Goal: Communication & Community: Share content

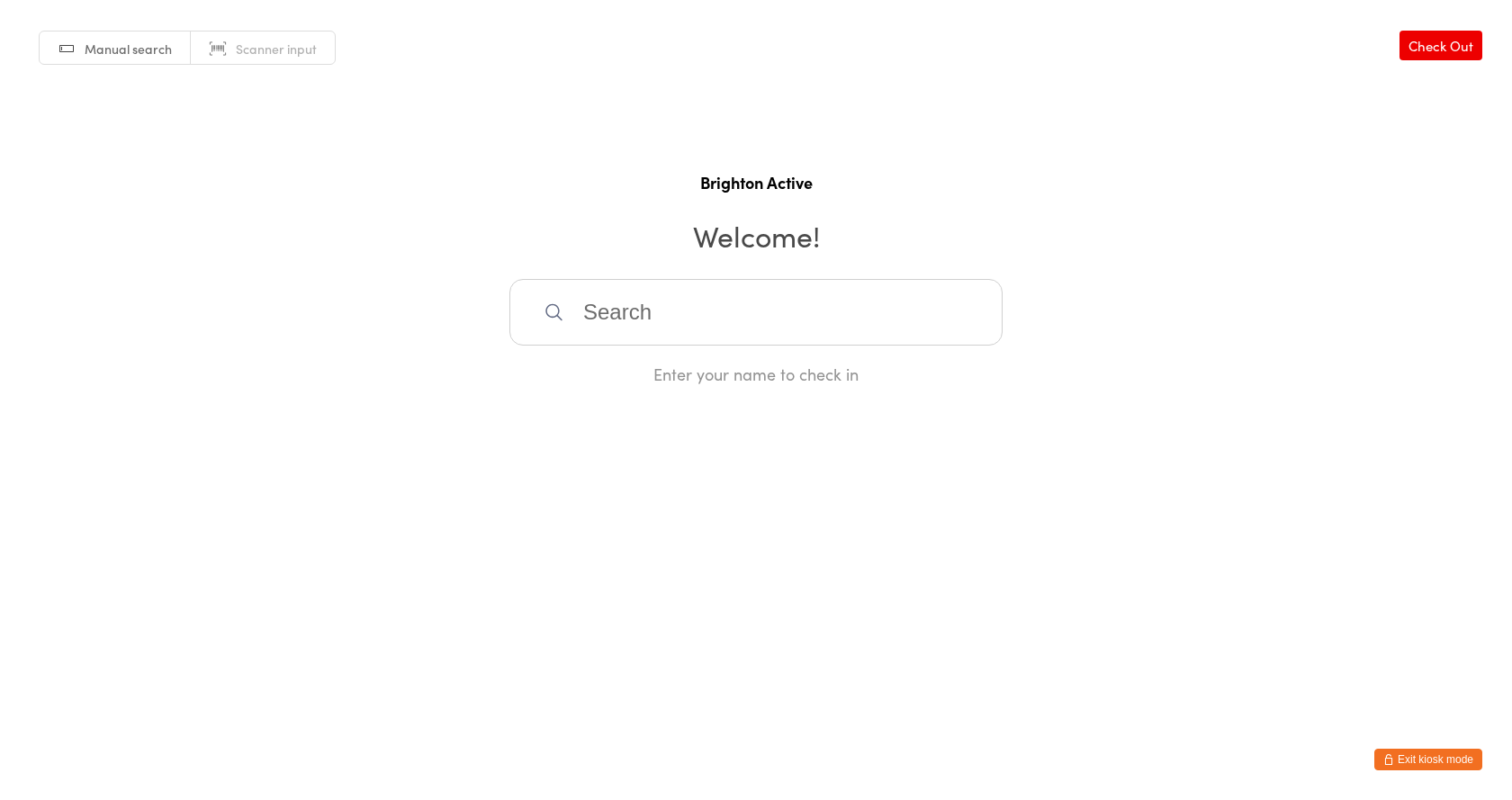
click at [1439, 759] on button "Exit kiosk mode" at bounding box center [1428, 759] width 108 height 22
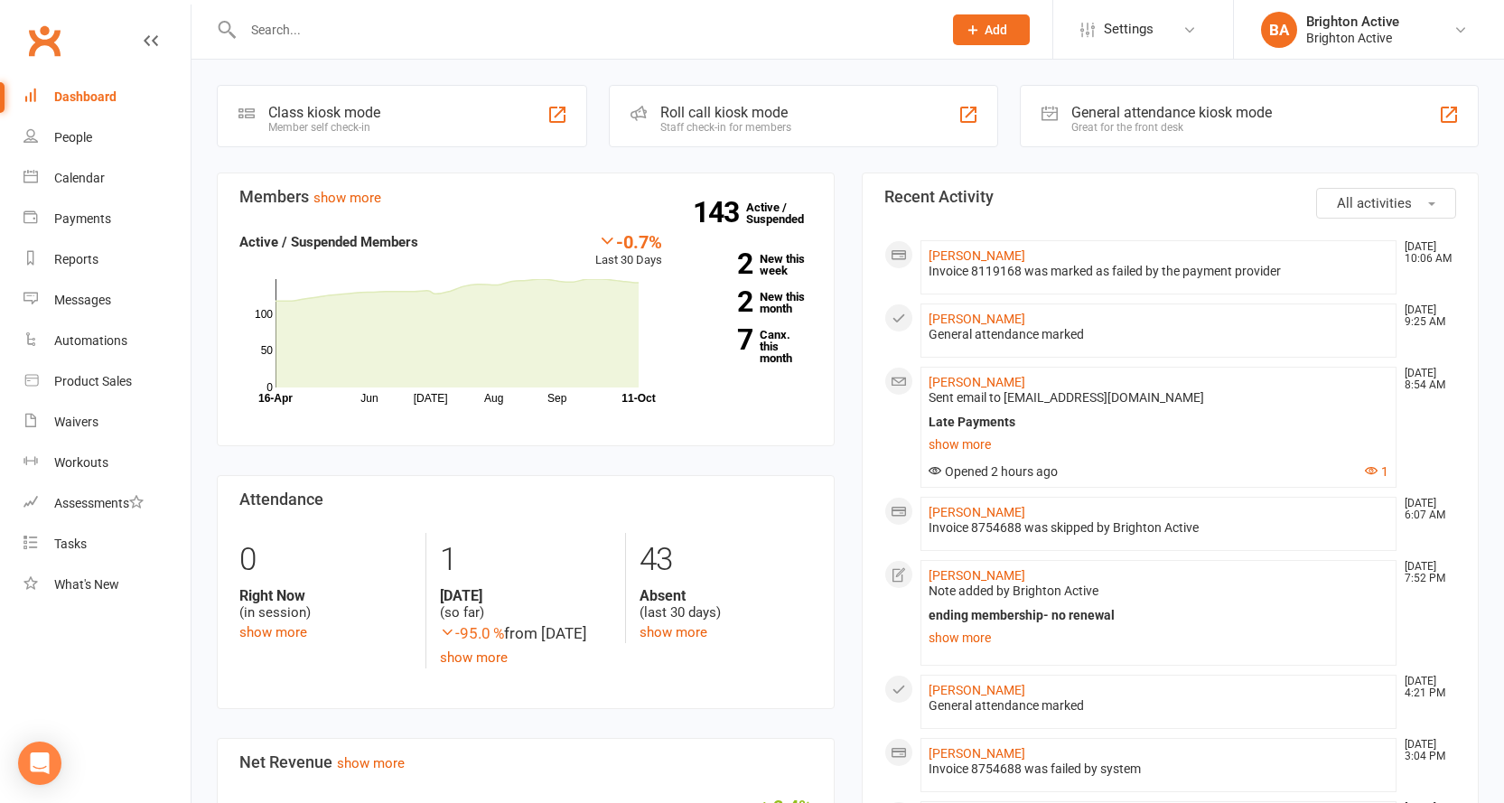
click at [114, 107] on link "Dashboard" at bounding box center [106, 97] width 167 height 41
click at [1142, 128] on div "Great for the front desk" at bounding box center [1171, 127] width 200 height 13
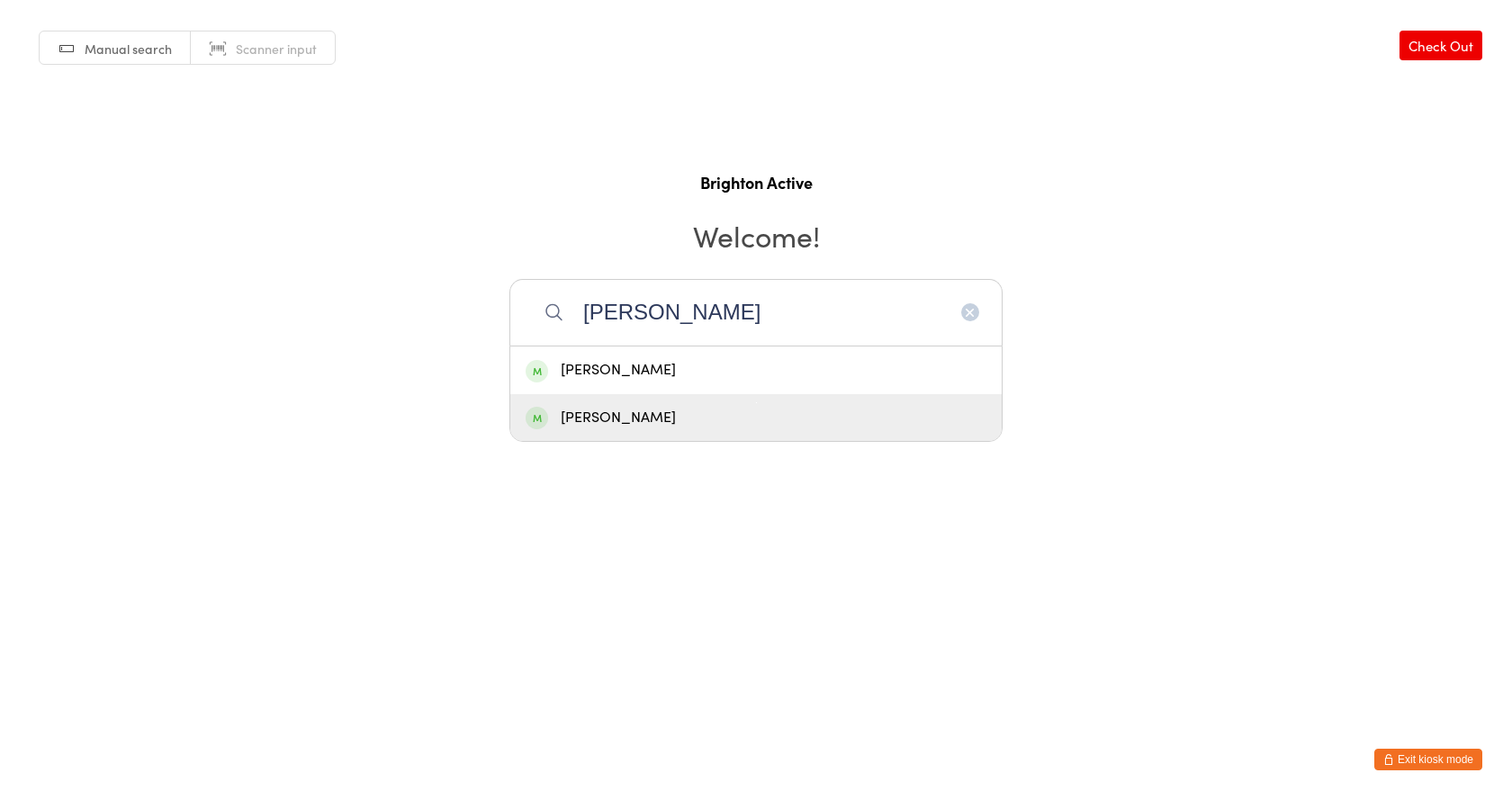
type input "rob k"
click at [655, 431] on div "[PERSON_NAME]" at bounding box center [756, 418] width 491 height 48
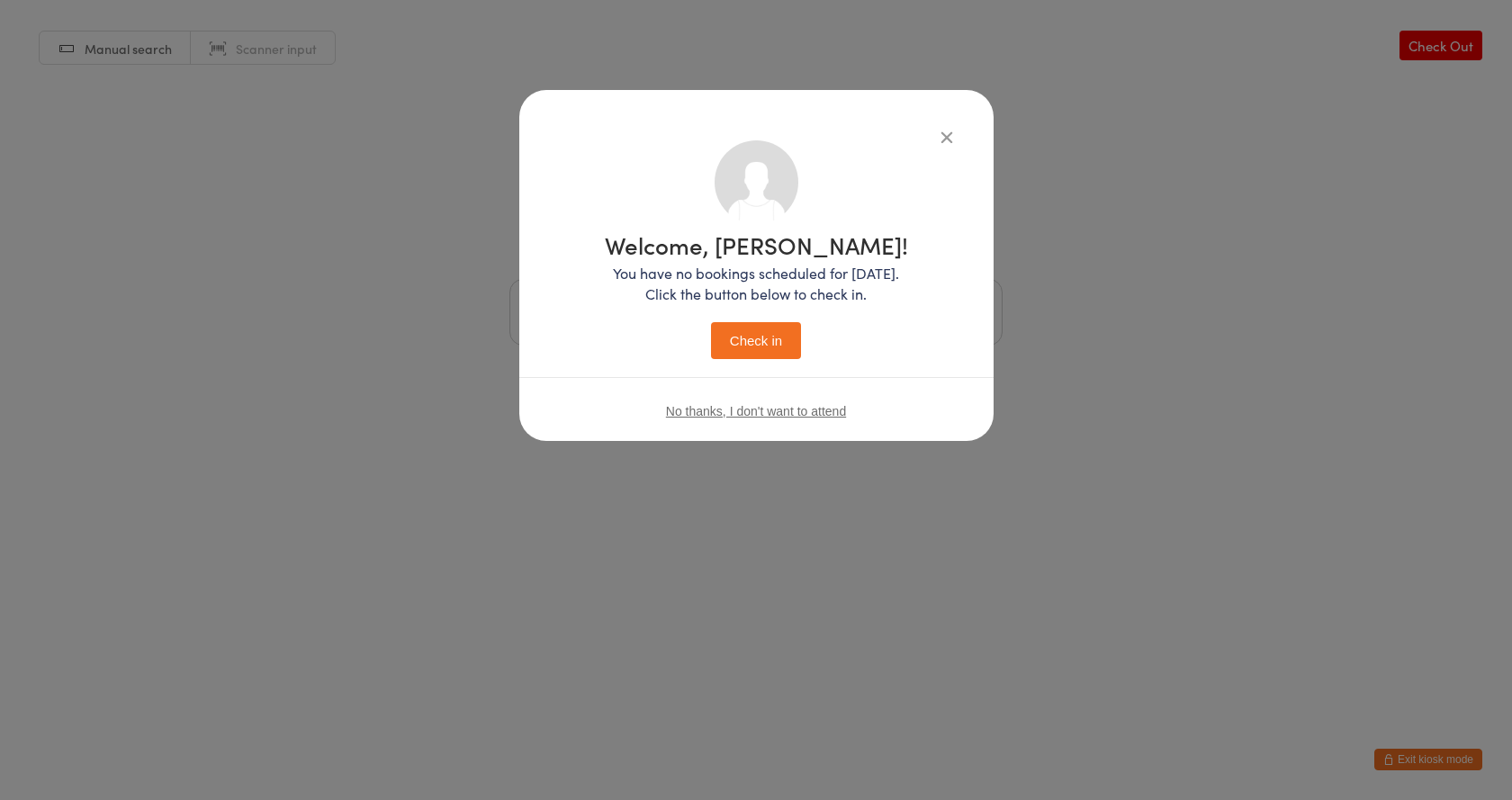
click at [951, 139] on icon "button" at bounding box center [947, 136] width 20 height 20
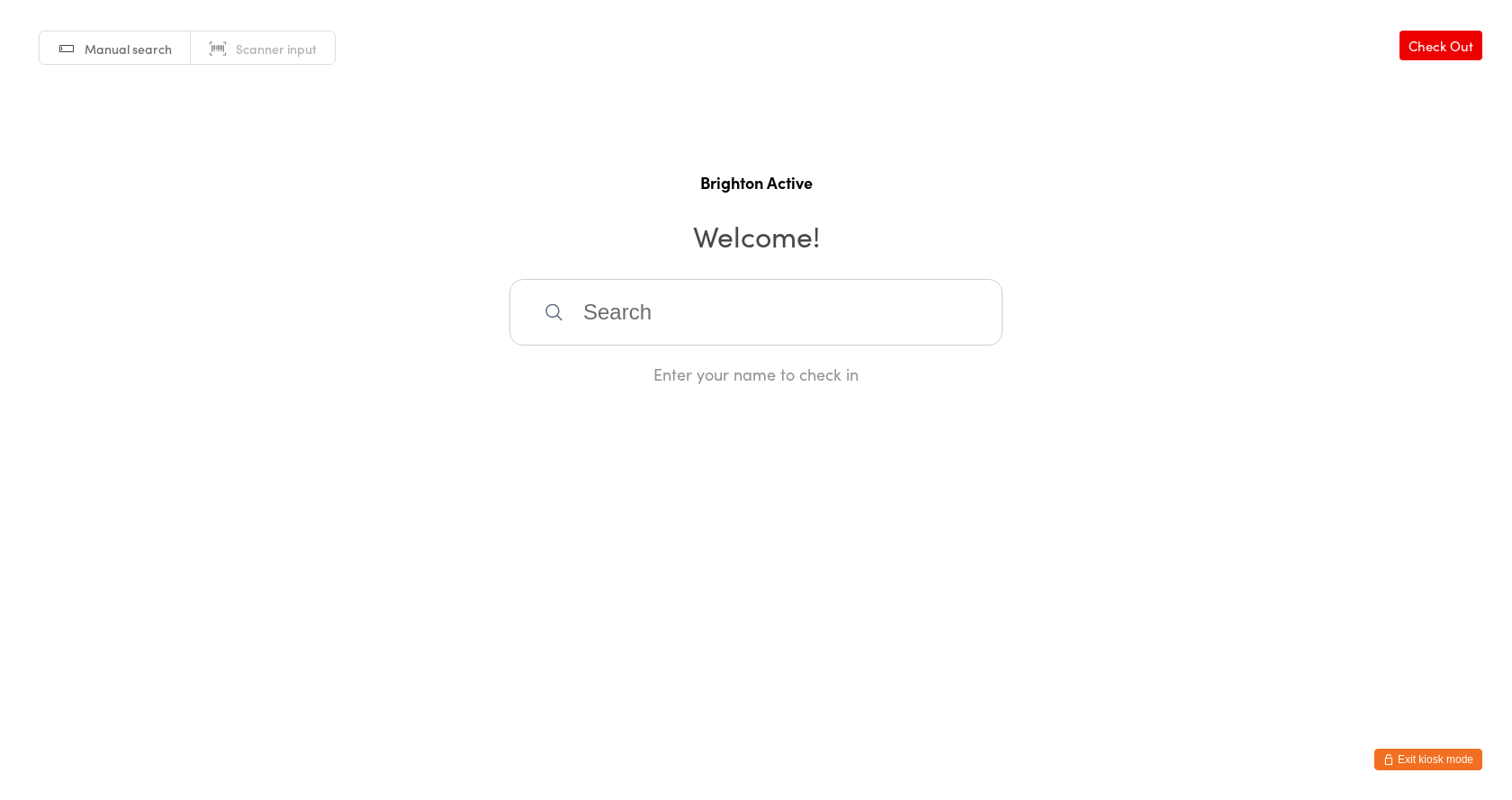
click at [1471, 754] on button "Exit kiosk mode" at bounding box center [1428, 759] width 108 height 22
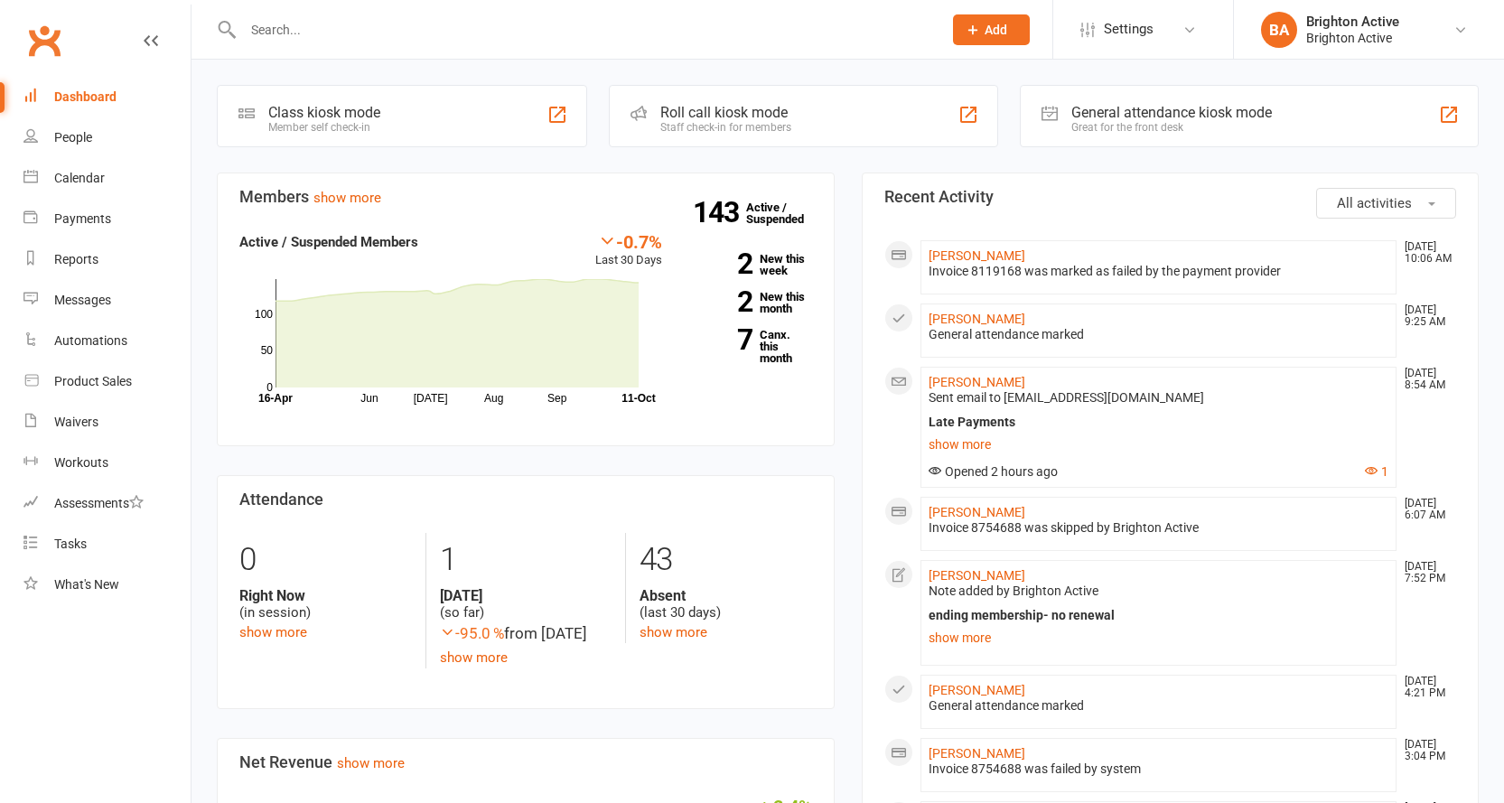
drag, startPoint x: 0, startPoint y: 0, endPoint x: 290, endPoint y: 30, distance: 291.4
click at [290, 30] on input "text" at bounding box center [583, 29] width 692 height 25
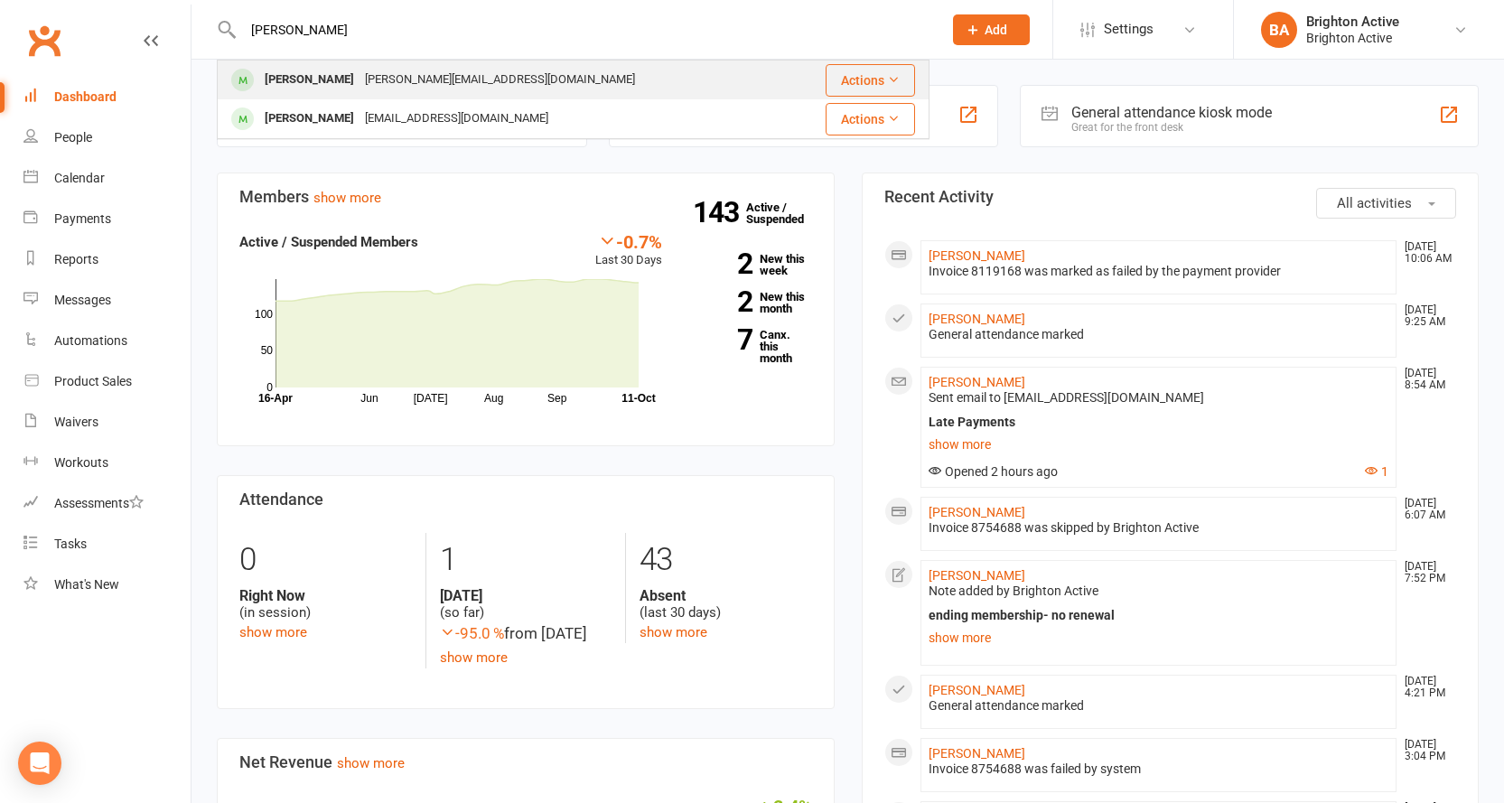
type input "robertas k"
click at [334, 69] on div "Robertas Klimasauskas" at bounding box center [309, 80] width 100 height 26
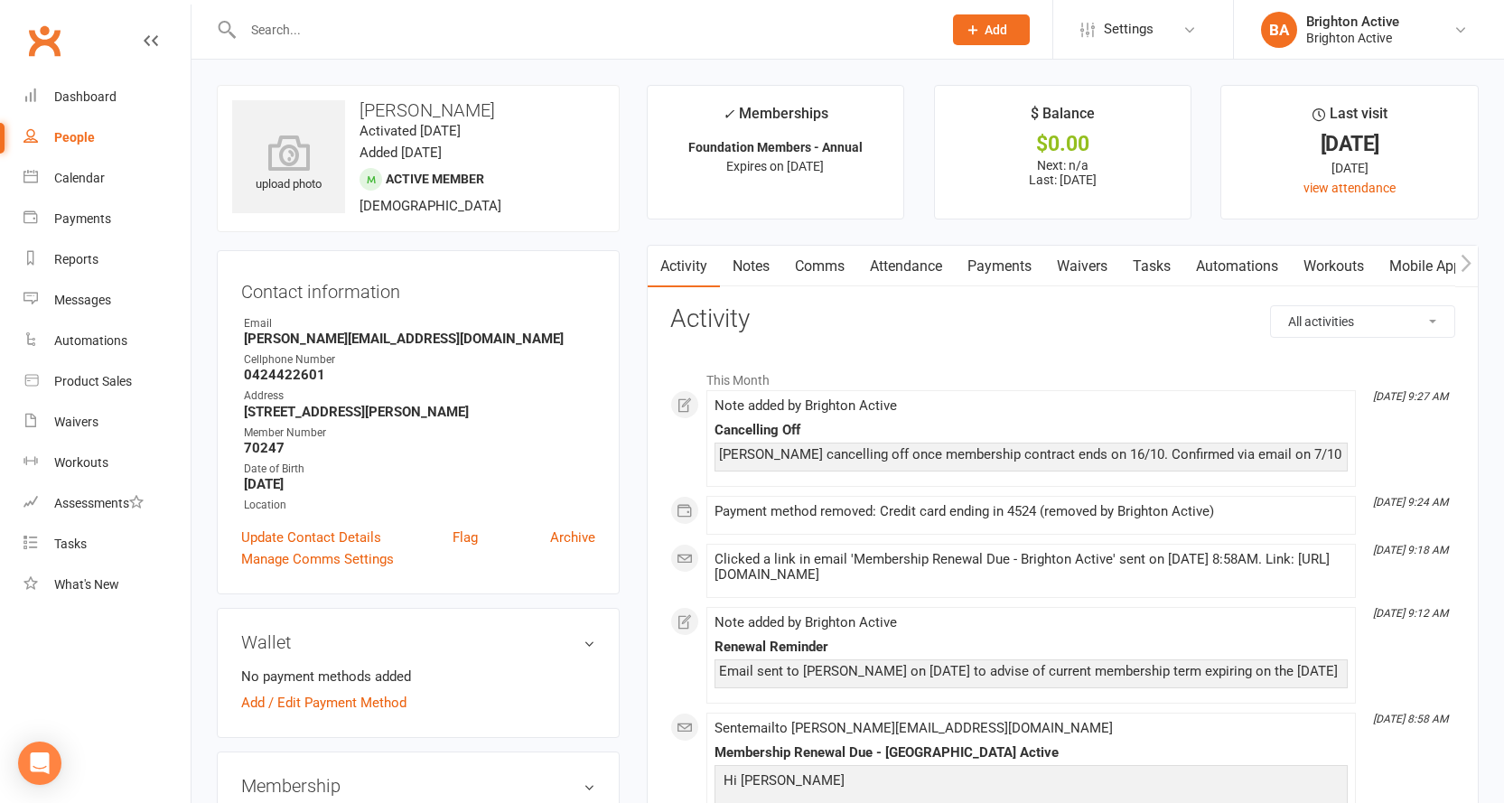
click at [1010, 255] on link "Payments" at bounding box center [998, 267] width 89 height 42
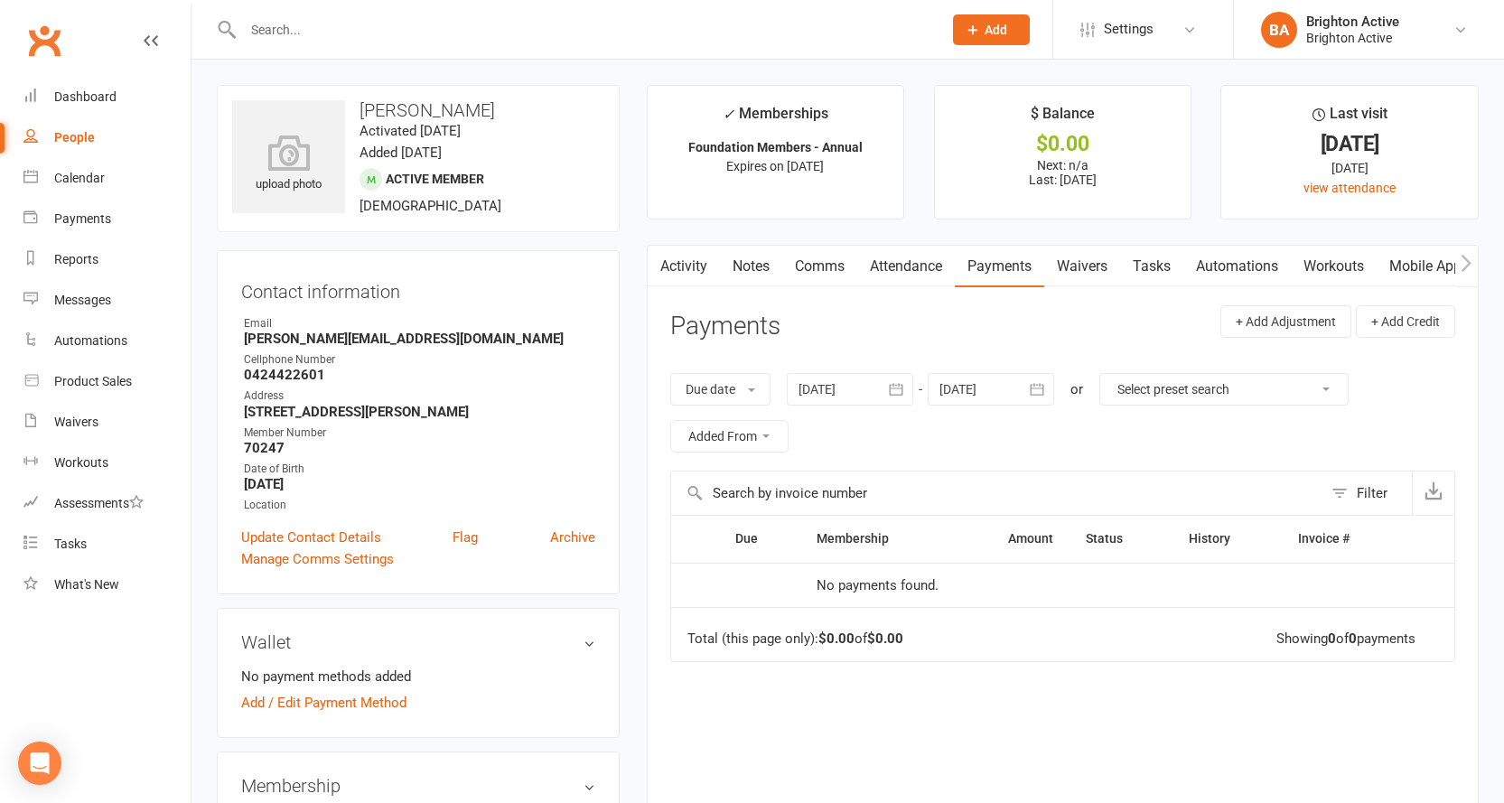
click at [684, 256] on link "Activity" at bounding box center [683, 267] width 72 height 42
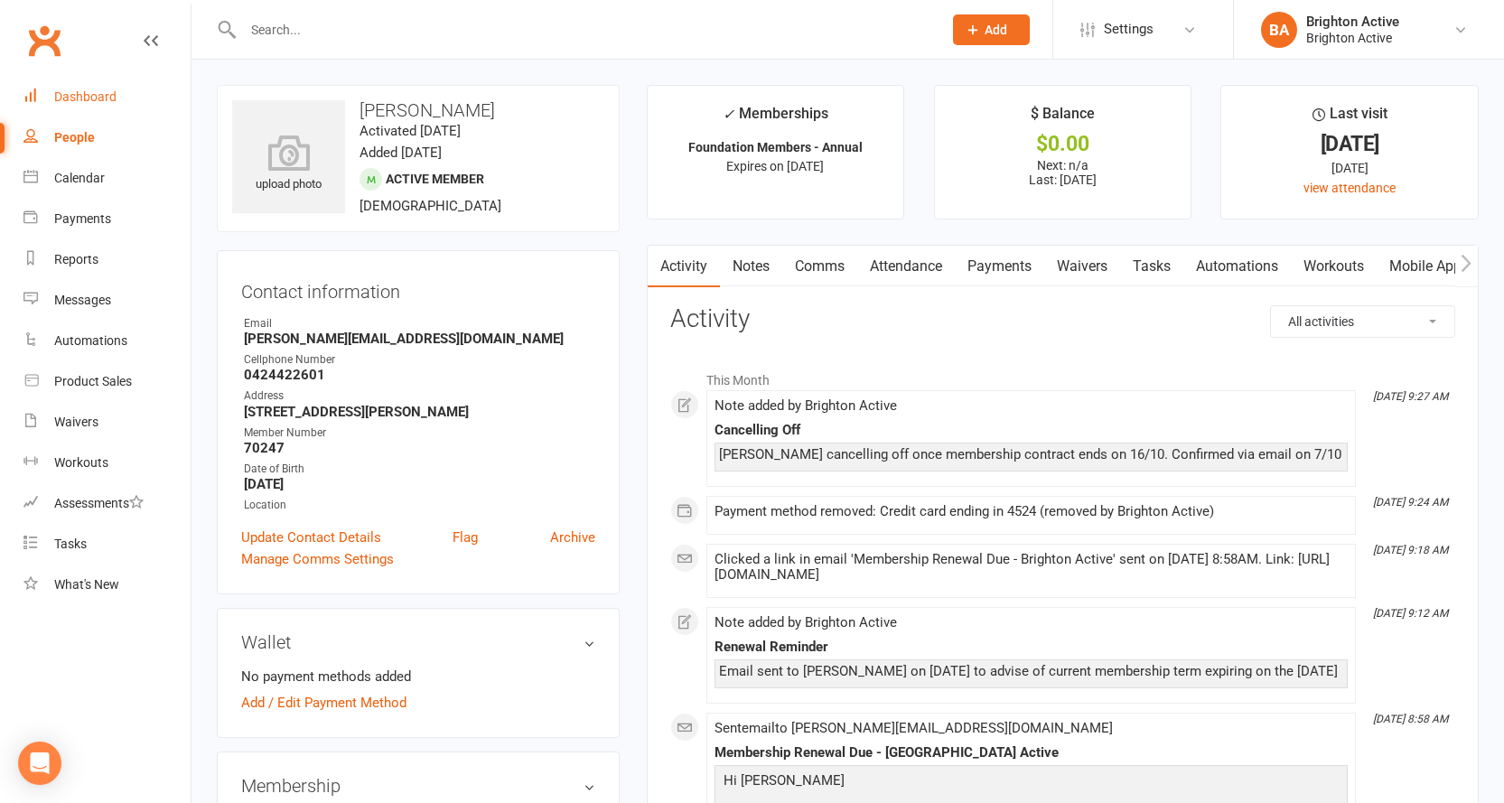
click at [91, 84] on link "Dashboard" at bounding box center [106, 97] width 167 height 41
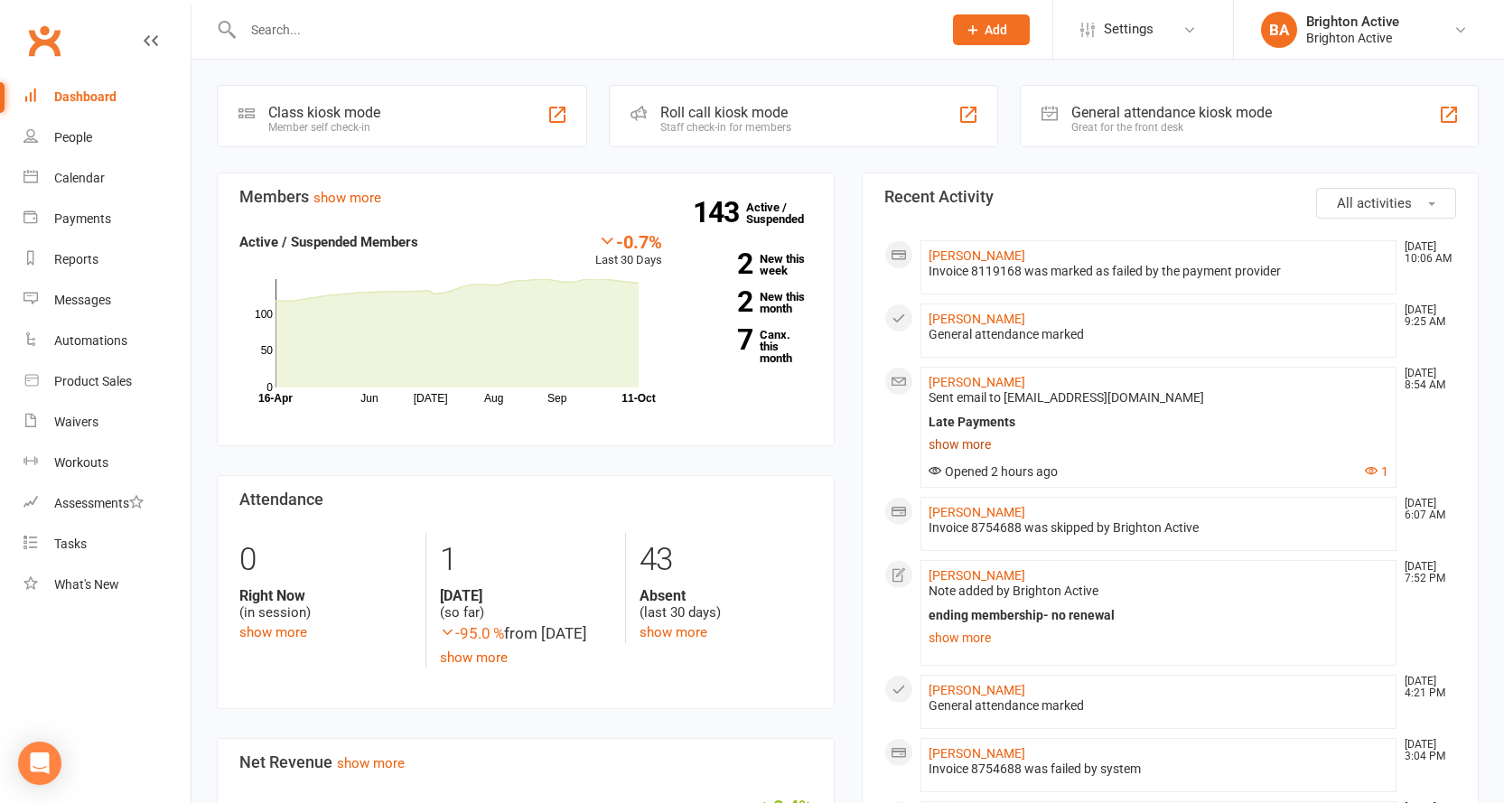
click at [957, 447] on link "show more" at bounding box center [1158, 444] width 461 height 25
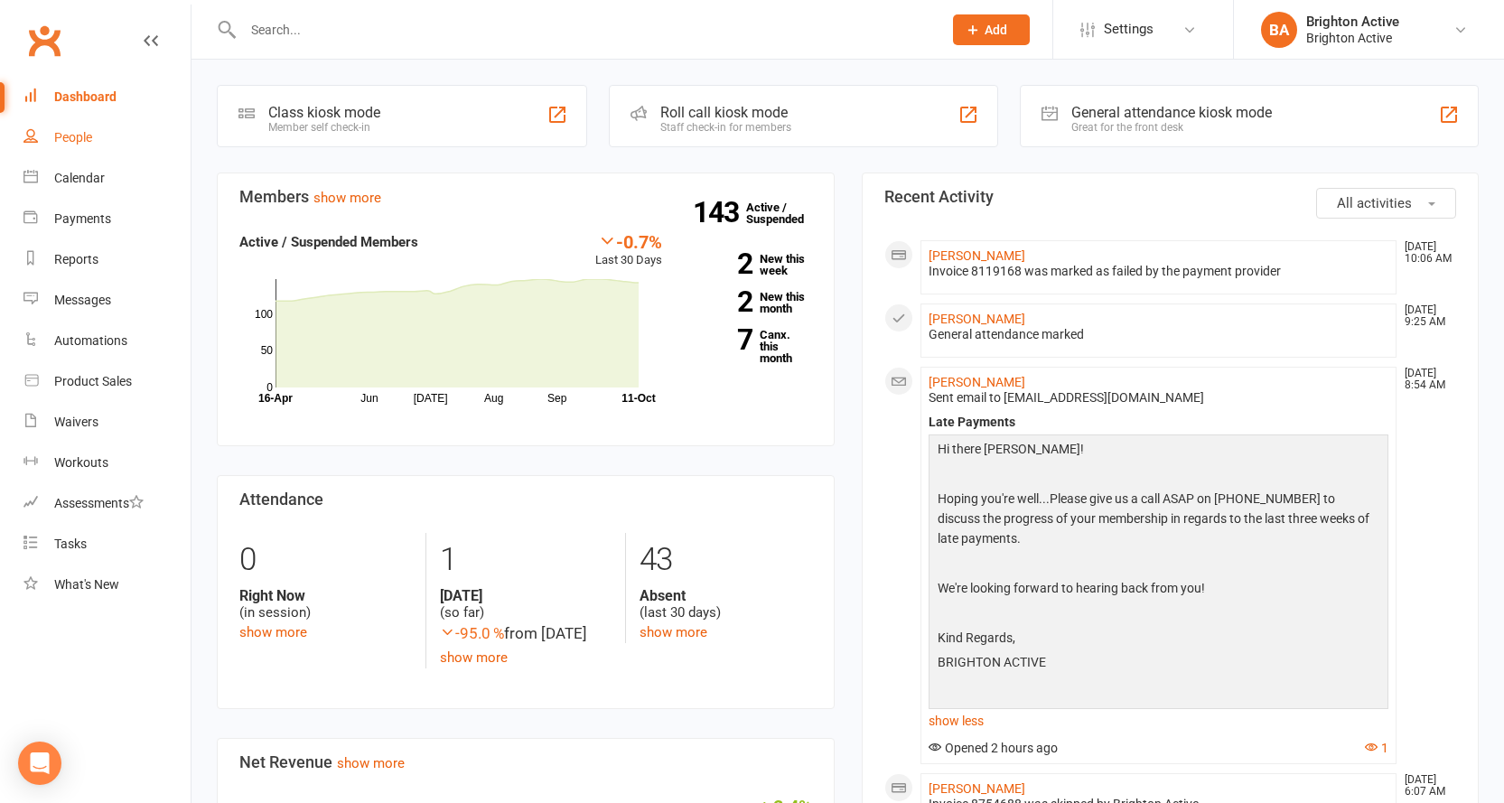
click at [94, 142] on link "People" at bounding box center [106, 137] width 167 height 41
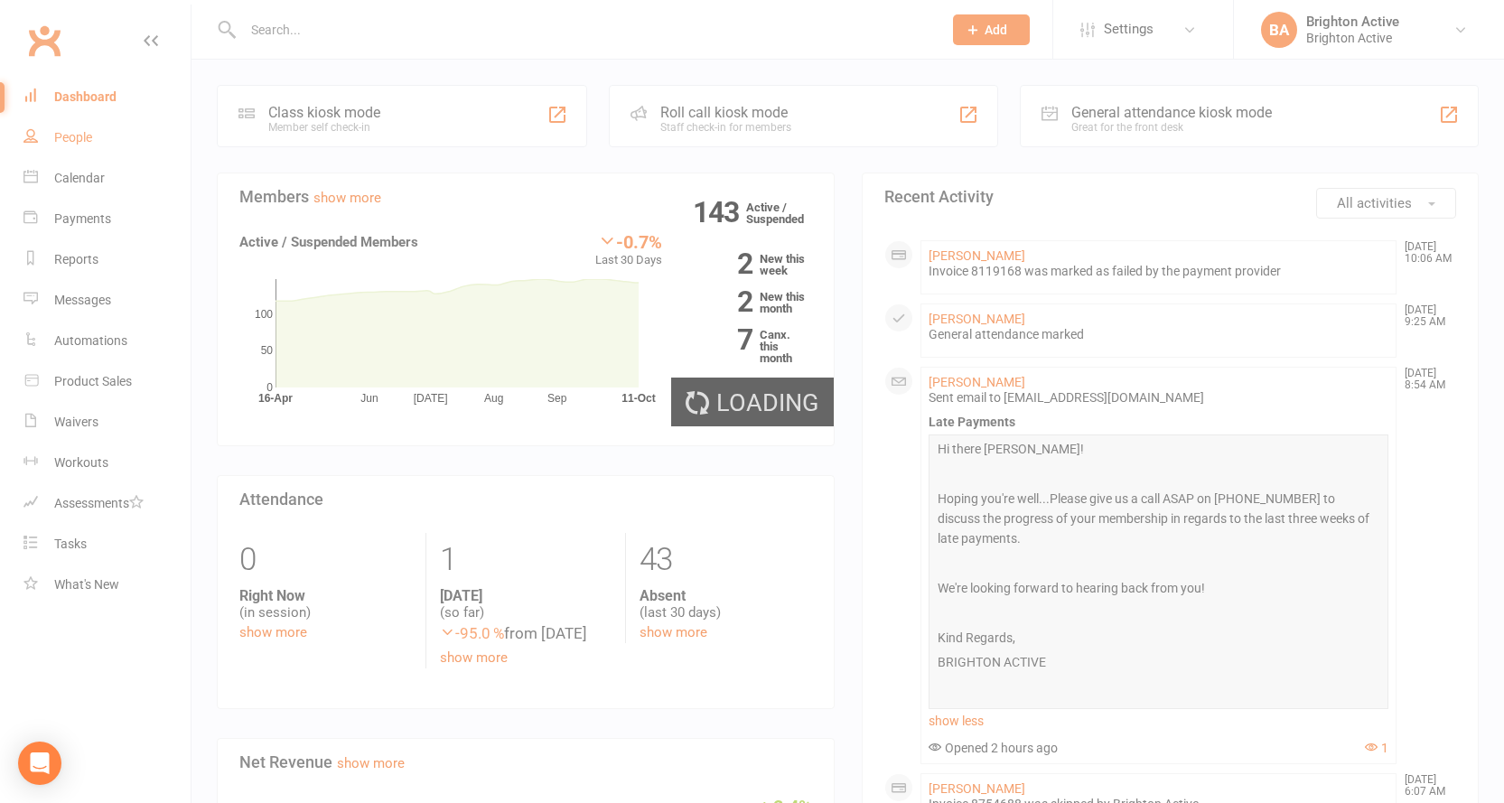
select select "false"
select select "100"
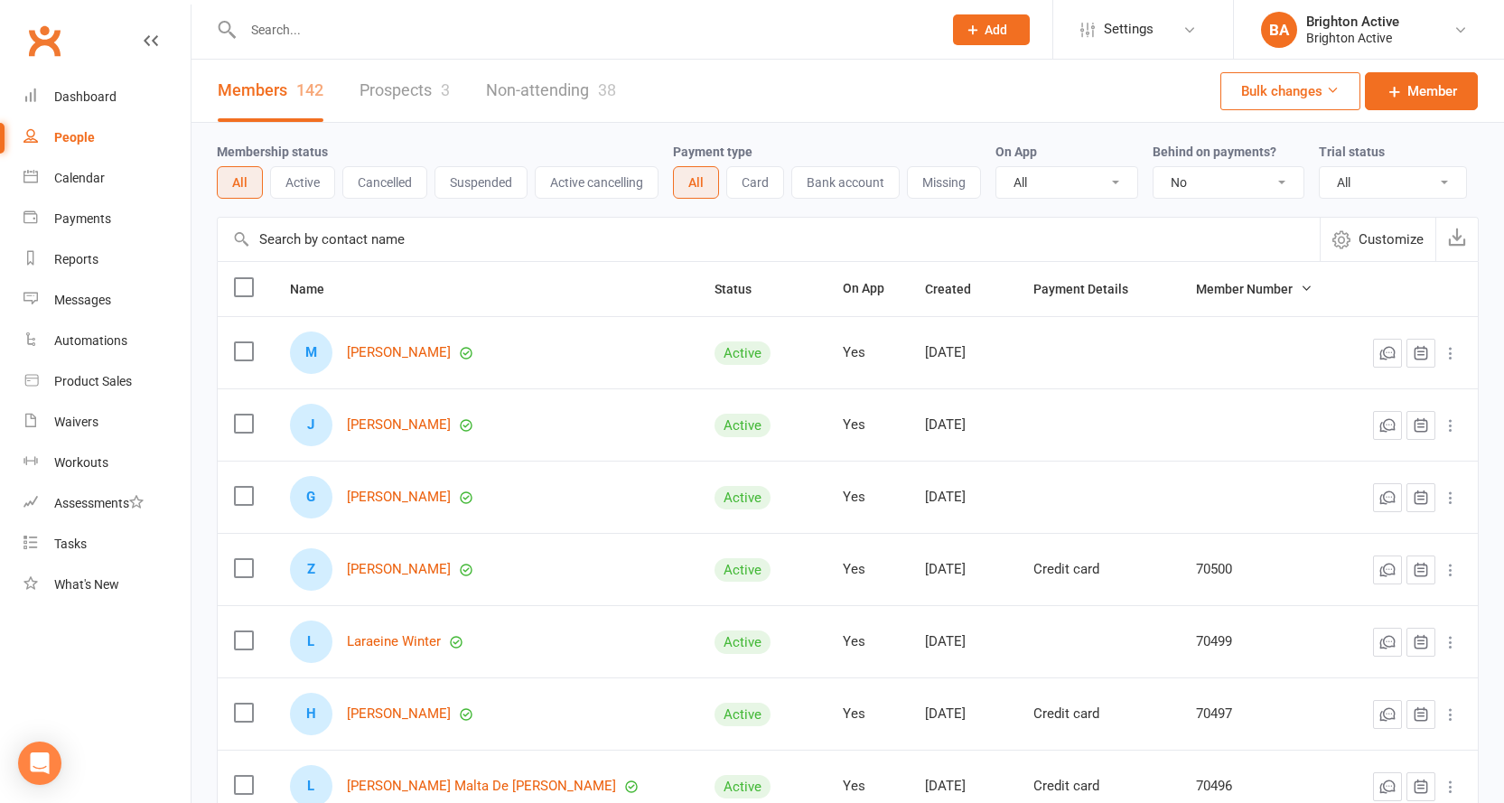
click at [1214, 182] on select "All No Yes" at bounding box center [1228, 182] width 150 height 31
select select "true"
click at [1155, 168] on select "All No Yes" at bounding box center [1228, 182] width 150 height 31
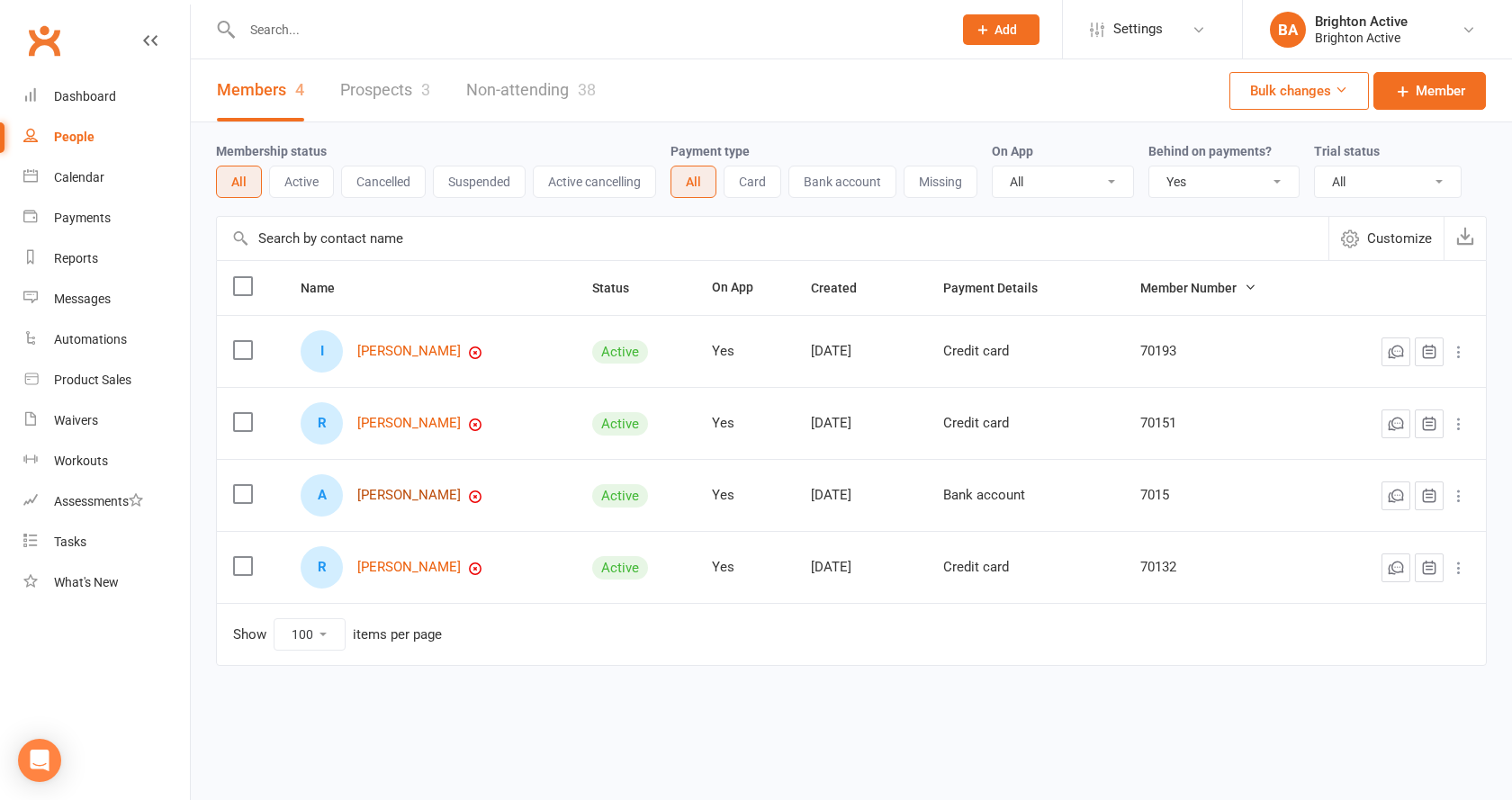
click at [404, 489] on link "[PERSON_NAME]" at bounding box center [409, 494] width 104 height 15
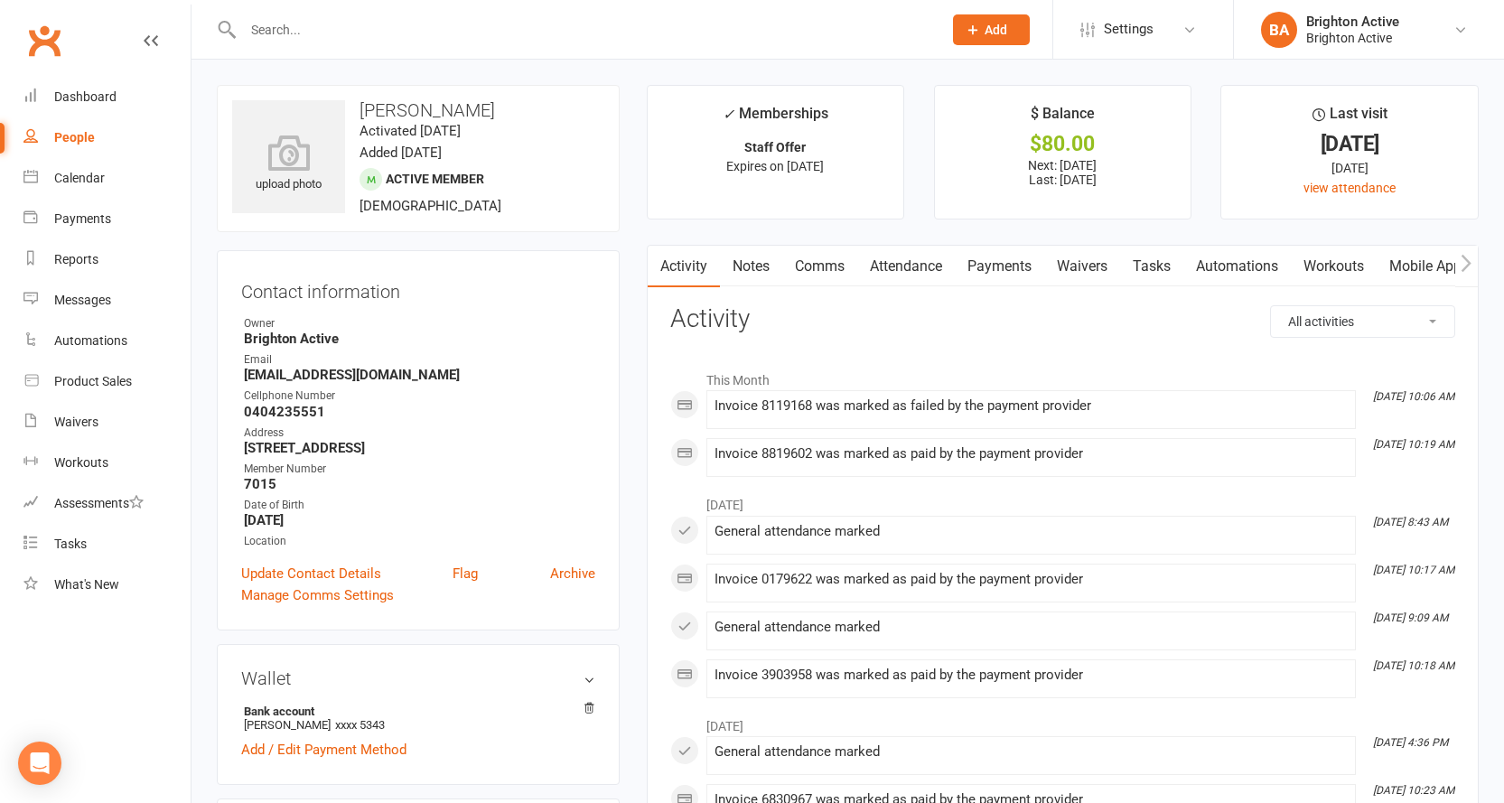
click at [1025, 269] on link "Payments" at bounding box center [998, 267] width 89 height 42
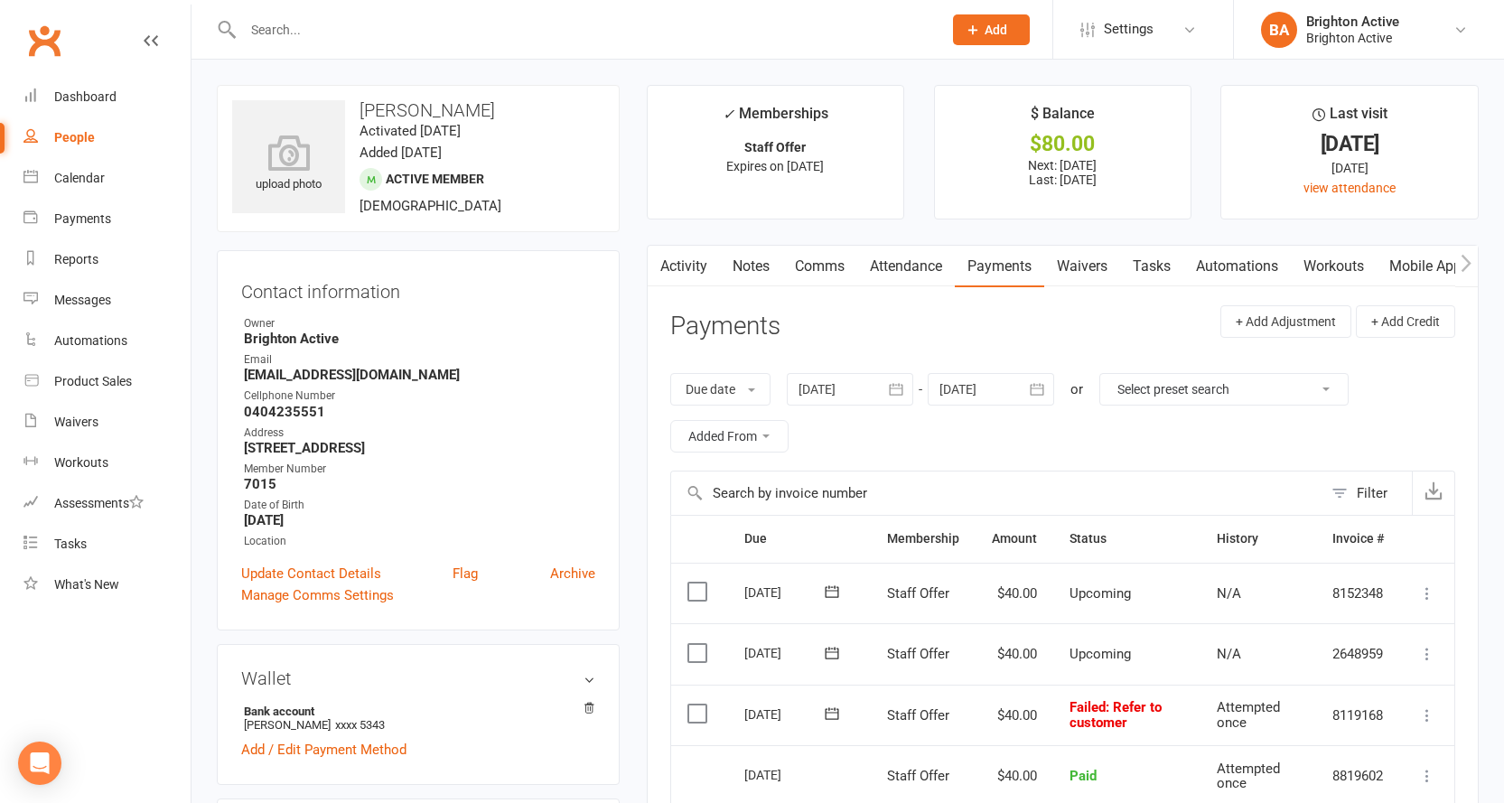
click at [686, 260] on link "Activity" at bounding box center [683, 267] width 72 height 42
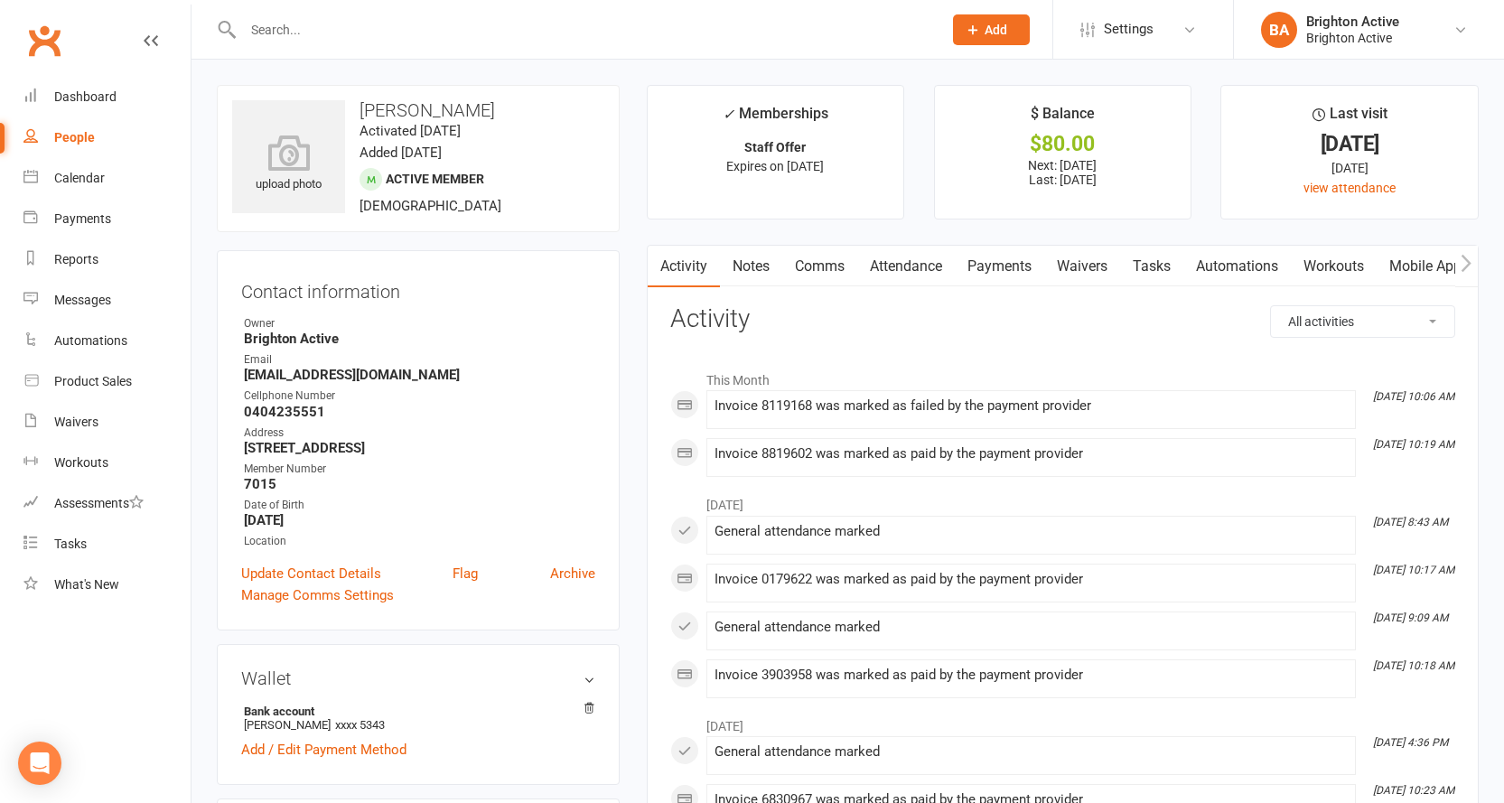
click at [808, 271] on link "Comms" at bounding box center [819, 267] width 75 height 42
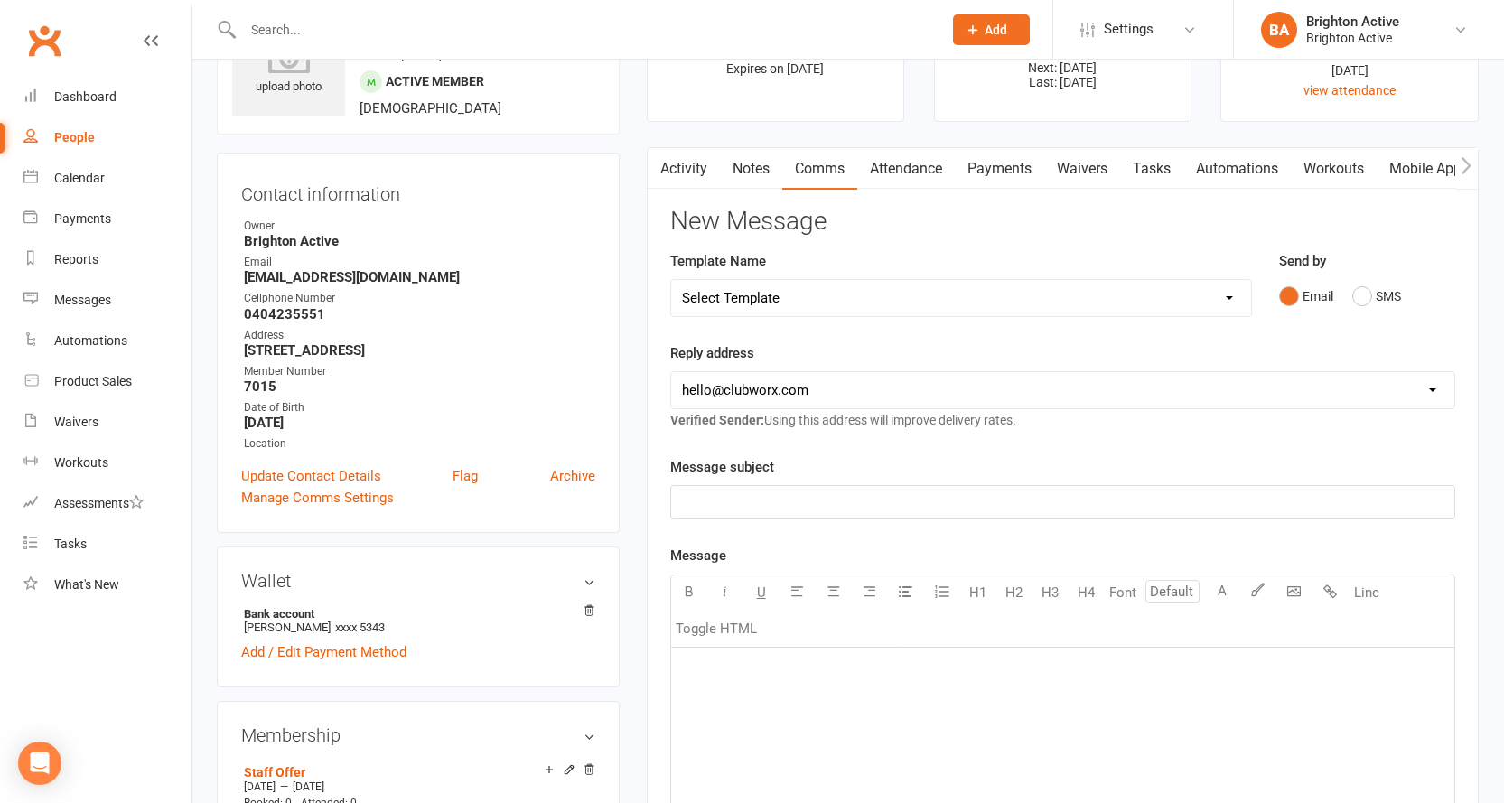
scroll to position [181, 0]
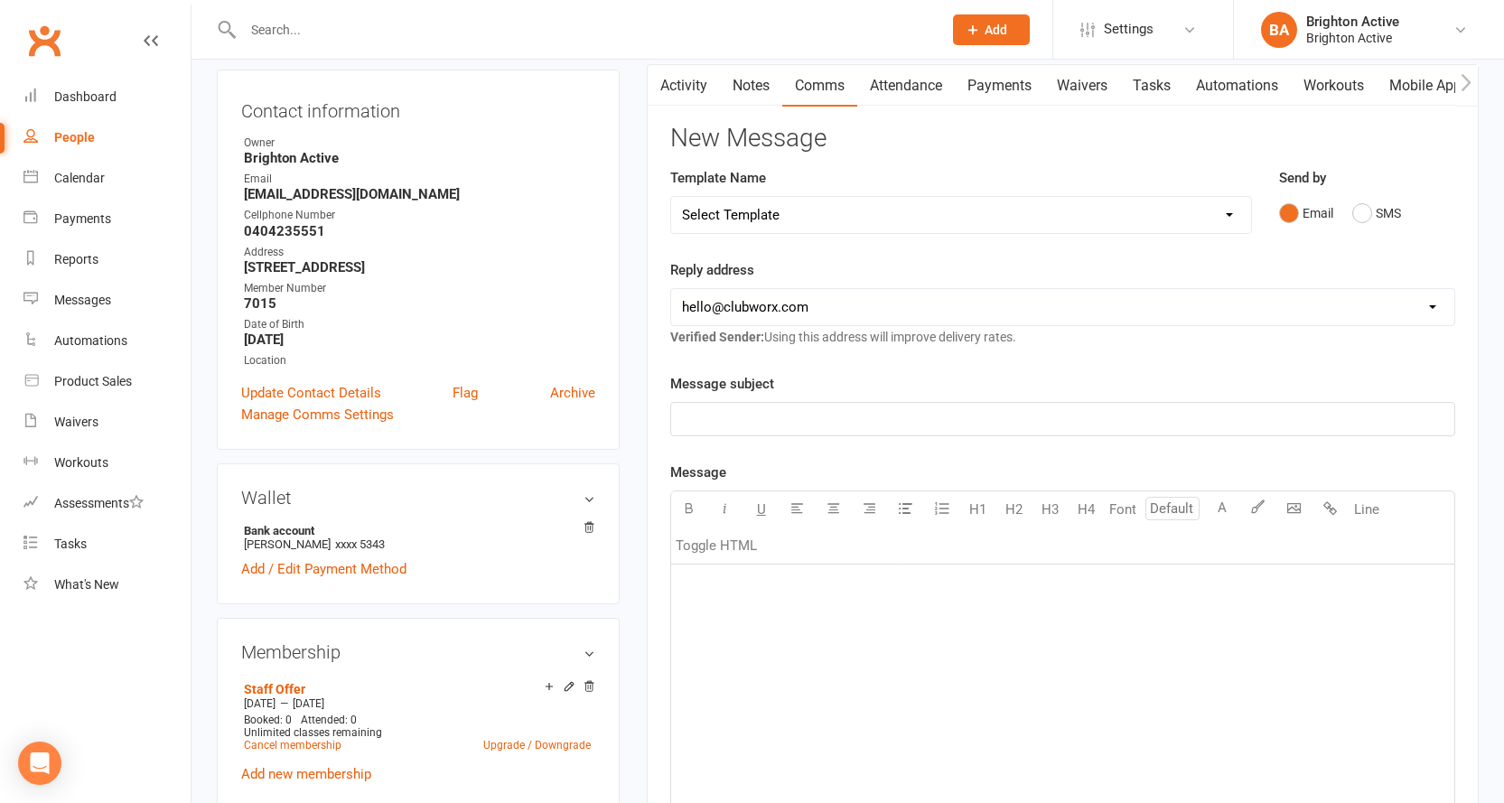
click at [790, 435] on div "﻿" at bounding box center [1062, 419] width 783 height 33
click at [817, 627] on div "﻿" at bounding box center [1062, 699] width 783 height 271
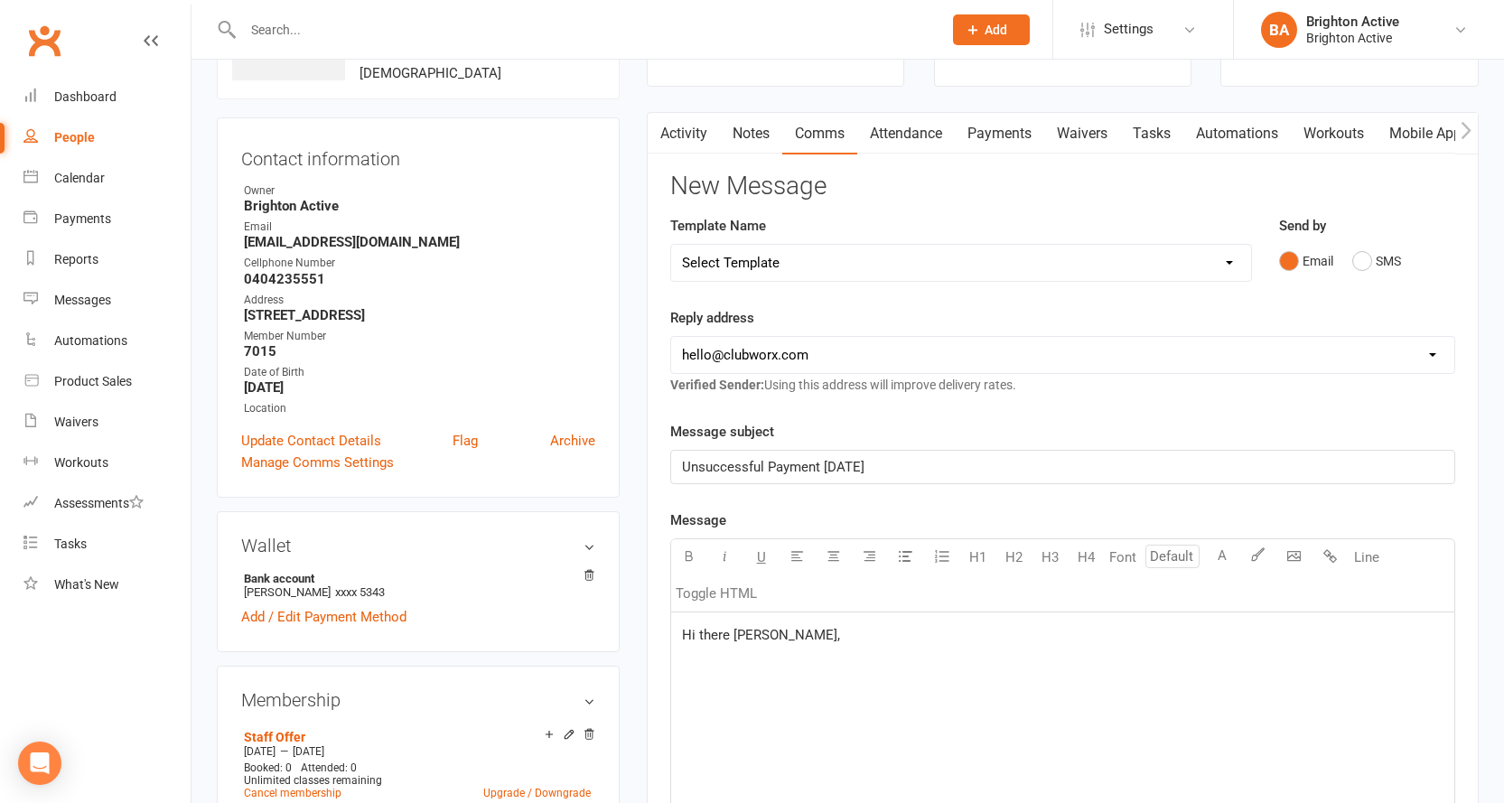
scroll to position [271, 0]
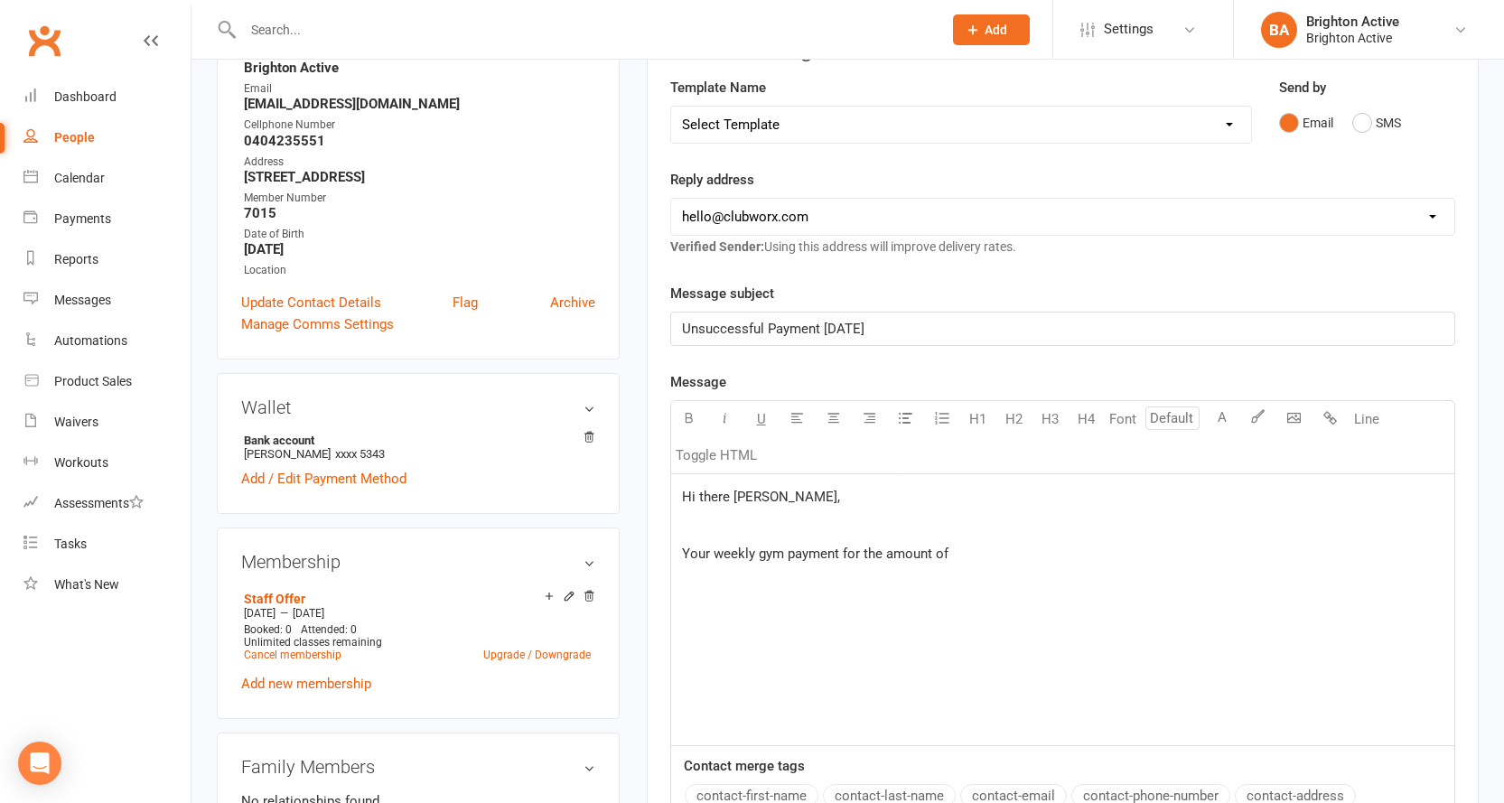
click at [916, 558] on span "Your weekly gym payment for the amount of" at bounding box center [815, 553] width 266 height 16
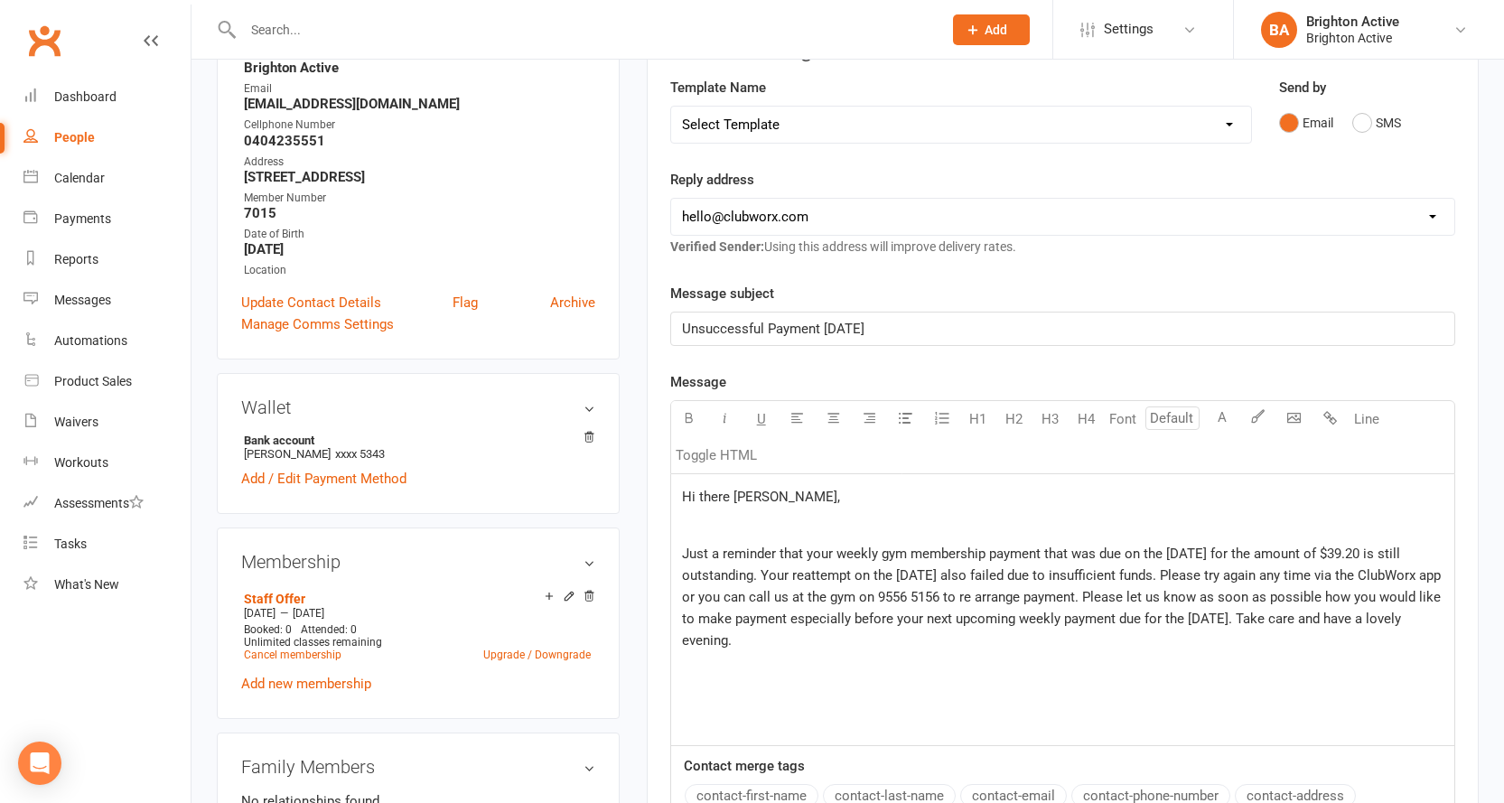
click at [942, 591] on span "Just a reminder that your weekly gym membership payment that was due on the 22/…" at bounding box center [1063, 596] width 762 height 103
click at [1177, 553] on span "Just a reminder that your weekly gym membership payment that was due on the 22/…" at bounding box center [1063, 596] width 762 height 103
click at [1322, 570] on span "Just a reminder that your weekly gym membership payment that was due on the 9/1…" at bounding box center [1063, 596] width 762 height 103
click at [1420, 559] on p "Just a reminder that your weekly gym membership payment that was due on the 9/1…" at bounding box center [1062, 597] width 761 height 108
click at [825, 593] on span "Just a reminder that your weekly gym membership payment that was due on the 9/1…" at bounding box center [1063, 596] width 762 height 103
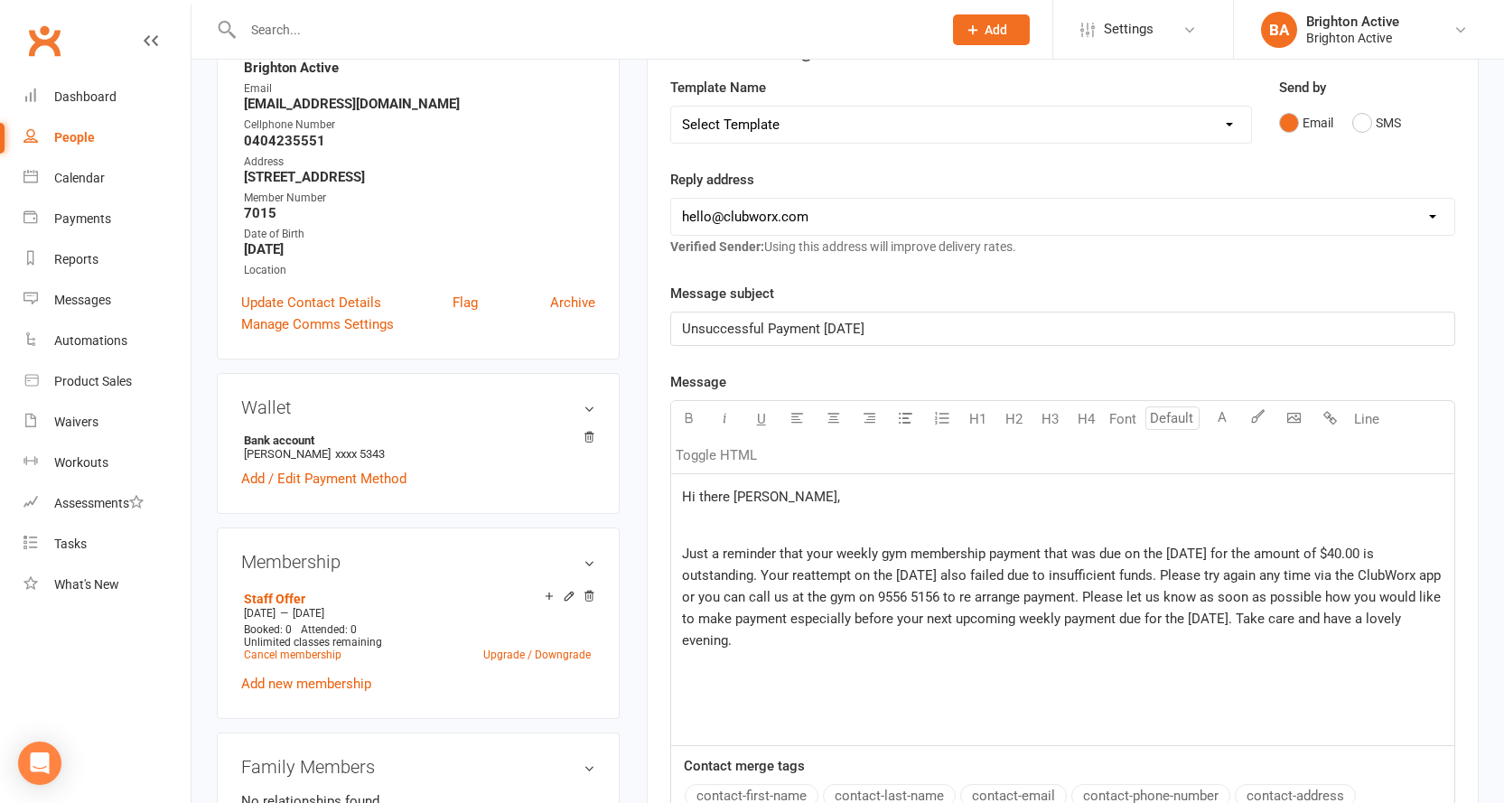
click at [809, 578] on span "Just a reminder that your weekly gym membership payment that was due on the 9/1…" at bounding box center [1063, 596] width 762 height 103
click at [1166, 577] on span "Just a reminder that your weekly gym membership payment that was due on the 9/1…" at bounding box center [1063, 596] width 762 height 103
click at [1167, 578] on span "Just a reminder that your weekly gym membership payment that was due on the 9/1…" at bounding box center [1063, 596] width 762 height 103
click at [1131, 619] on span "Just a reminder that your weekly gym membership payment that was due on the 9/1…" at bounding box center [1059, 585] width 755 height 81
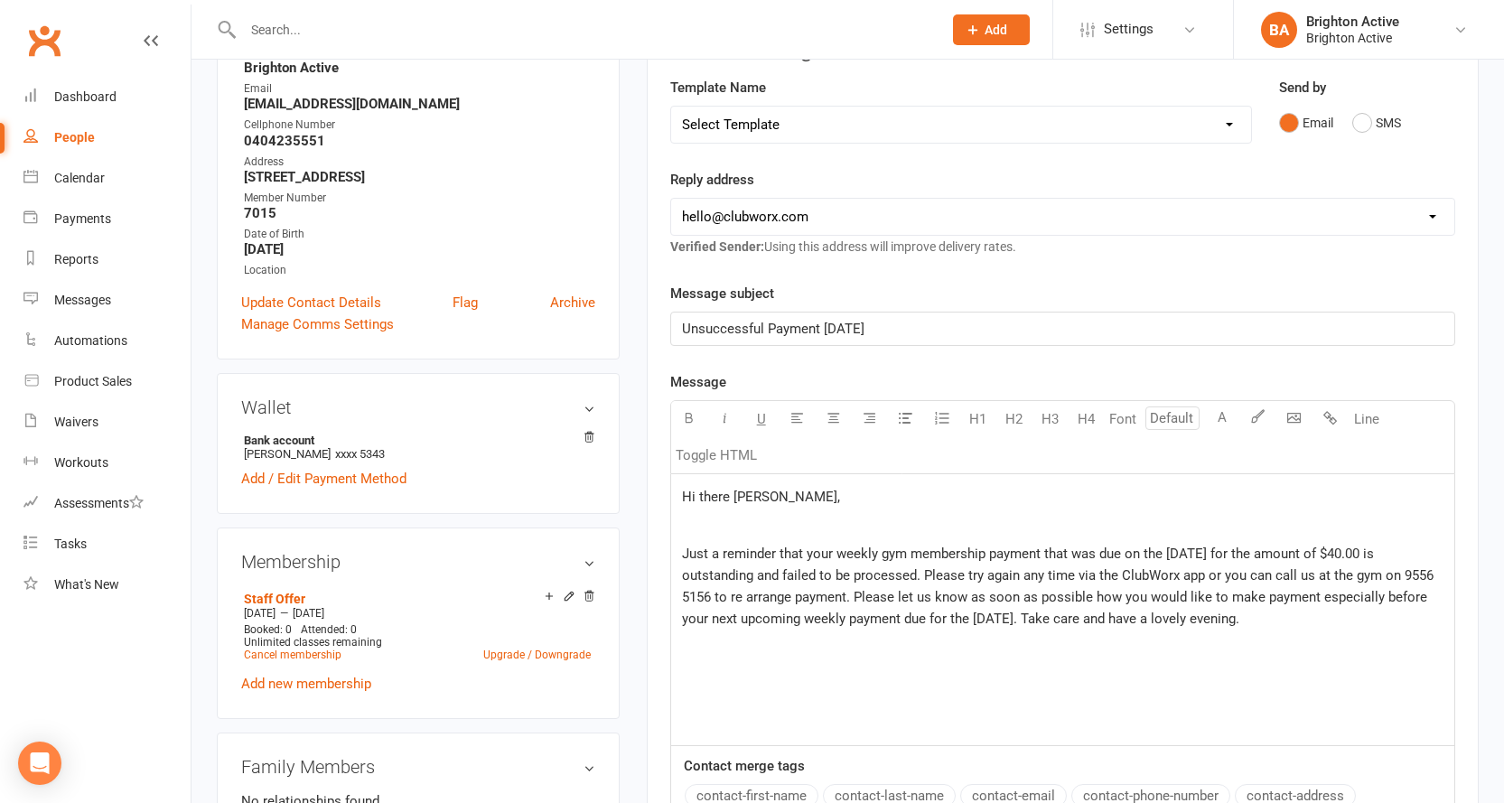
drag, startPoint x: 1319, startPoint y: 602, endPoint x: 1333, endPoint y: 642, distance: 42.0
click at [1333, 642] on div "Hi there Adrien, ﻿ Just a reminder that your weekly gym membership payment that…" at bounding box center [1062, 609] width 783 height 271
click at [847, 586] on p "Just a reminder that your weekly gym membership payment that was due on the 9/1…" at bounding box center [1062, 575] width 761 height 65
click at [1136, 577] on span "Just a reminder that your weekly gym membership payment that was due on the 9/1…" at bounding box center [1050, 575] width 737 height 60
drag, startPoint x: 1135, startPoint y: 578, endPoint x: 1052, endPoint y: 549, distance: 88.0
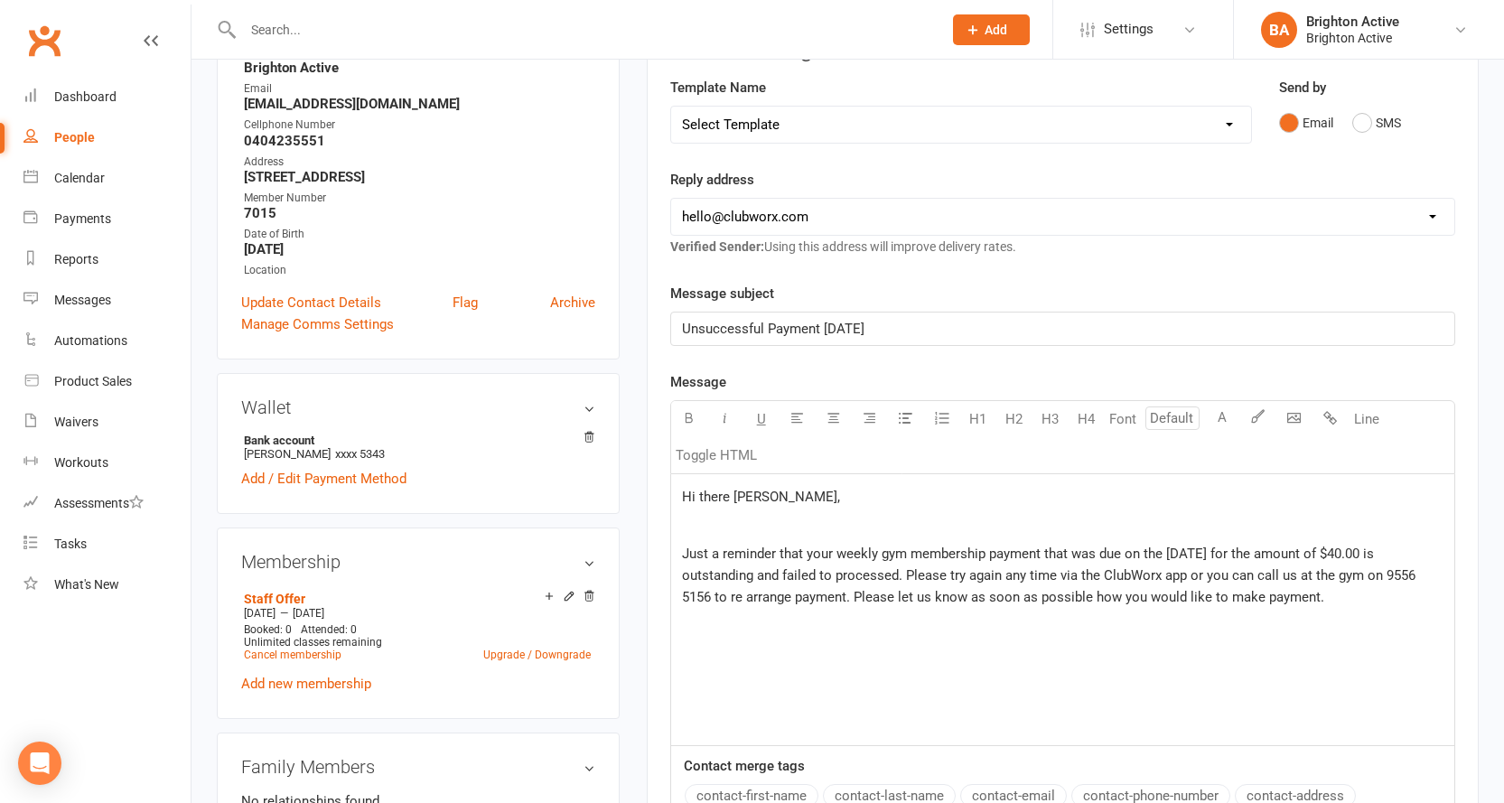
click at [1052, 549] on span "Just a reminder that your weekly gym membership payment that was due on the 9/1…" at bounding box center [1050, 575] width 737 height 60
click at [1332, 608] on p "Just a reminder that your weekly gym membership payment that was due on the 9/1…" at bounding box center [1062, 575] width 761 height 65
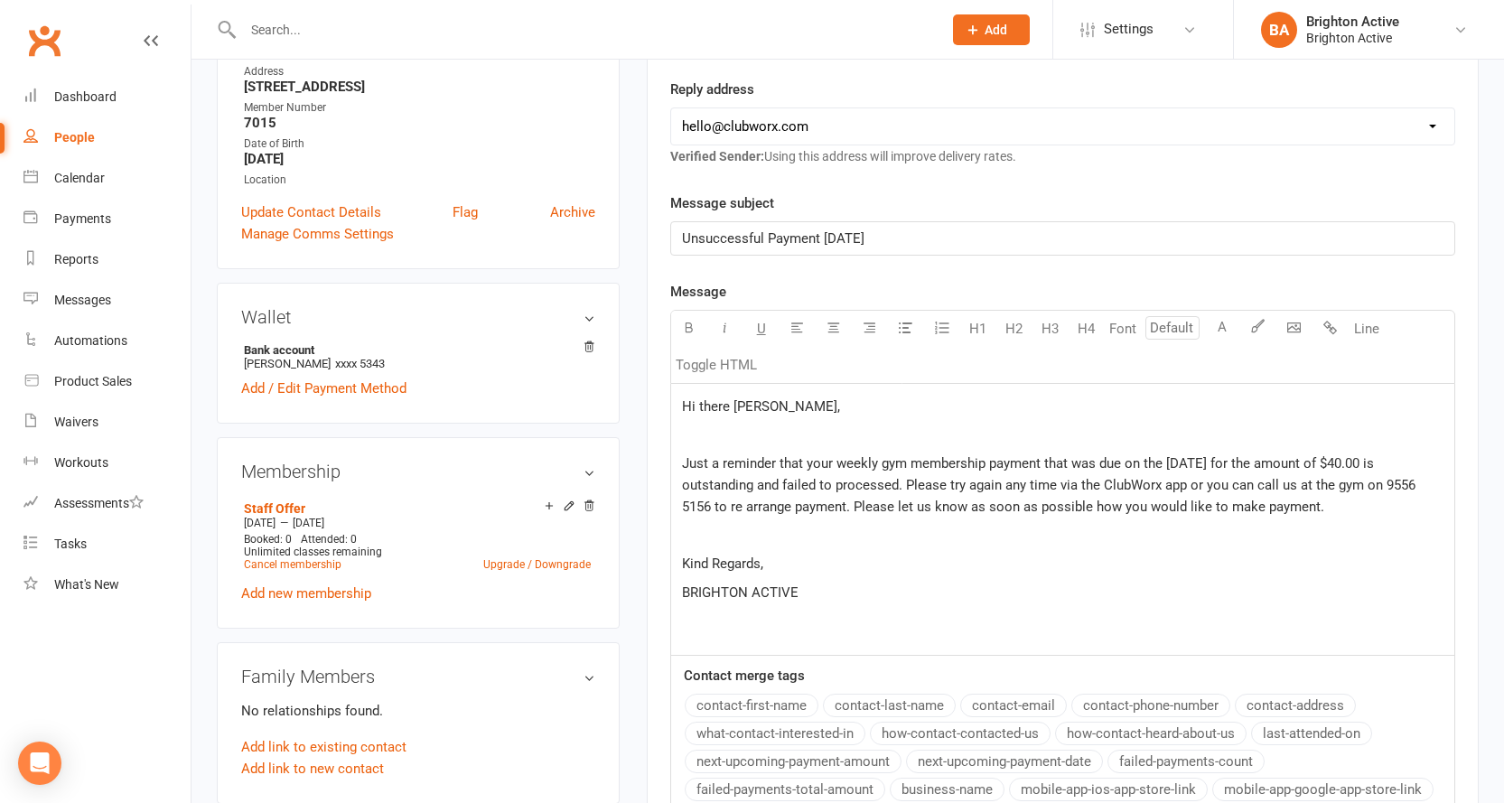
click at [1205, 489] on span "Just a reminder that your weekly gym membership payment that was due on the 9/1…" at bounding box center [1050, 485] width 737 height 60
drag, startPoint x: 783, startPoint y: 490, endPoint x: 900, endPoint y: 478, distance: 118.1
click at [900, 478] on span "Just a reminder that your weekly gym membership payment that was due on the 9/1…" at bounding box center [1050, 485] width 737 height 60
click at [691, 316] on button "button" at bounding box center [689, 329] width 36 height 36
click at [731, 322] on icon "button" at bounding box center [725, 328] width 14 height 14
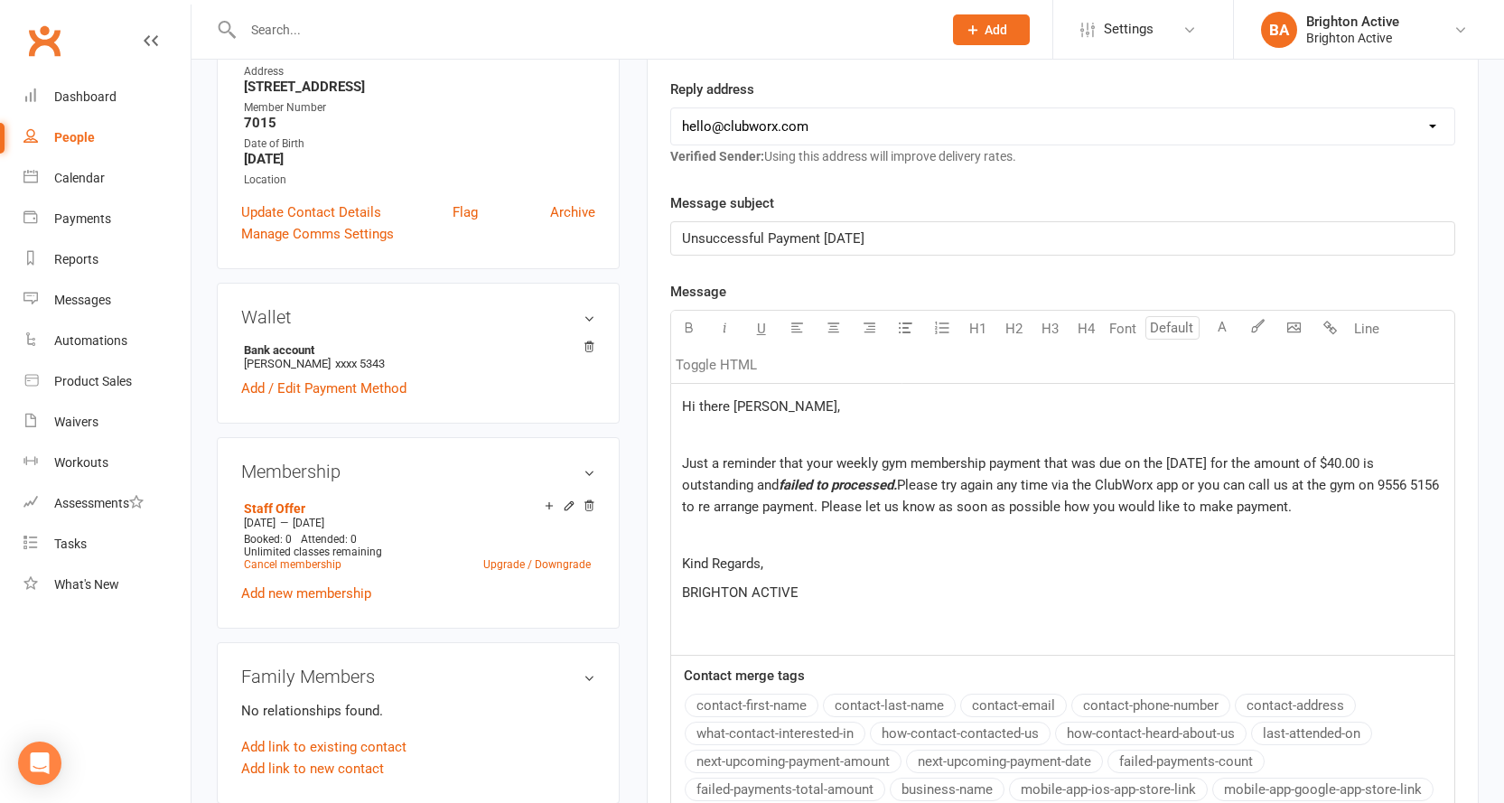
click at [976, 524] on div "Hi there Adrien, ﻿ Just a reminder that your weekly gym membership payment that…" at bounding box center [1062, 519] width 783 height 271
click at [905, 491] on span "Please try again any time via the ClubWorx app or you can call us at the gym on…" at bounding box center [1062, 496] width 760 height 38
click at [731, 337] on button "button" at bounding box center [725, 329] width 36 height 36
click at [689, 336] on button "button" at bounding box center [689, 329] width 36 height 36
click at [1178, 505] on span "Please try again any time via the ClubWorx app or you can call us at the gym on…" at bounding box center [1063, 496] width 762 height 38
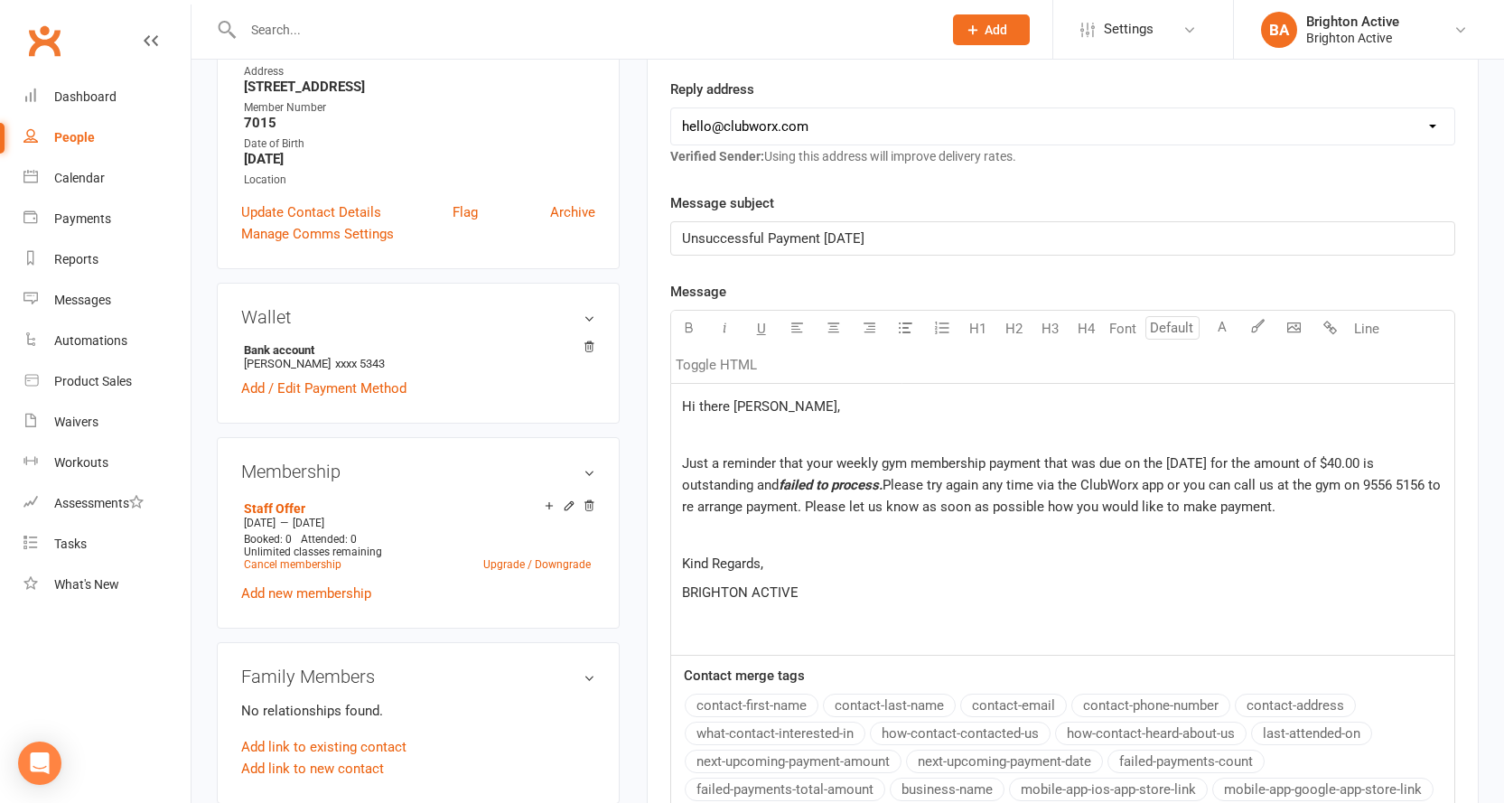
click at [1128, 487] on span "Please try again any time via the ClubWorx app or you can call us at the gym on…" at bounding box center [1063, 496] width 762 height 38
drag, startPoint x: 1128, startPoint y: 487, endPoint x: 917, endPoint y: 518, distance: 213.7
click at [917, 518] on div "Hi there Adrien, ﻿ Just a reminder that your weekly gym membership payment that…" at bounding box center [1062, 519] width 783 height 271
drag, startPoint x: 1310, startPoint y: 512, endPoint x: 1122, endPoint y: 539, distance: 189.8
click at [1308, 512] on p "Just a reminder that your weekly gym membership payment that was due on the 9/1…" at bounding box center [1062, 484] width 761 height 65
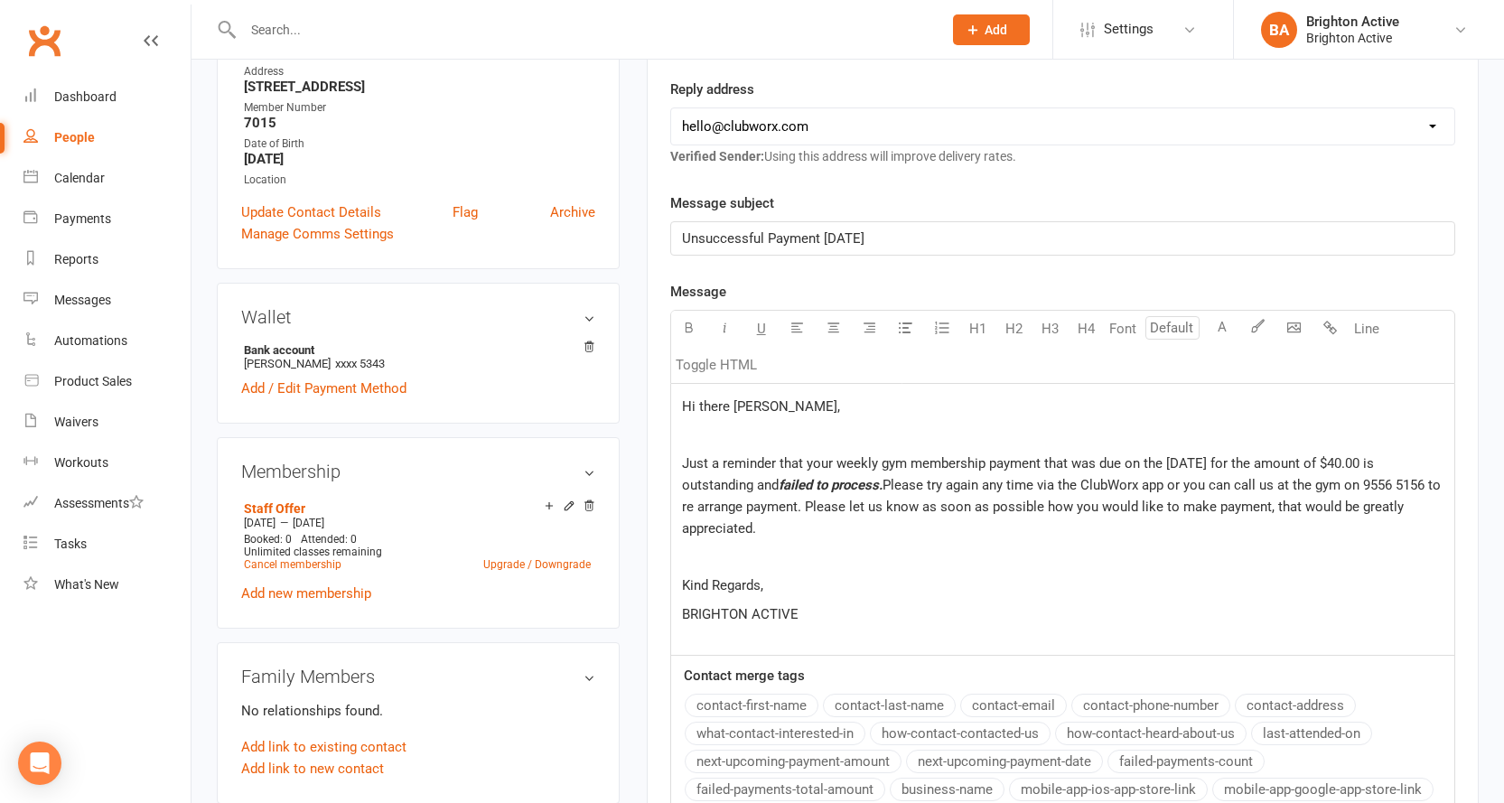
click at [843, 604] on p "BRIGHTON ACTIVE" at bounding box center [1062, 614] width 761 height 22
click at [773, 487] on span "Just a reminder that your weekly gym membership payment that was due on the 9/1…" at bounding box center [1029, 474] width 695 height 38
click at [772, 493] on span "Please try again any time via the ClubWorx app or you can call us at the gym on…" at bounding box center [1050, 496] width 736 height 38
click at [1012, 498] on span "Please try again any time via the ClubWorx app or you can call us at the gym on…" at bounding box center [1050, 496] width 736 height 38
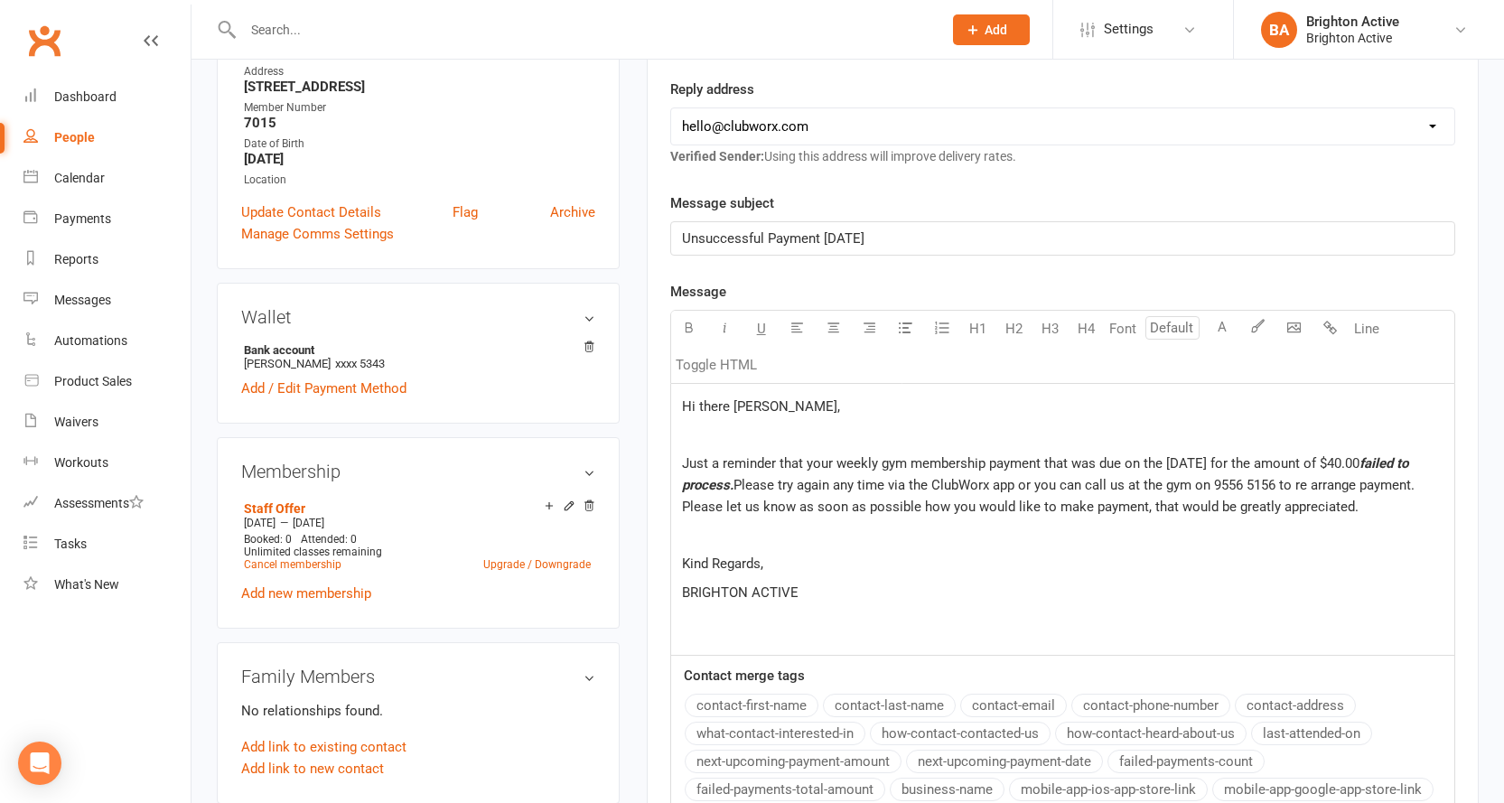
click at [1308, 489] on span "Please try again any time via the ClubWorx app or you can call us at the gym on…" at bounding box center [1050, 496] width 736 height 38
click at [1366, 512] on p "Just a reminder that your weekly gym membership payment that was due on the 9/1…" at bounding box center [1062, 484] width 761 height 65
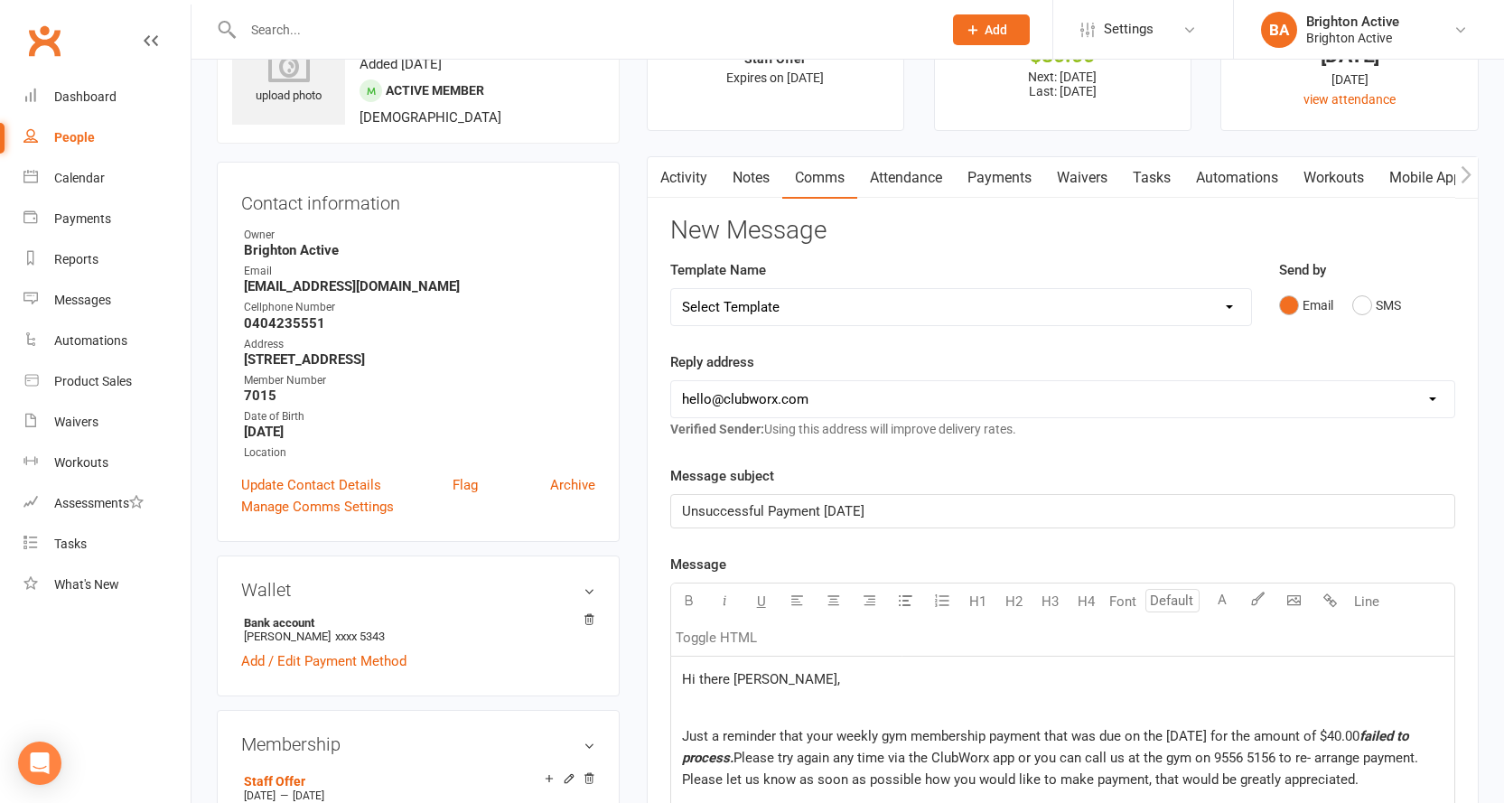
scroll to position [271, 0]
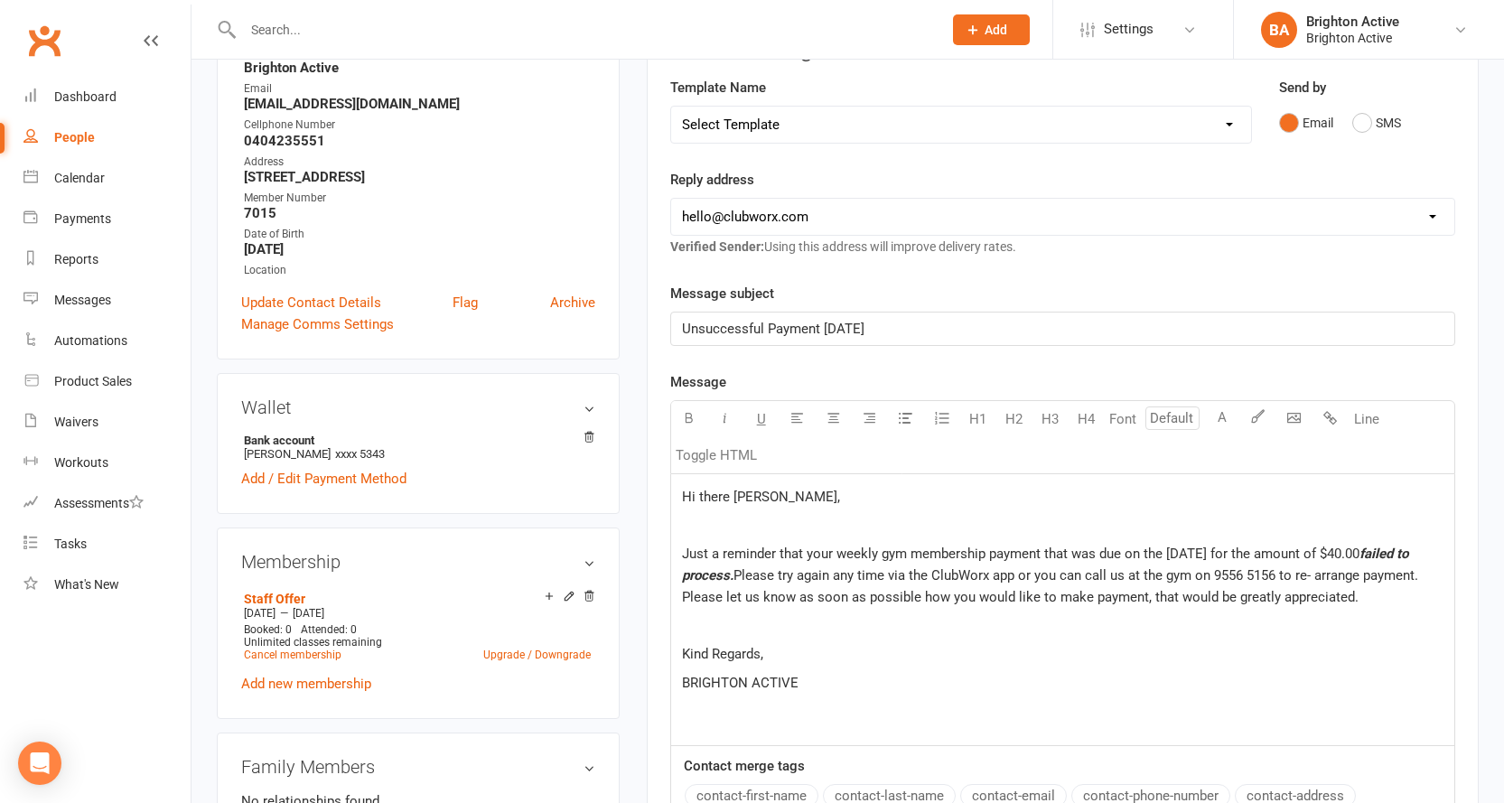
click at [762, 498] on span "Hi there Adrien," at bounding box center [761, 497] width 158 height 16
click at [808, 504] on p "Hi there Adrian," at bounding box center [1062, 497] width 761 height 22
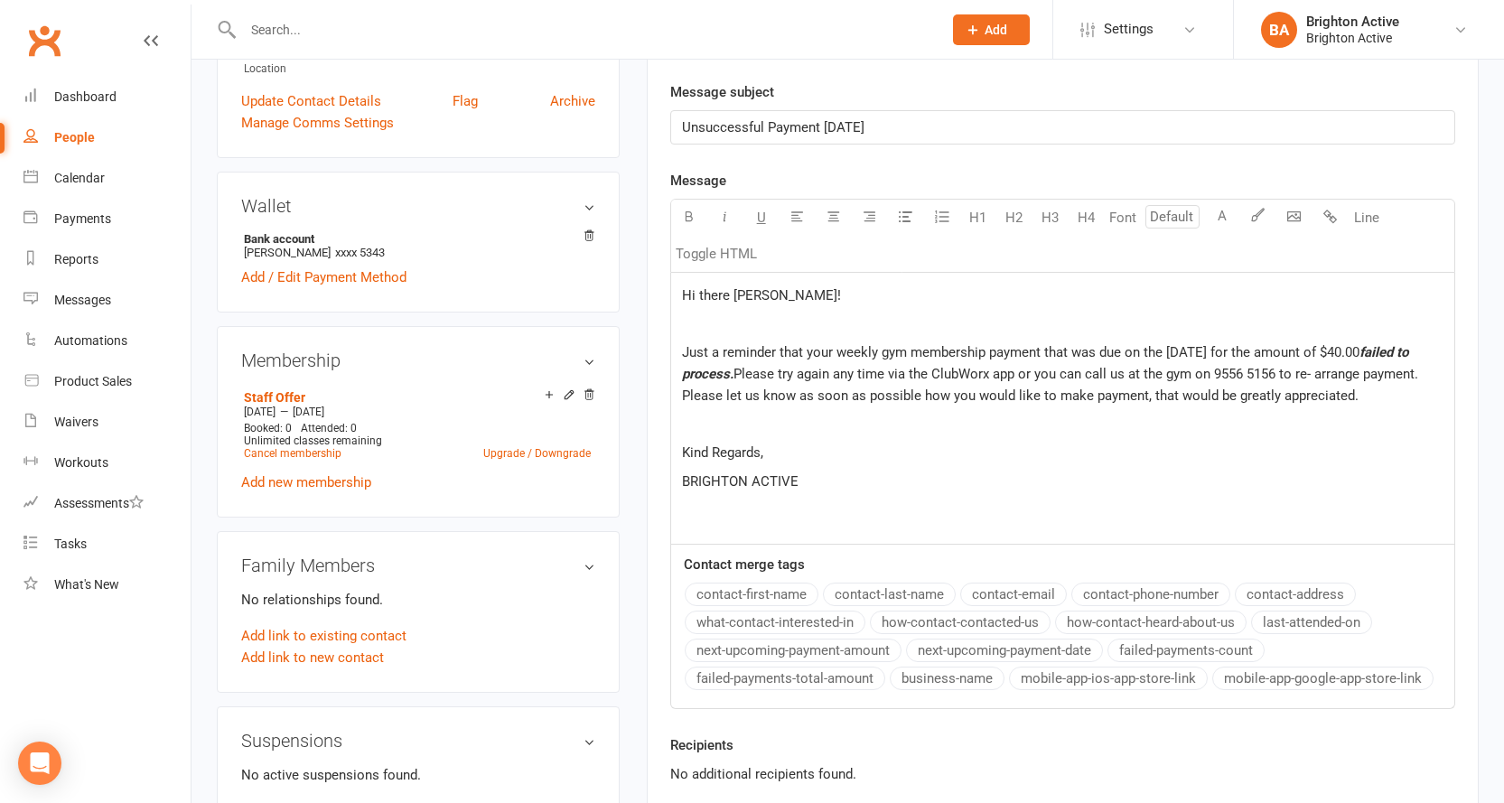
scroll to position [542, 0]
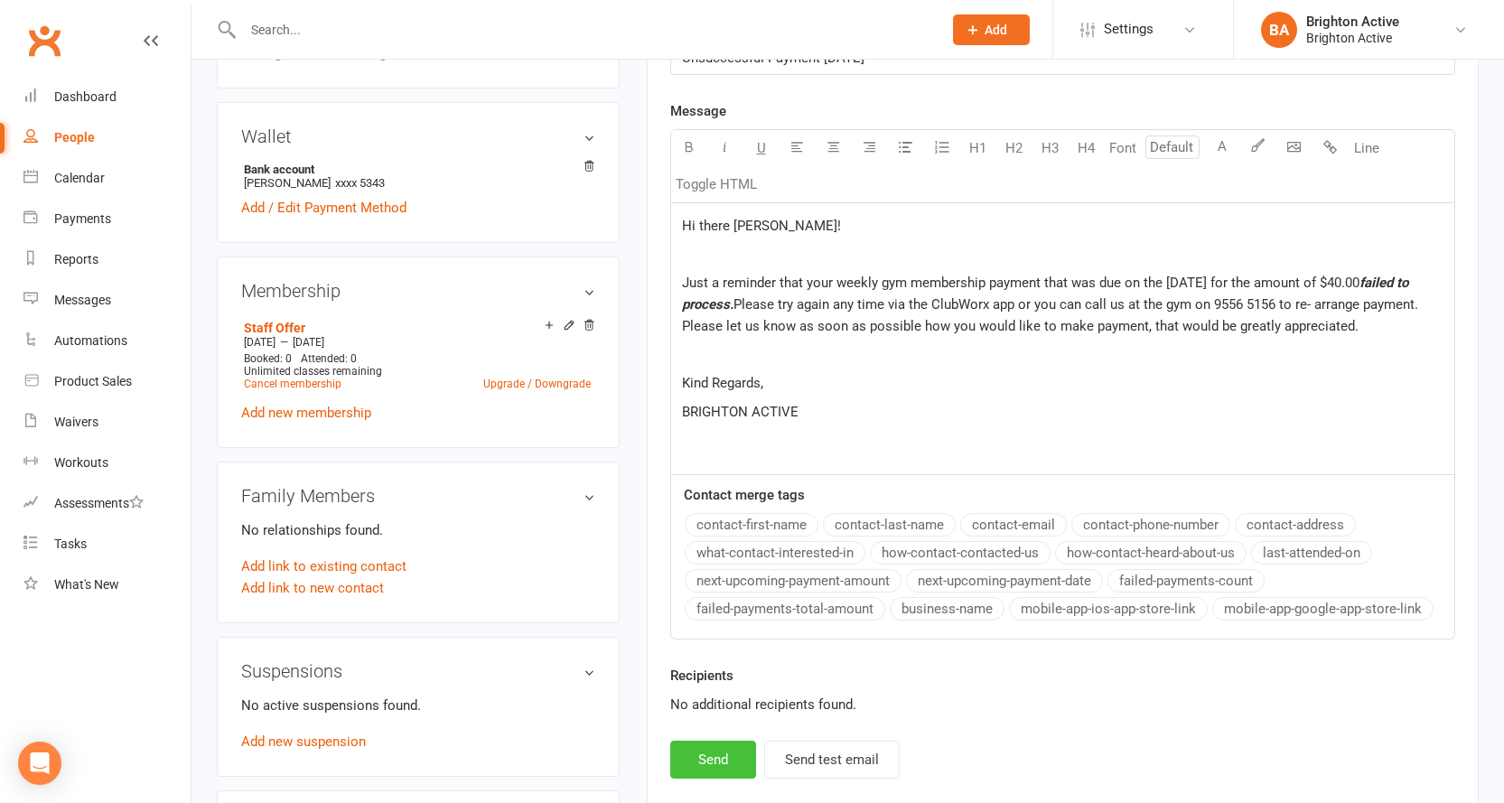
click at [710, 751] on button "Send" at bounding box center [713, 759] width 86 height 38
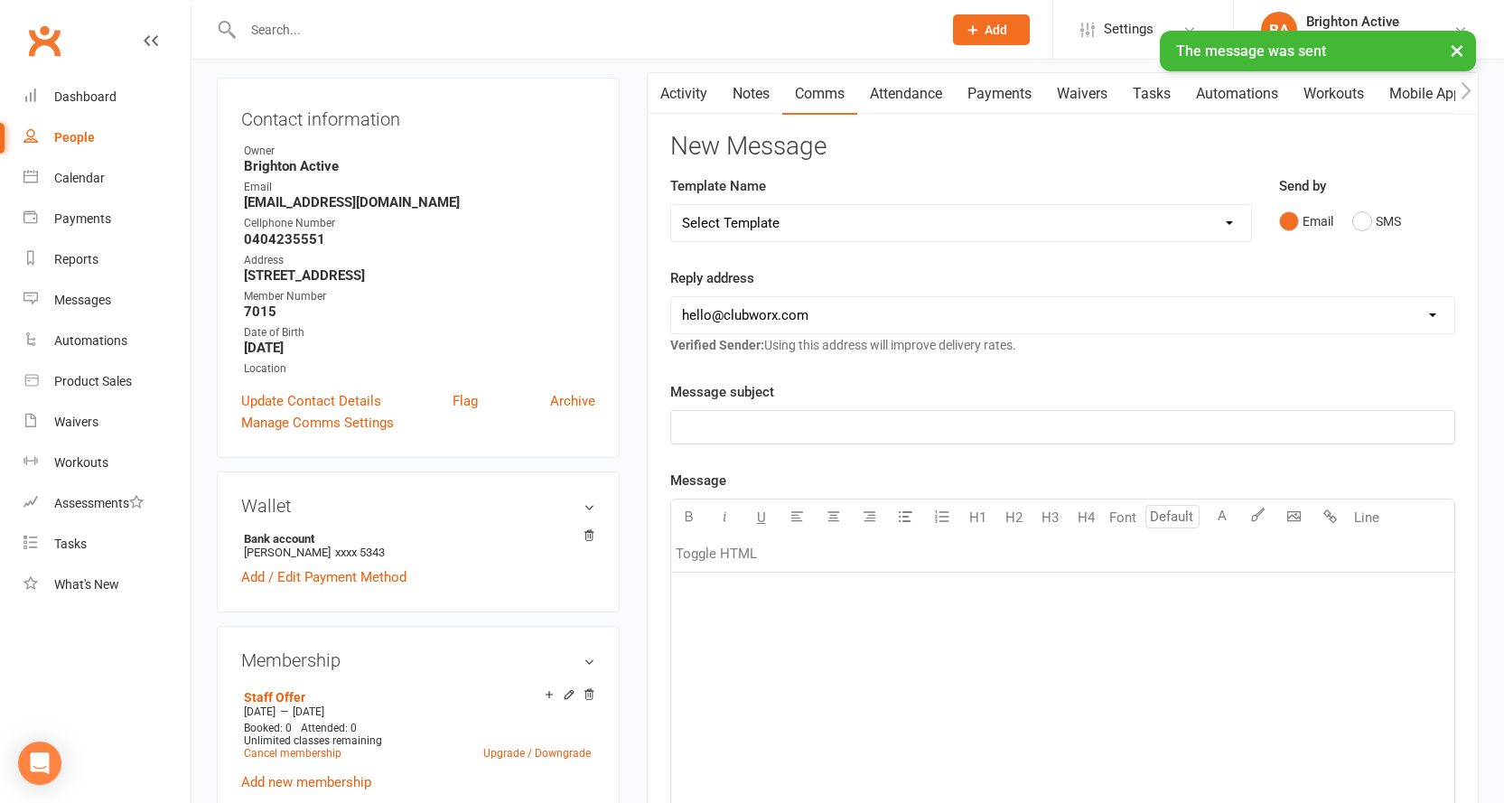
scroll to position [0, 0]
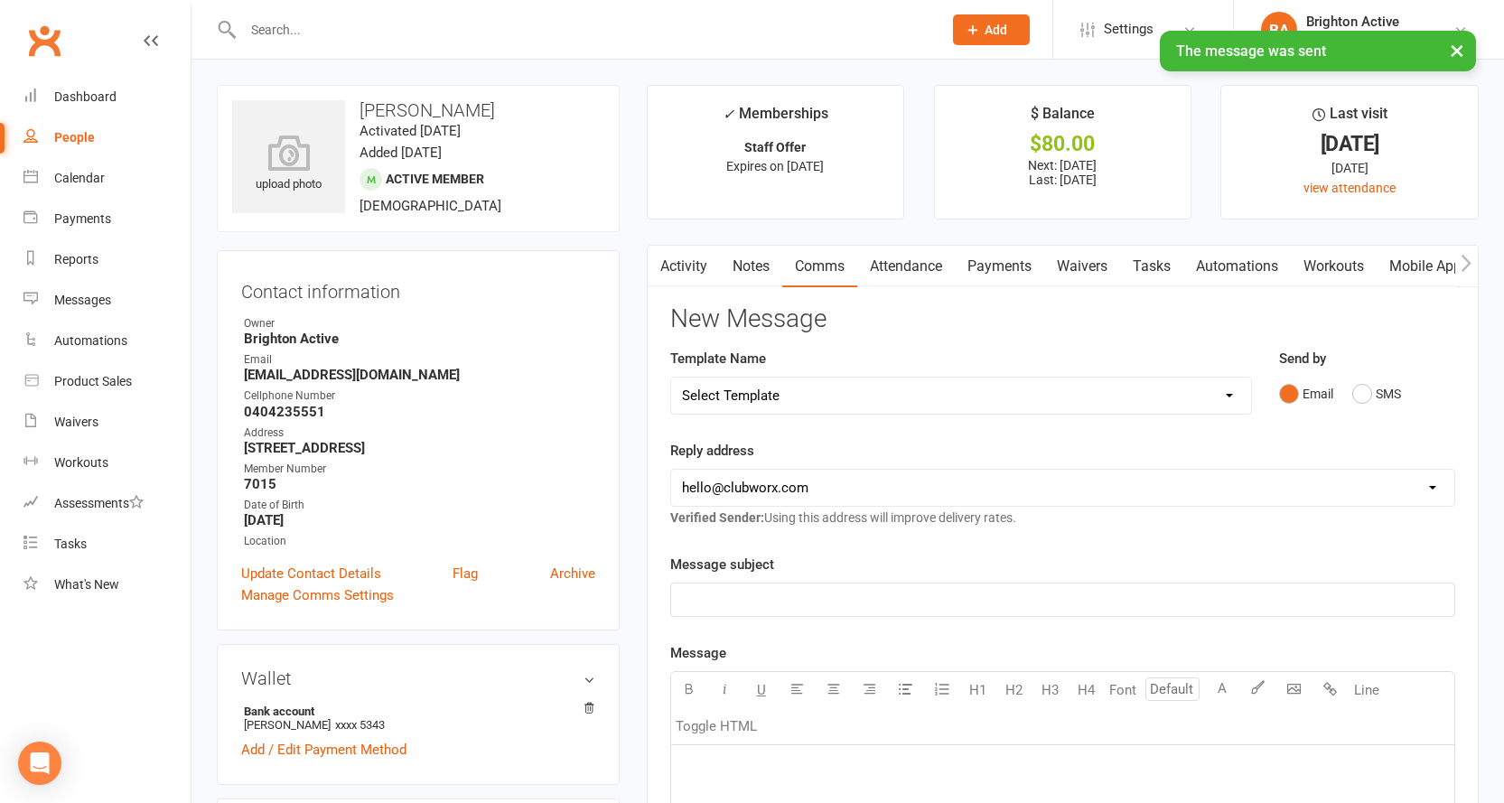
drag, startPoint x: 764, startPoint y: 19, endPoint x: 827, endPoint y: 11, distance: 63.7
click at [827, 11] on div at bounding box center [573, 29] width 712 height 59
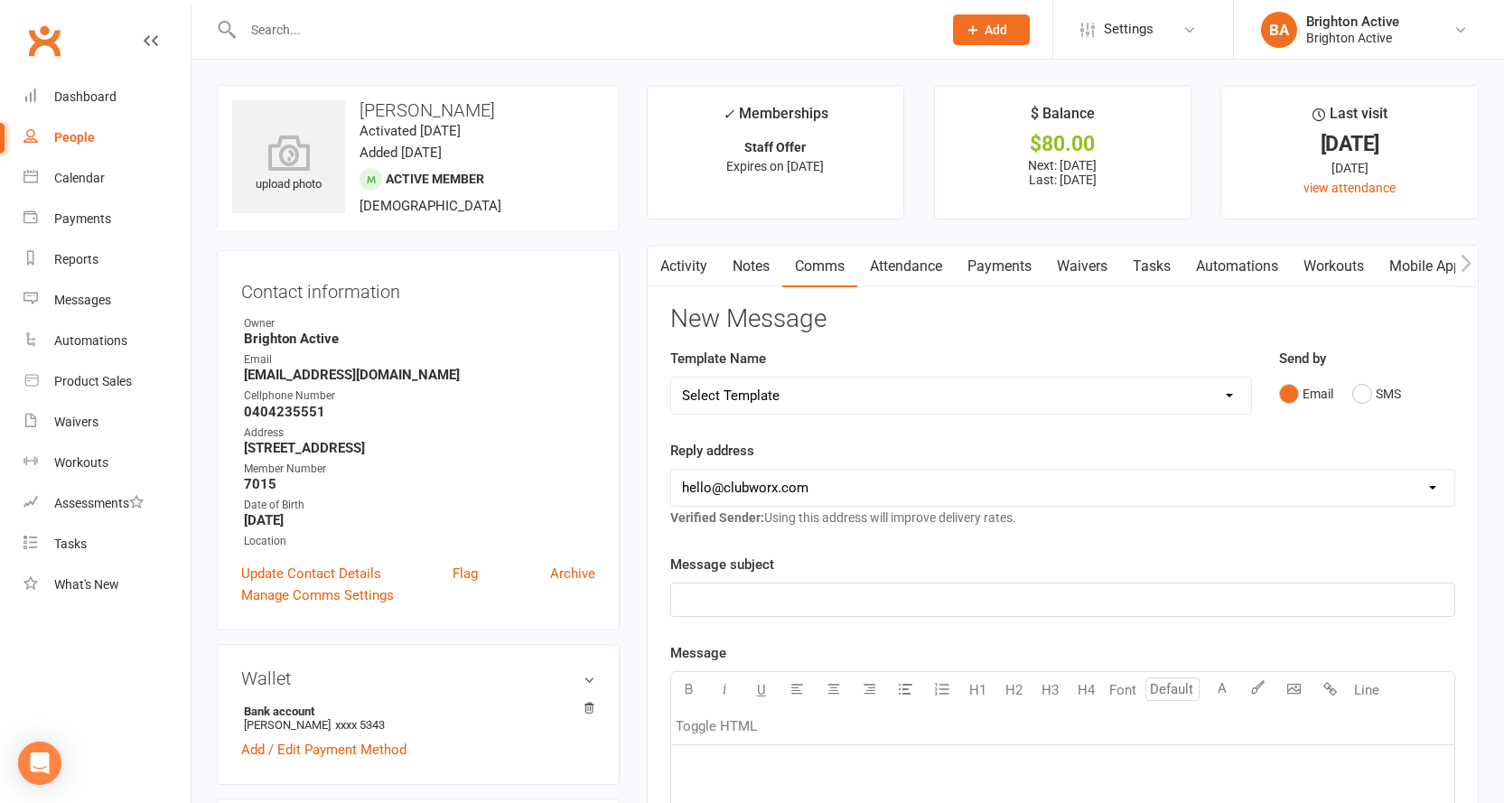
click at [676, 280] on link "Activity" at bounding box center [683, 267] width 72 height 42
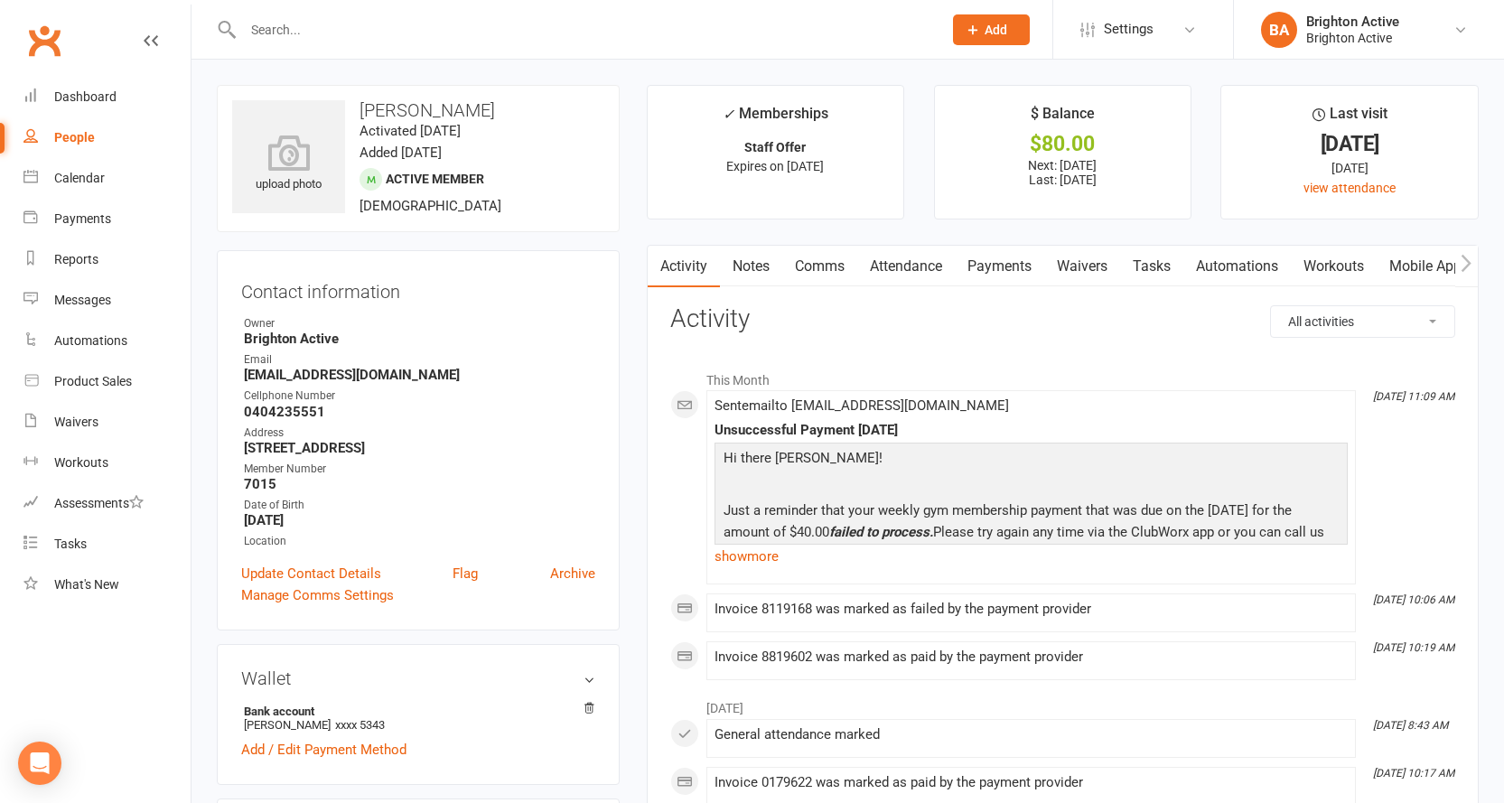
scroll to position [181, 0]
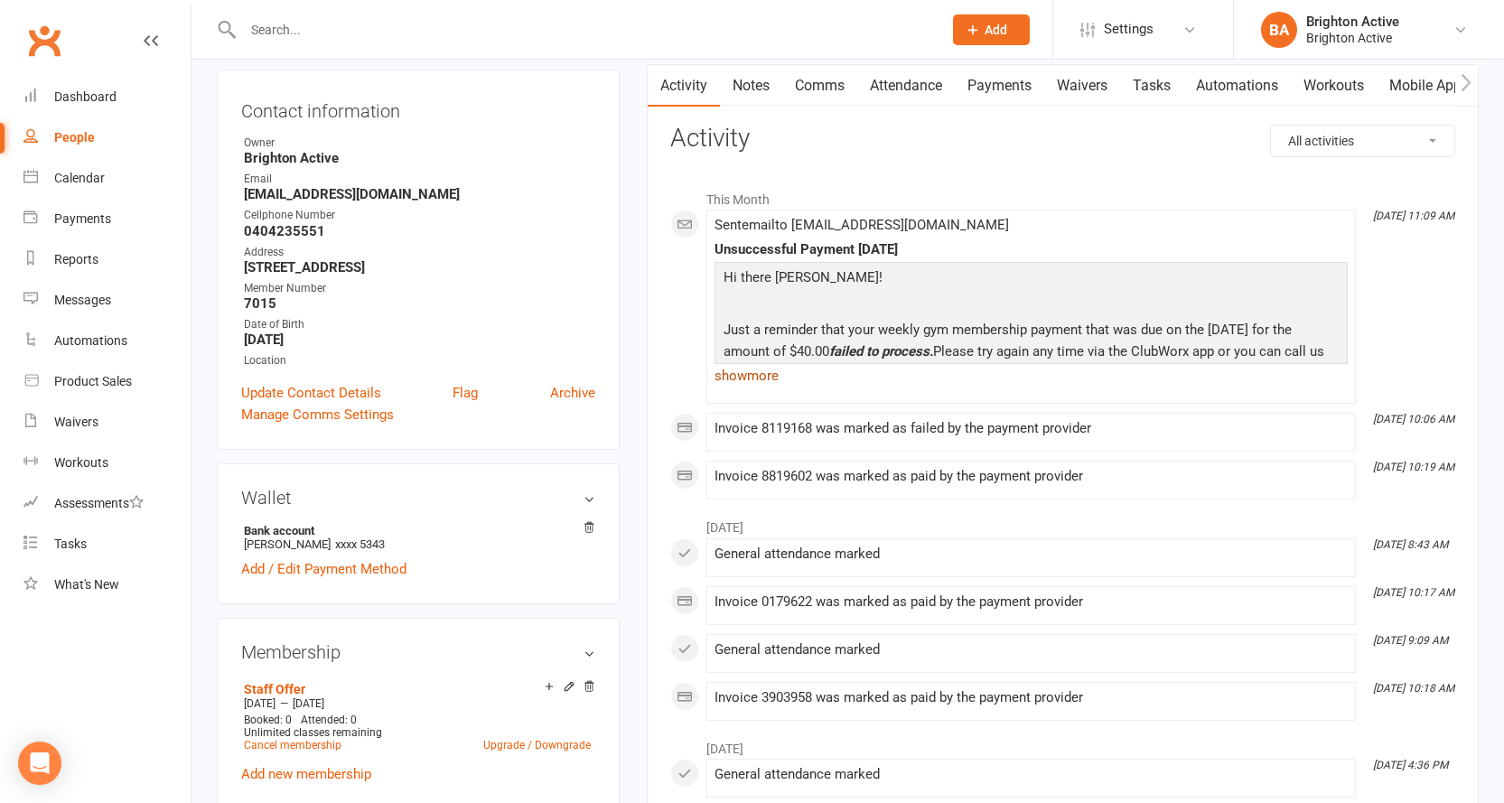
click at [750, 377] on link "show more" at bounding box center [1030, 375] width 633 height 25
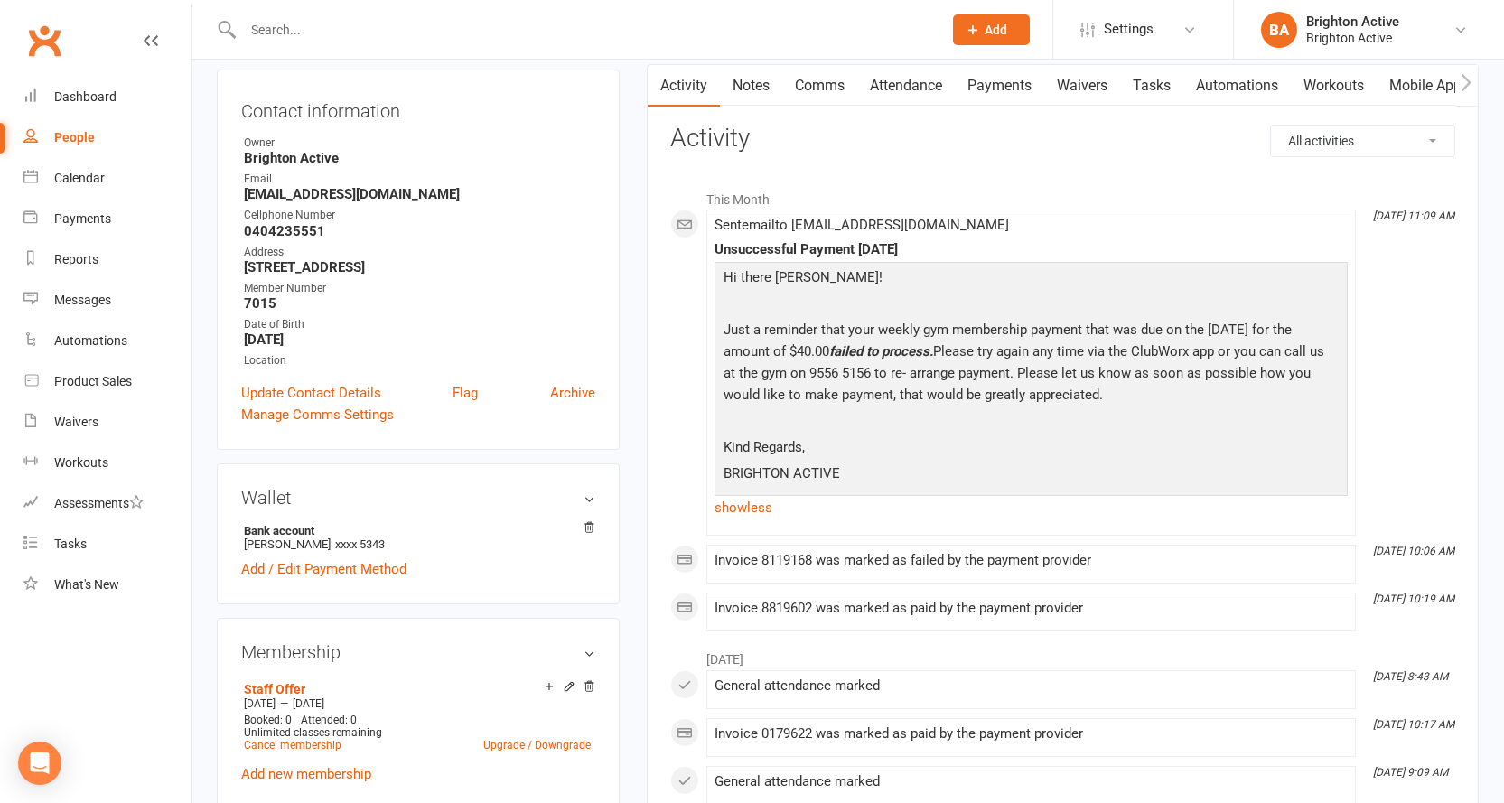
click at [71, 122] on link "People" at bounding box center [106, 137] width 167 height 41
select select "true"
select select "100"
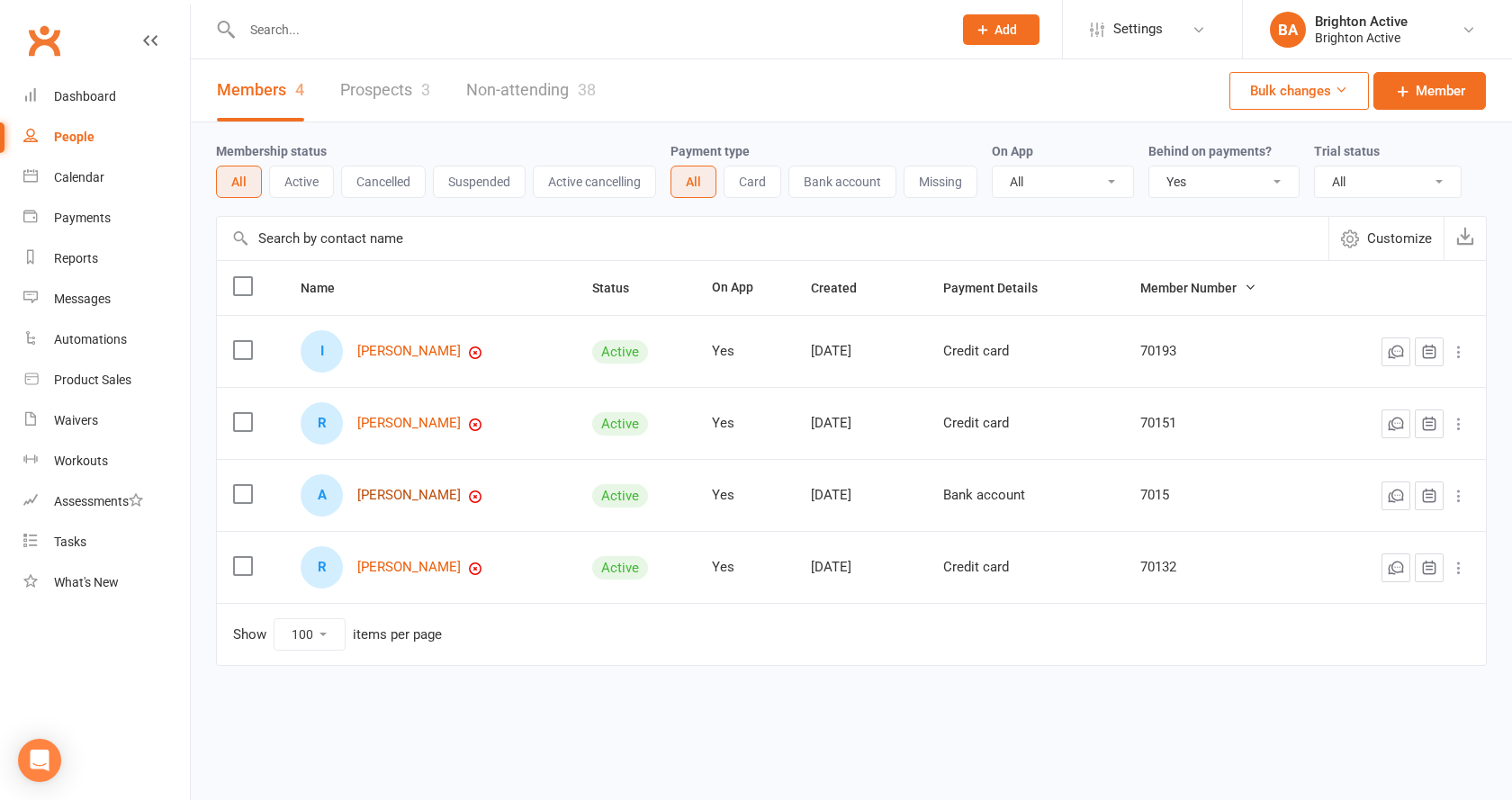
click at [398, 500] on link "[PERSON_NAME]" at bounding box center [409, 494] width 104 height 15
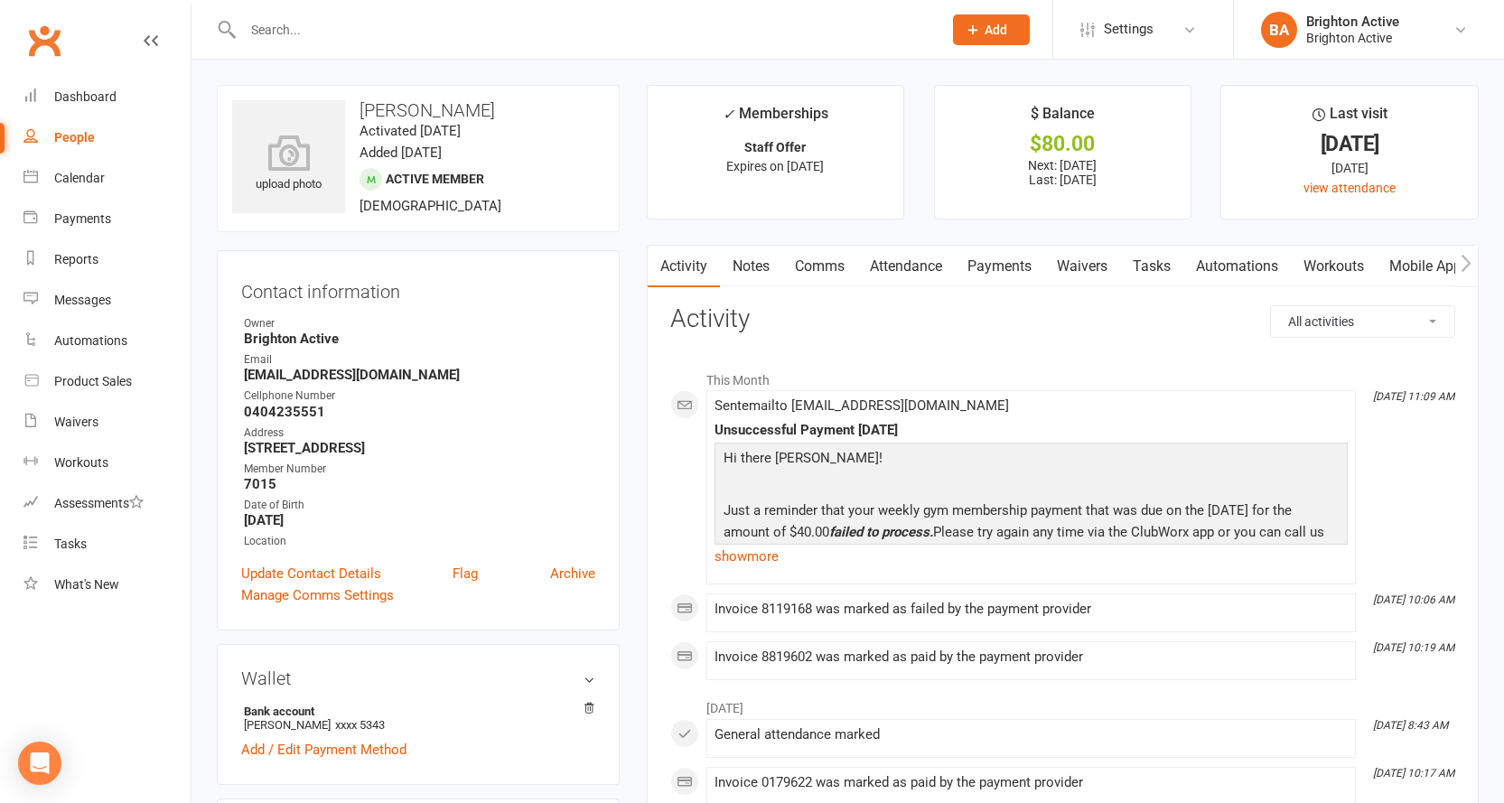
scroll to position [90, 0]
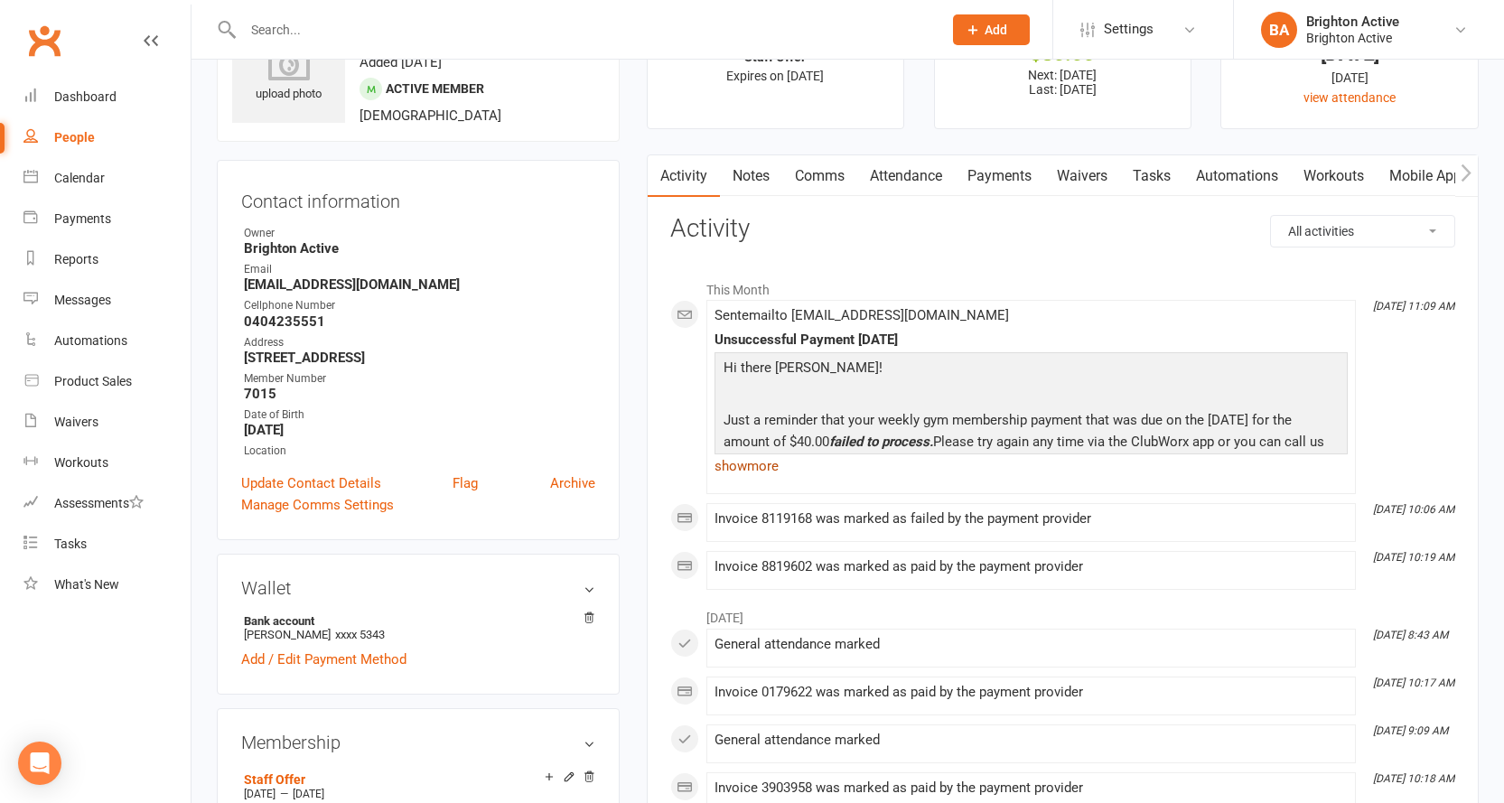
click at [753, 470] on link "show more" at bounding box center [1030, 465] width 633 height 25
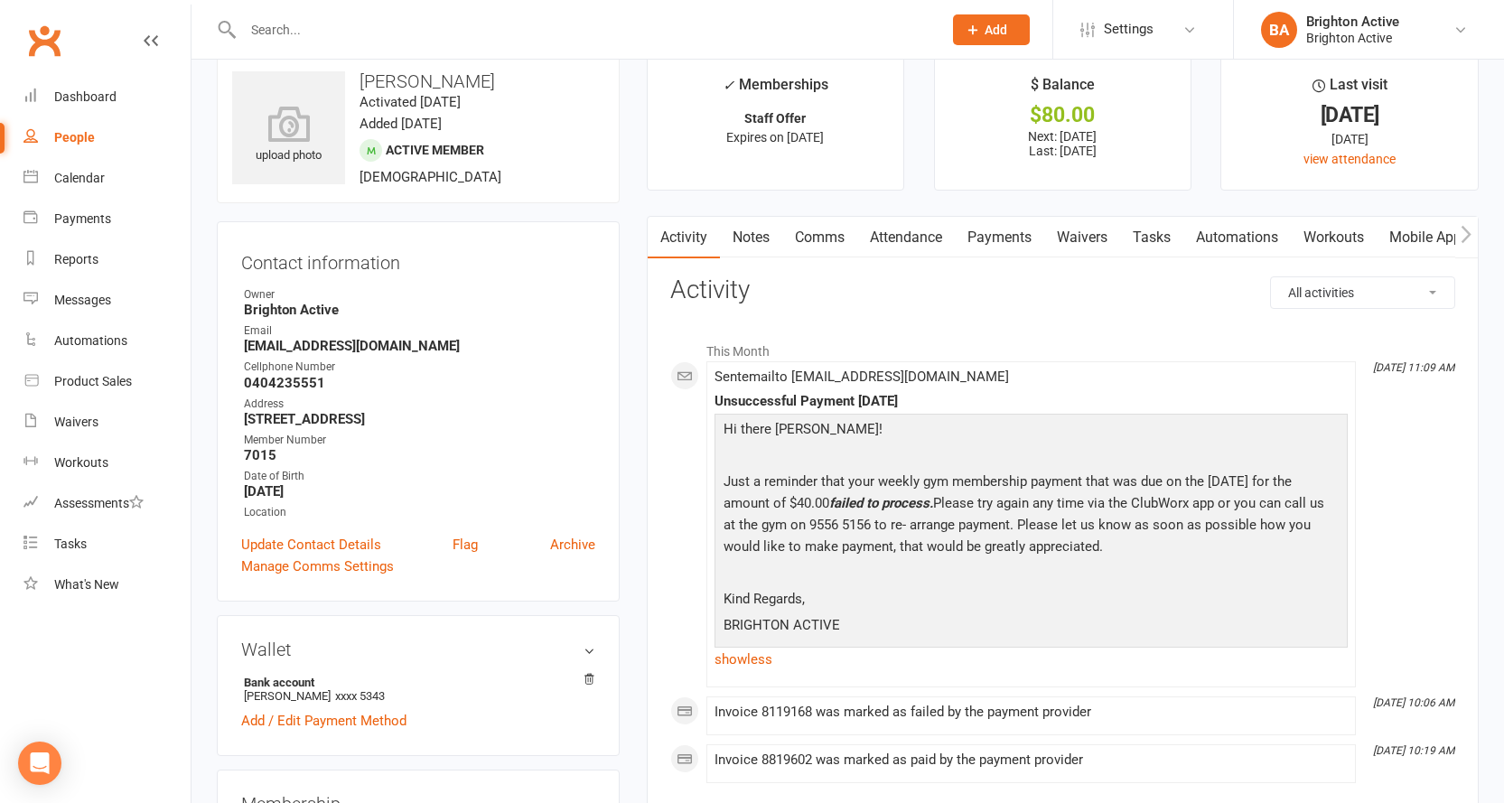
scroll to position [0, 0]
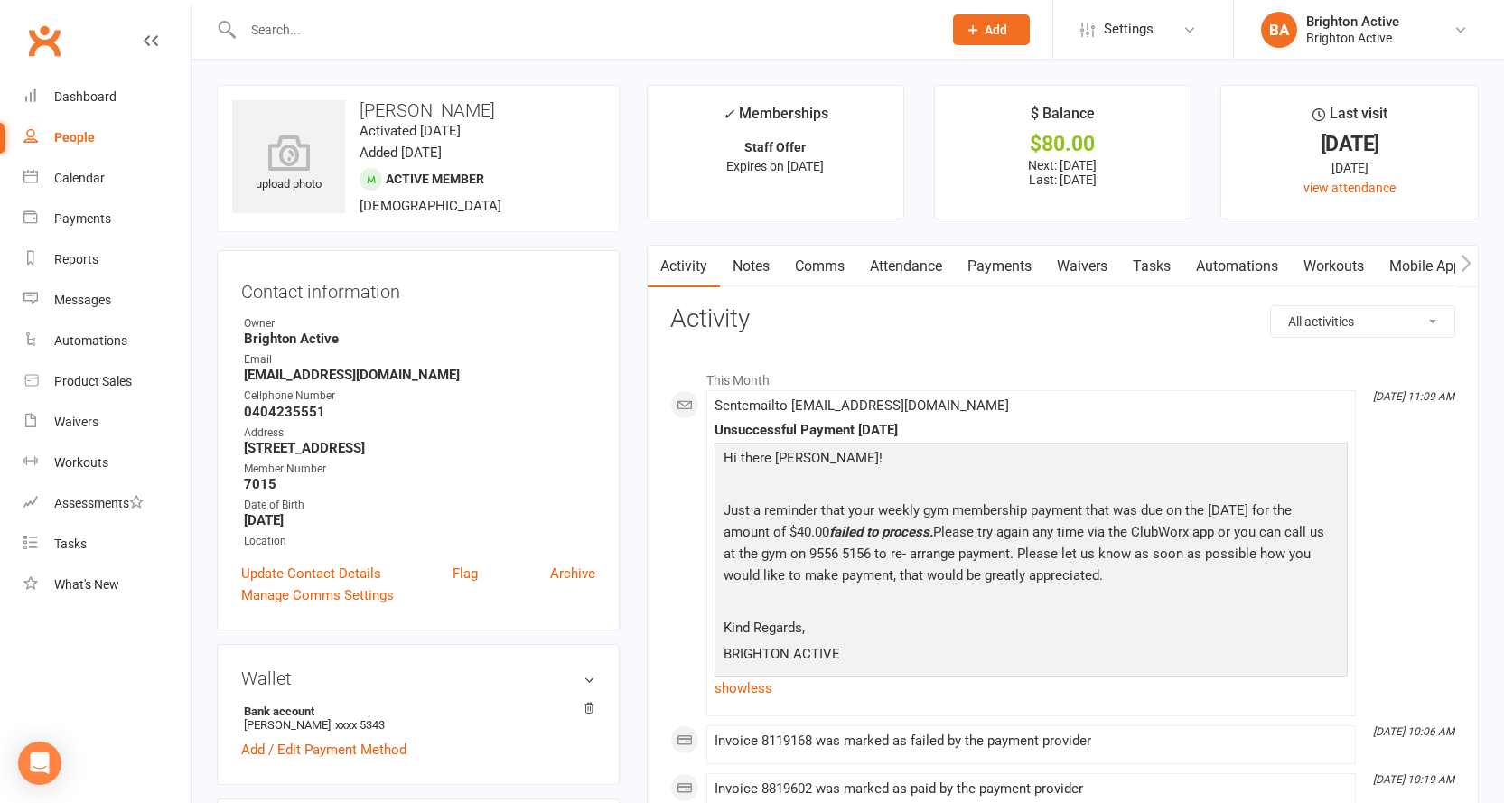
click at [1029, 282] on link "Payments" at bounding box center [998, 267] width 89 height 42
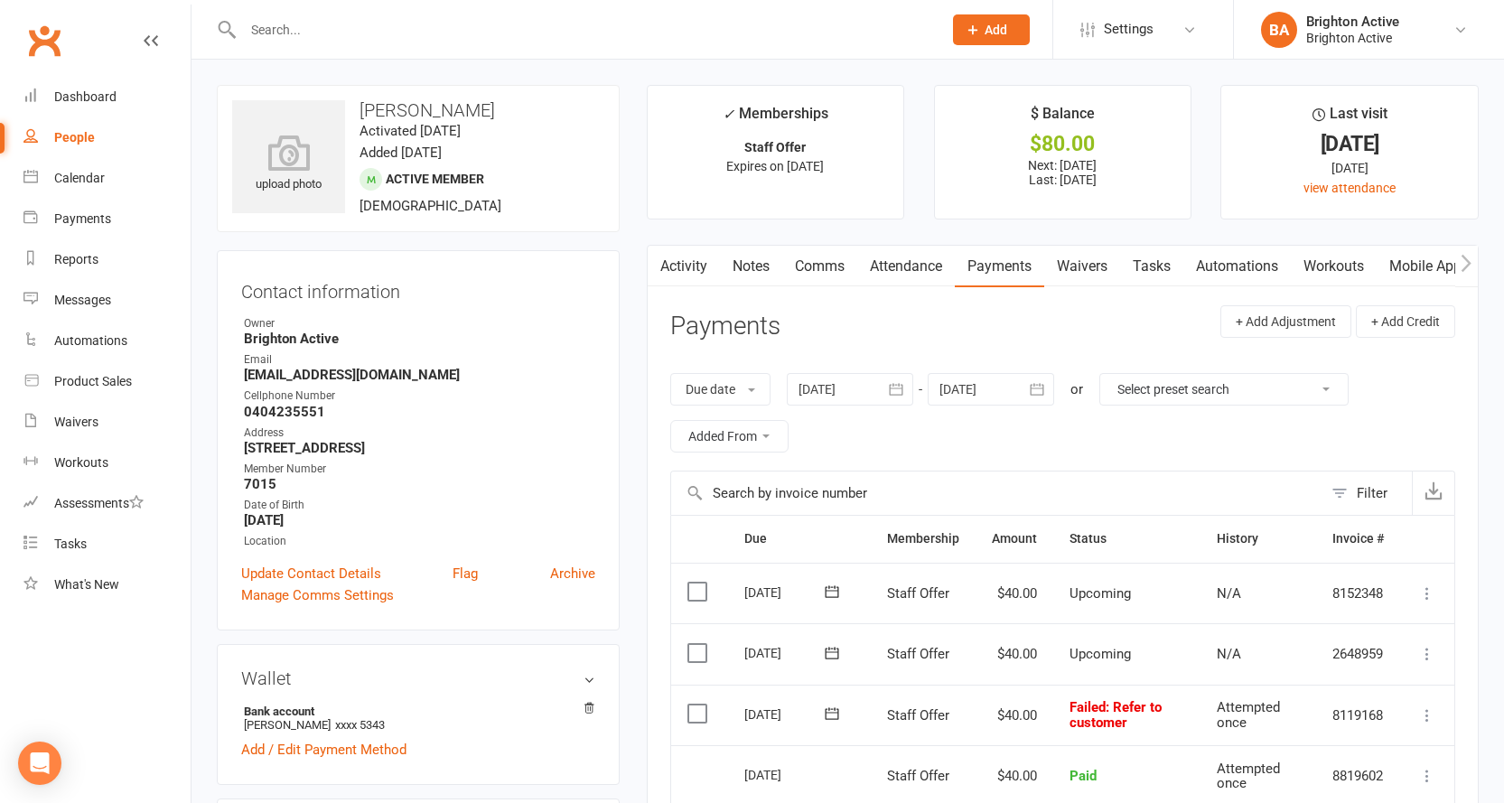
click at [51, 141] on link "People" at bounding box center [106, 137] width 167 height 41
select select "true"
select select "100"
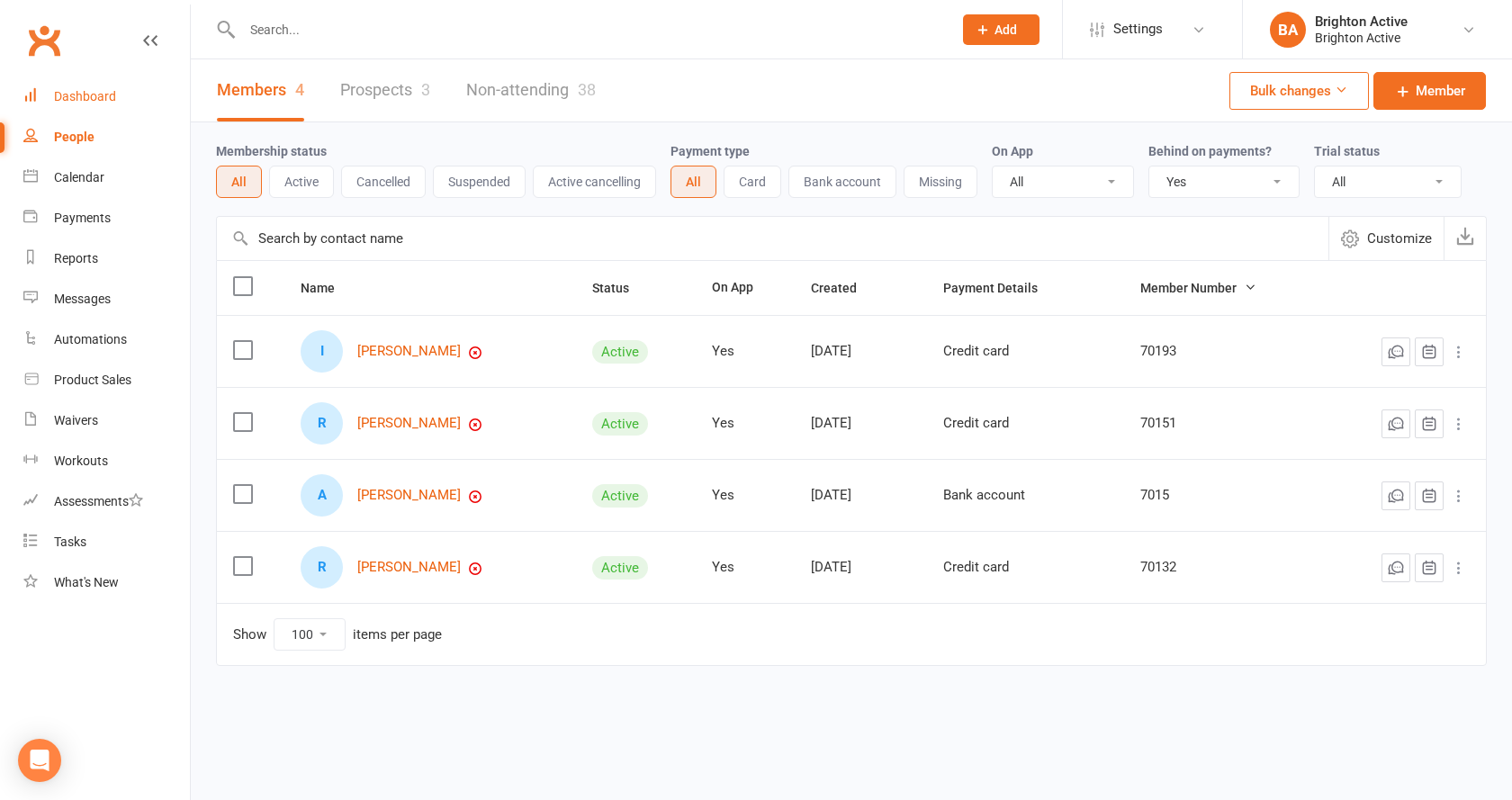
click at [81, 101] on div "Dashboard" at bounding box center [85, 96] width 62 height 14
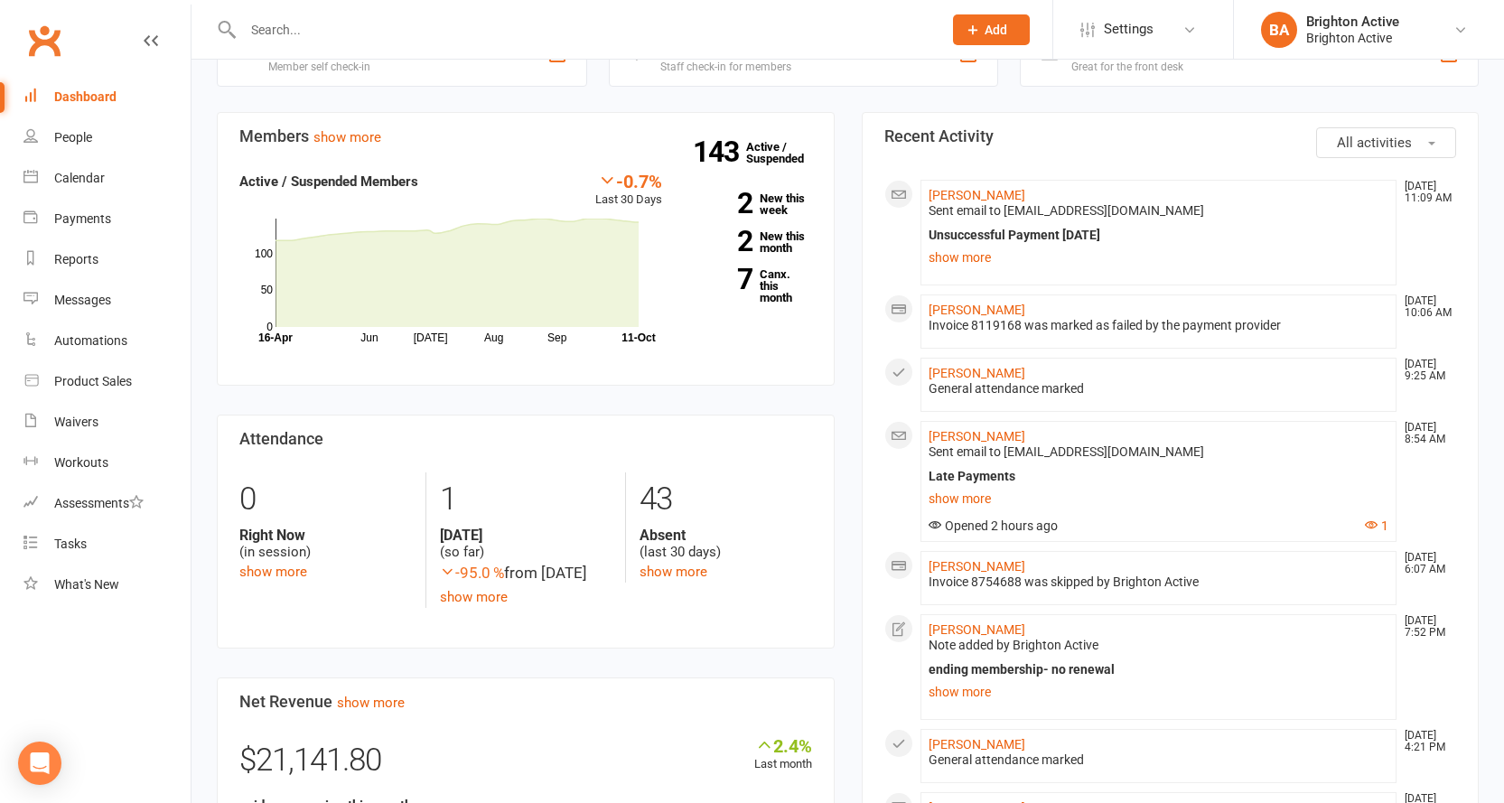
scroll to position [90, 0]
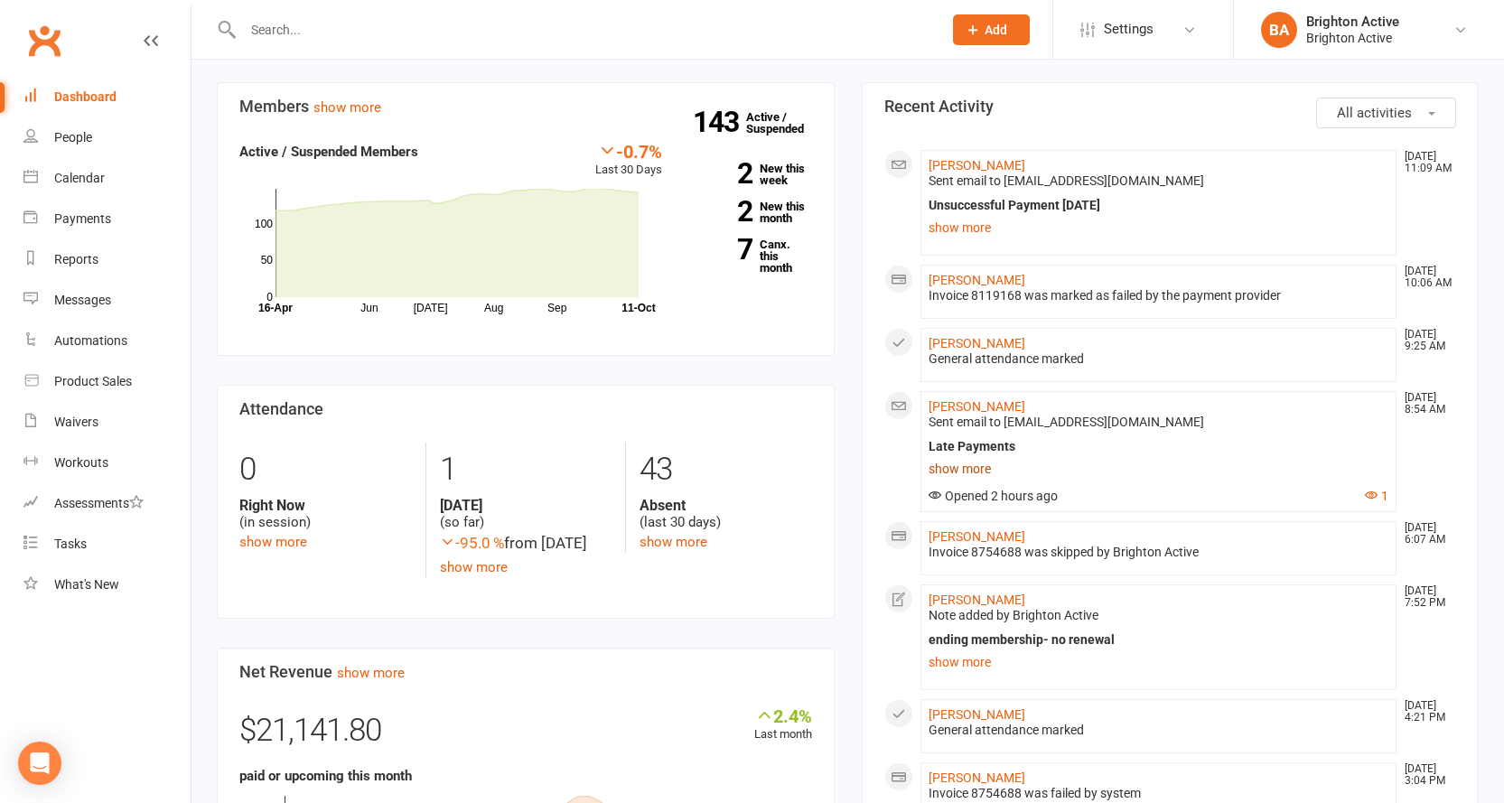
click at [982, 469] on link "show more" at bounding box center [1158, 468] width 461 height 25
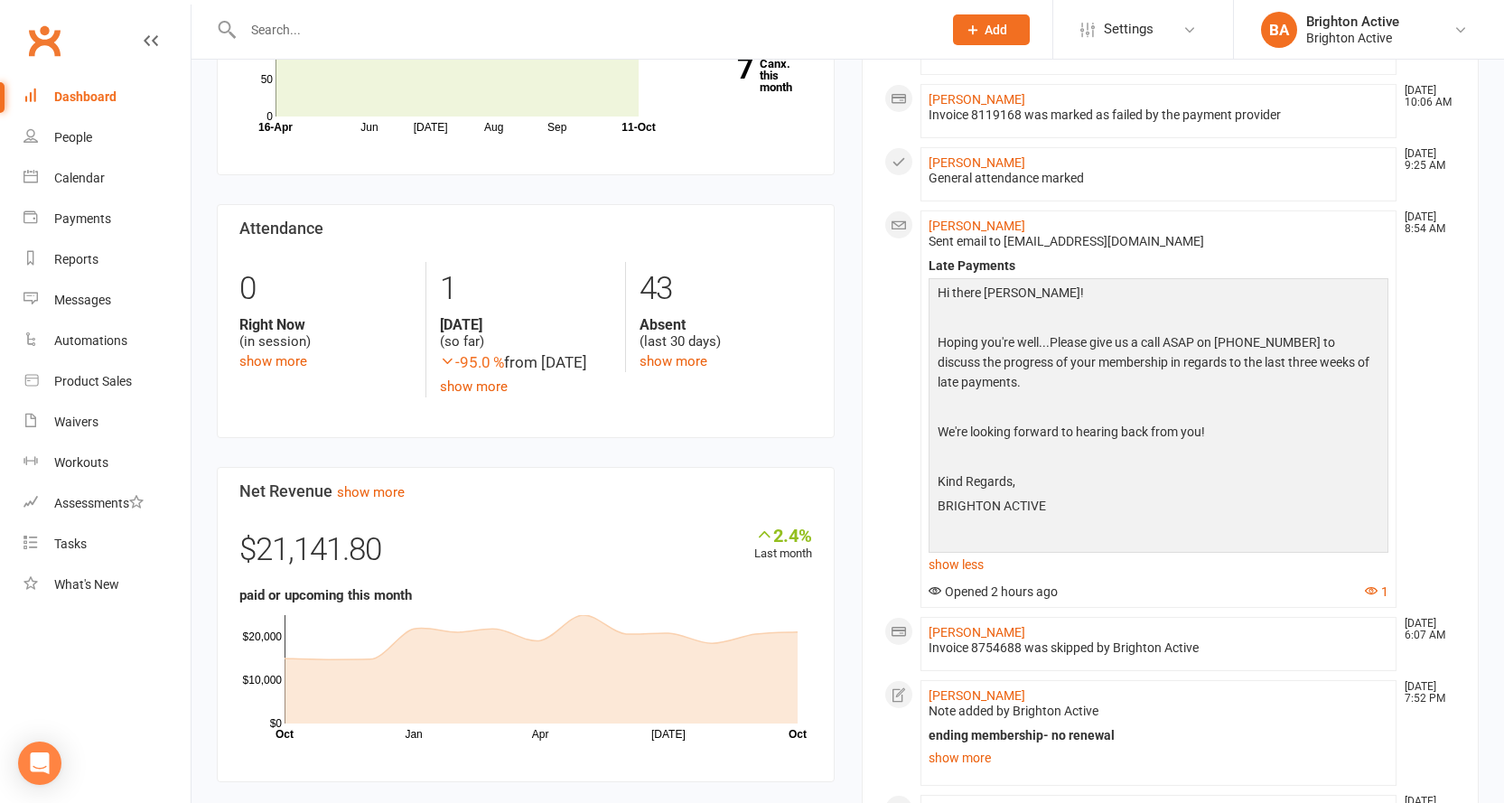
scroll to position [0, 0]
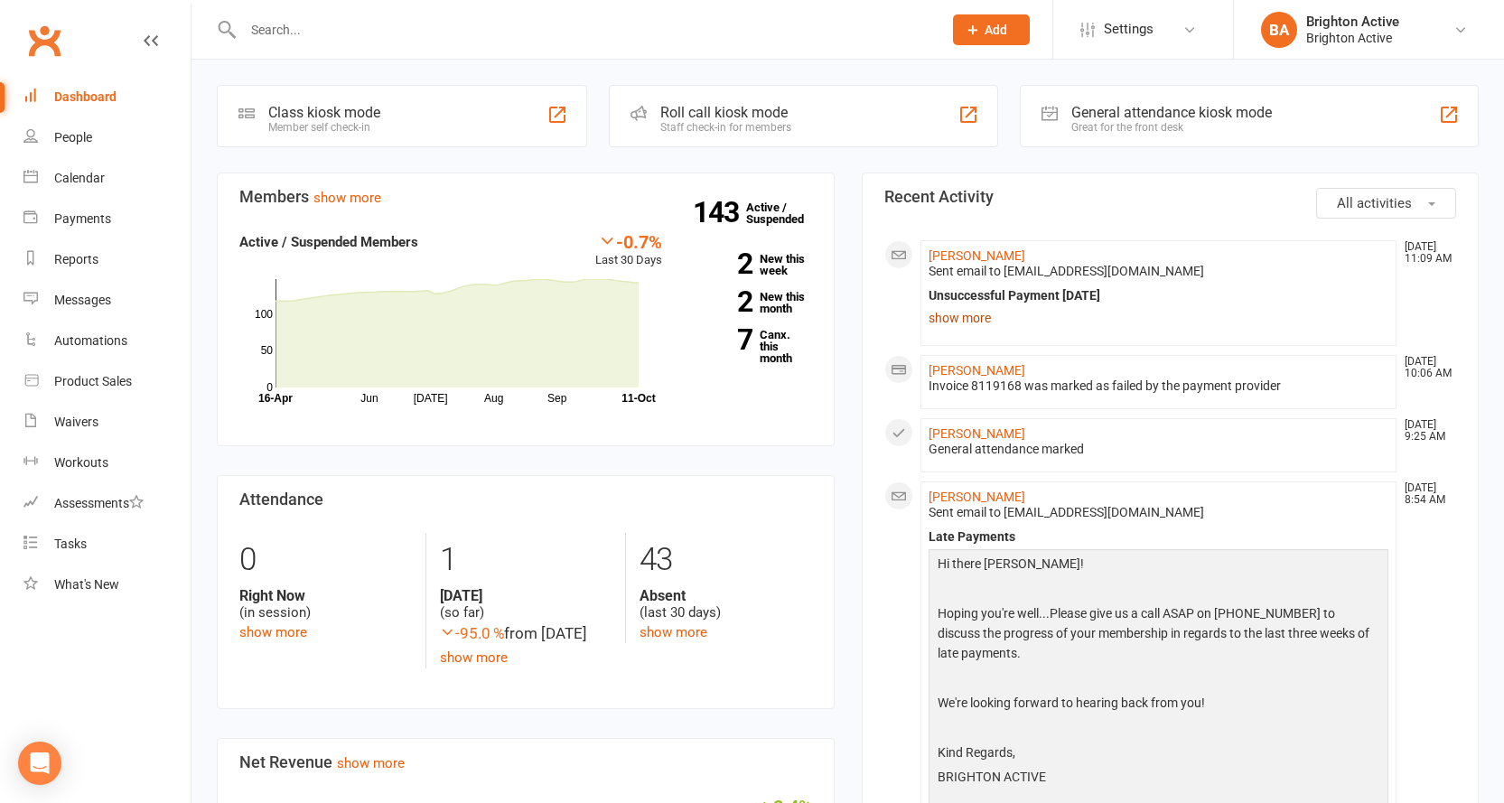
click at [982, 321] on link "show more" at bounding box center [1158, 317] width 461 height 25
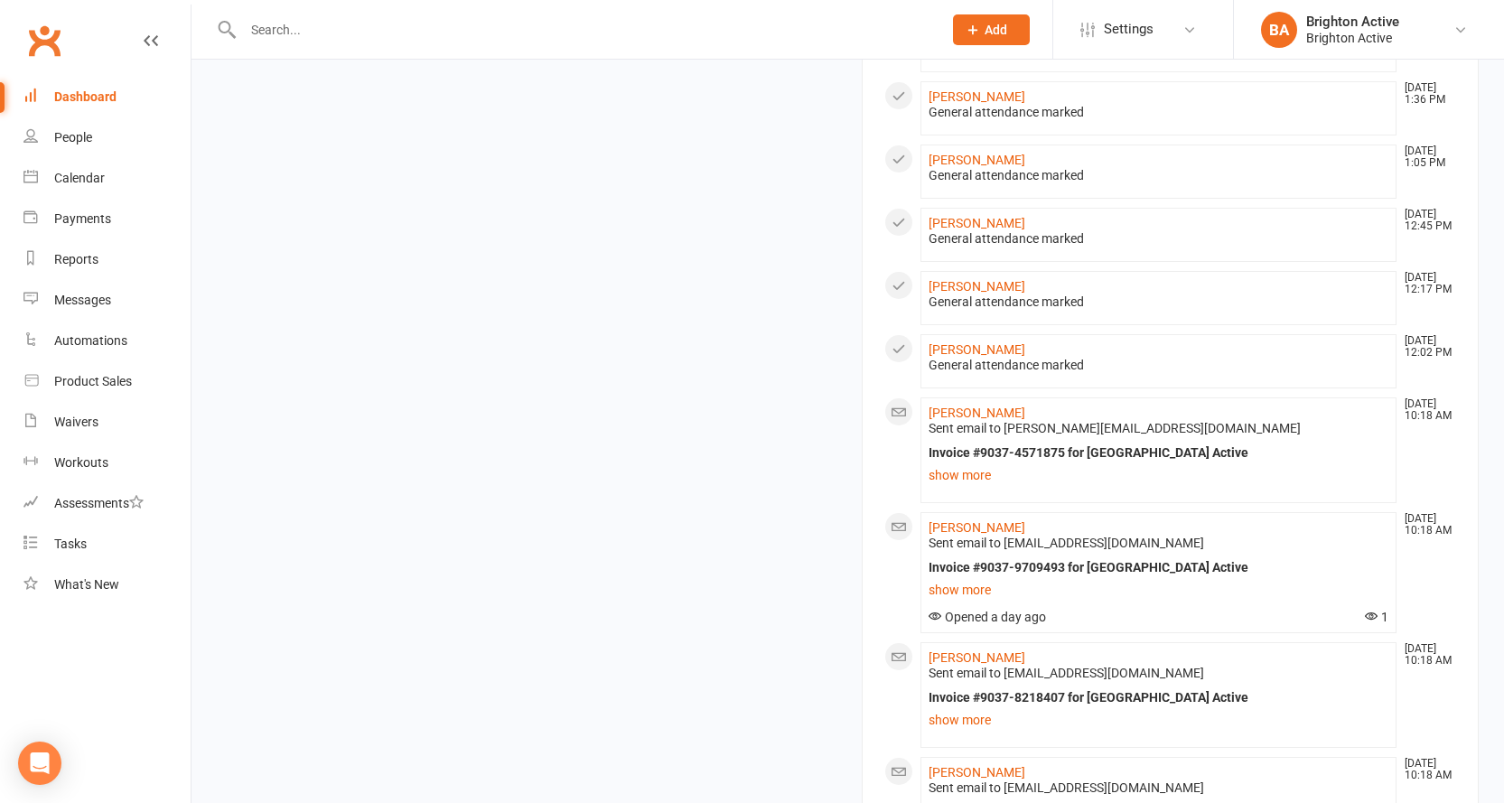
scroll to position [1355, 0]
click at [956, 588] on link "show more" at bounding box center [1158, 588] width 461 height 25
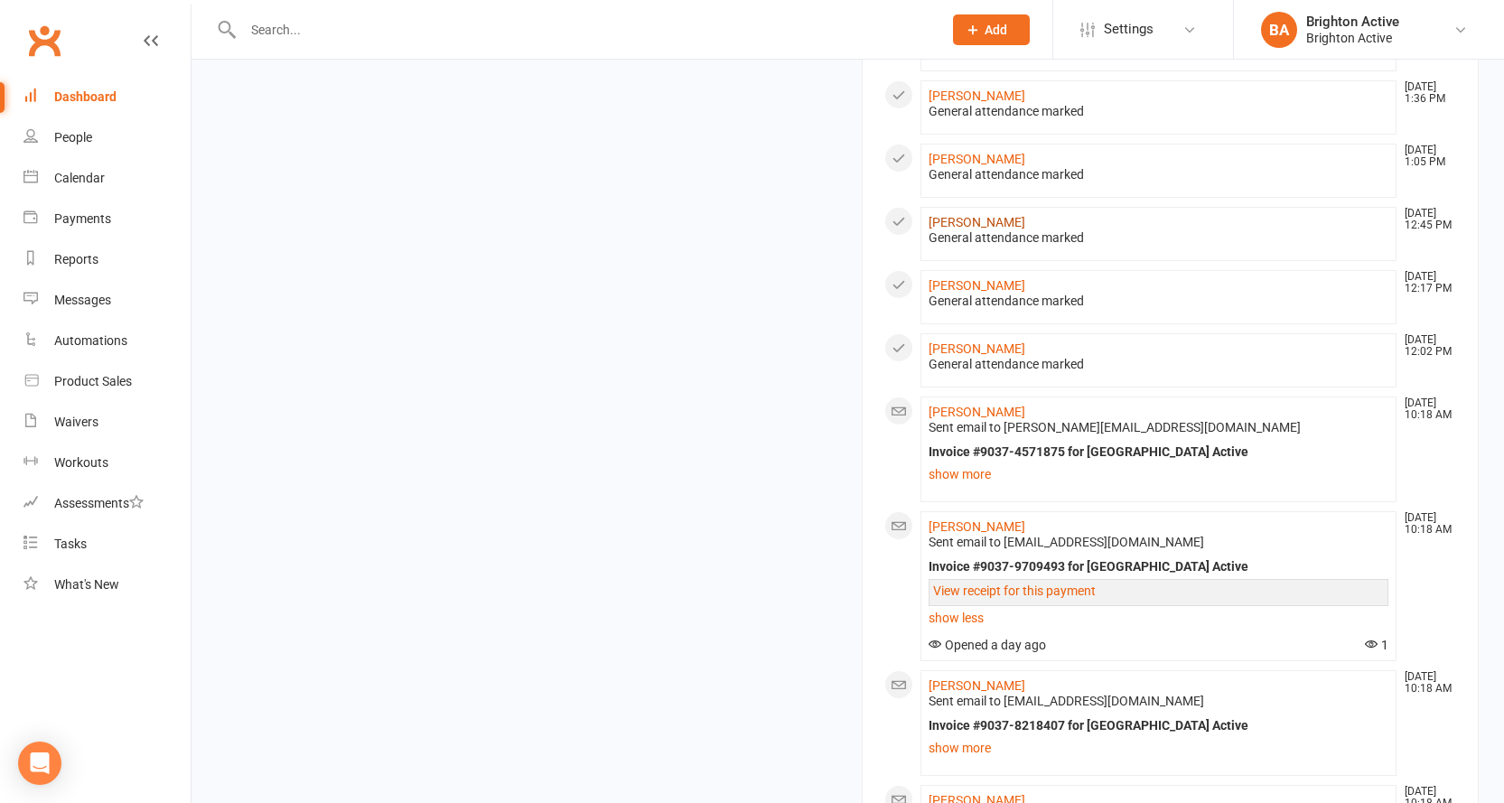
click at [1025, 225] on link "Youssef El Khadmaoui" at bounding box center [976, 222] width 97 height 14
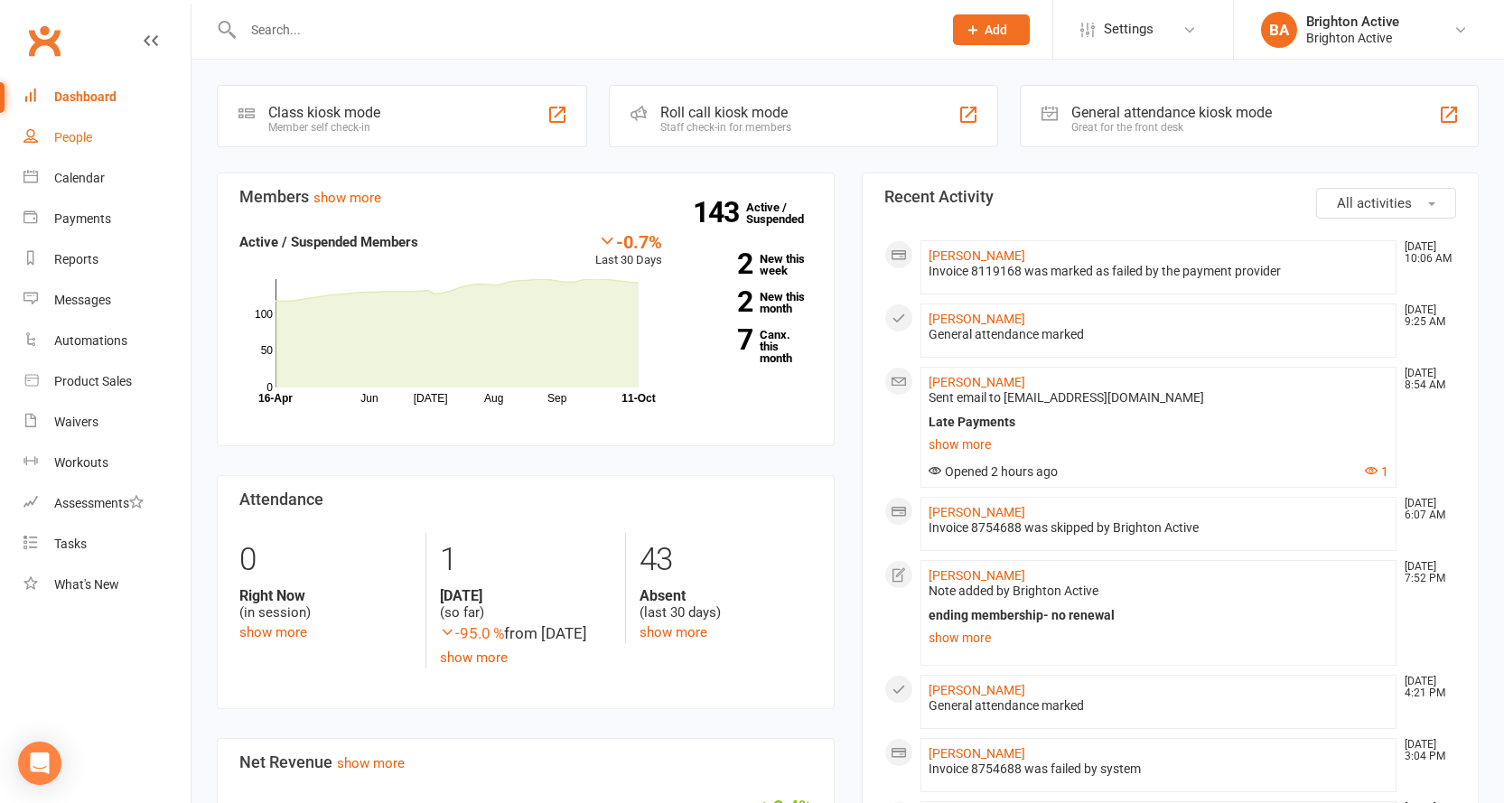
click at [59, 137] on div "People" at bounding box center [73, 137] width 38 height 14
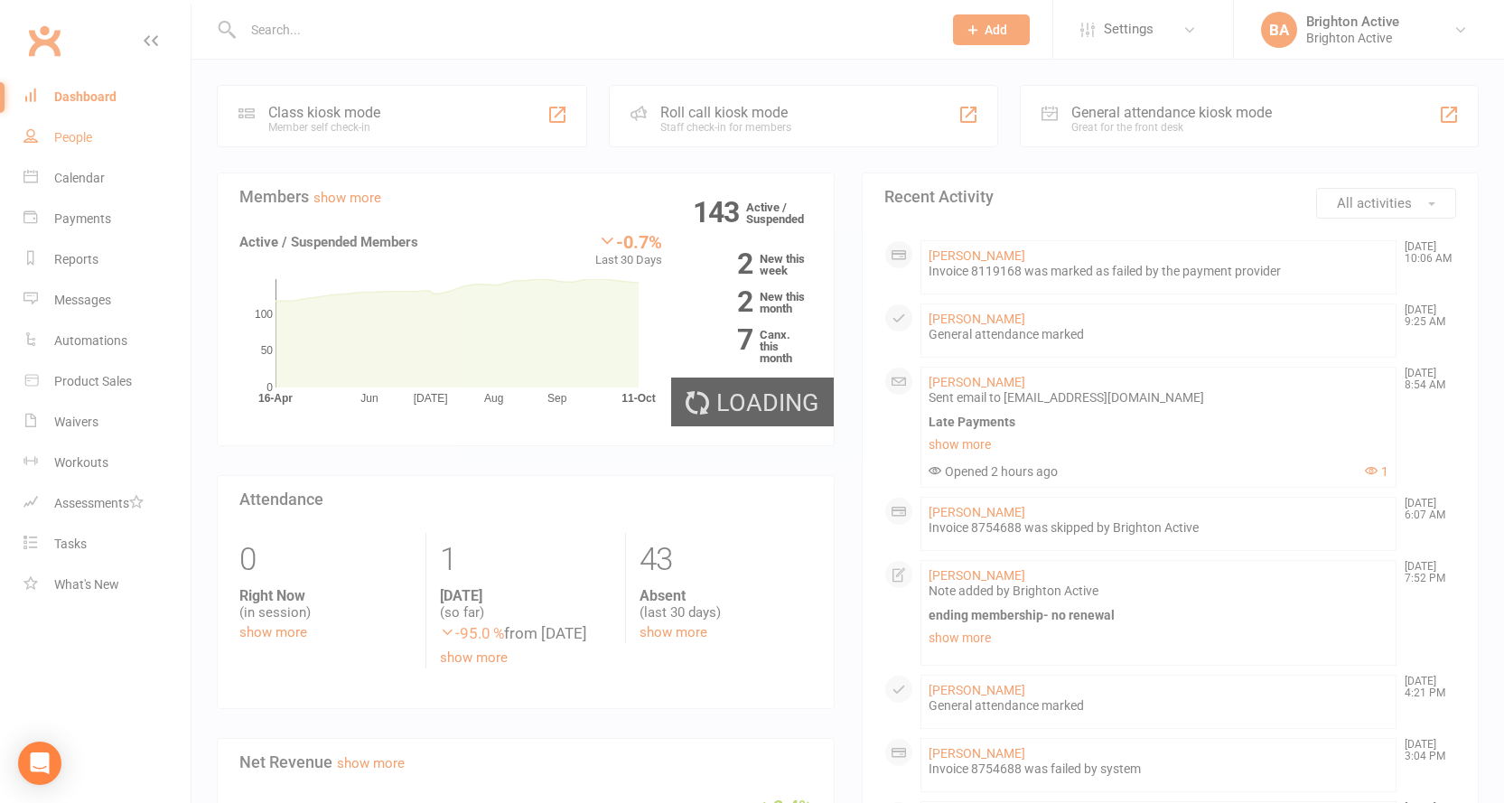
select select "true"
select select "100"
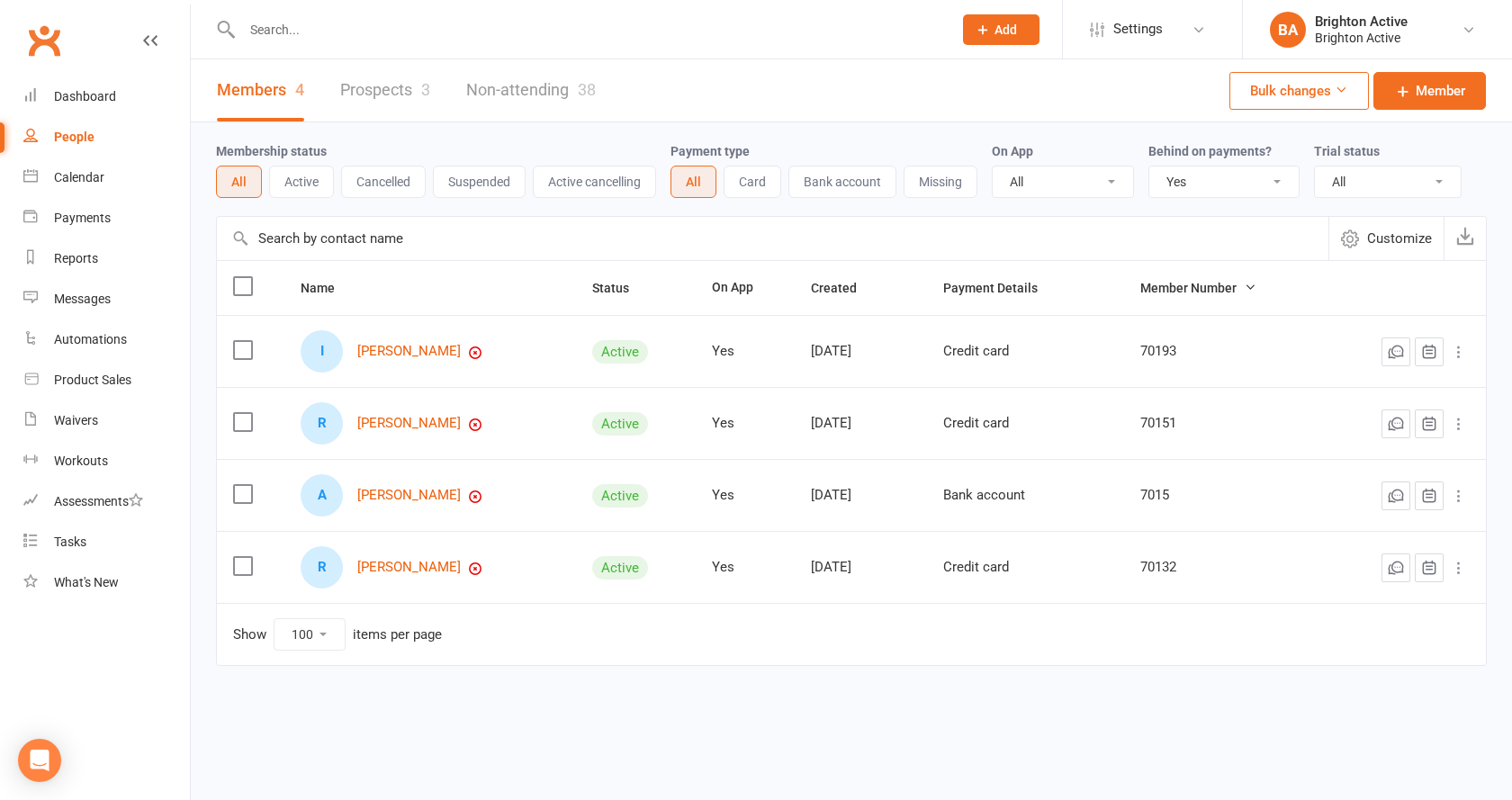
click at [1219, 182] on select "All No Yes" at bounding box center [1224, 181] width 150 height 31
click at [1151, 167] on select "All No Yes" at bounding box center [1224, 181] width 150 height 31
click at [380, 494] on link "Adrian Mason" at bounding box center [409, 494] width 104 height 15
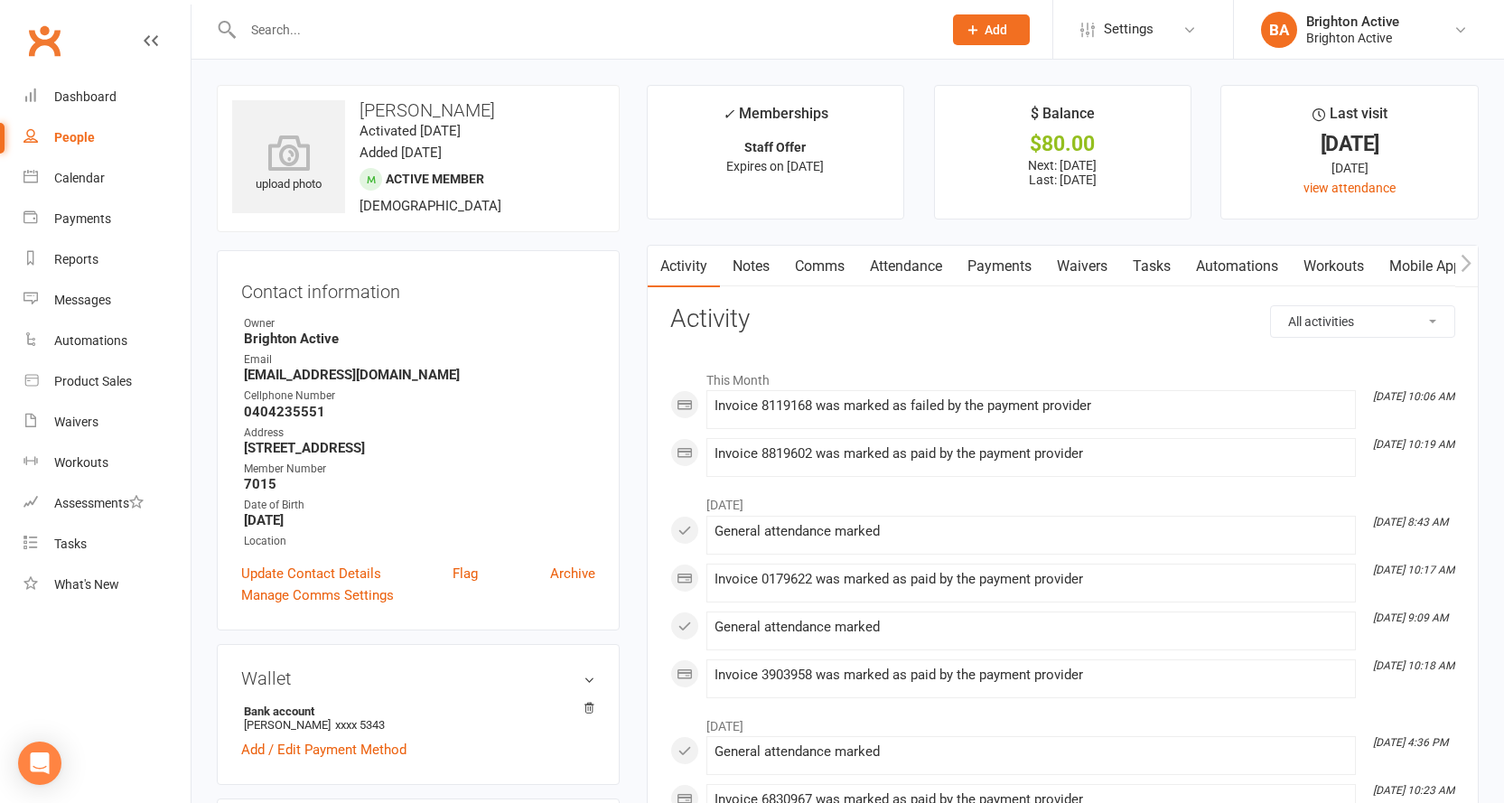
click at [994, 278] on link "Payments" at bounding box center [998, 267] width 89 height 42
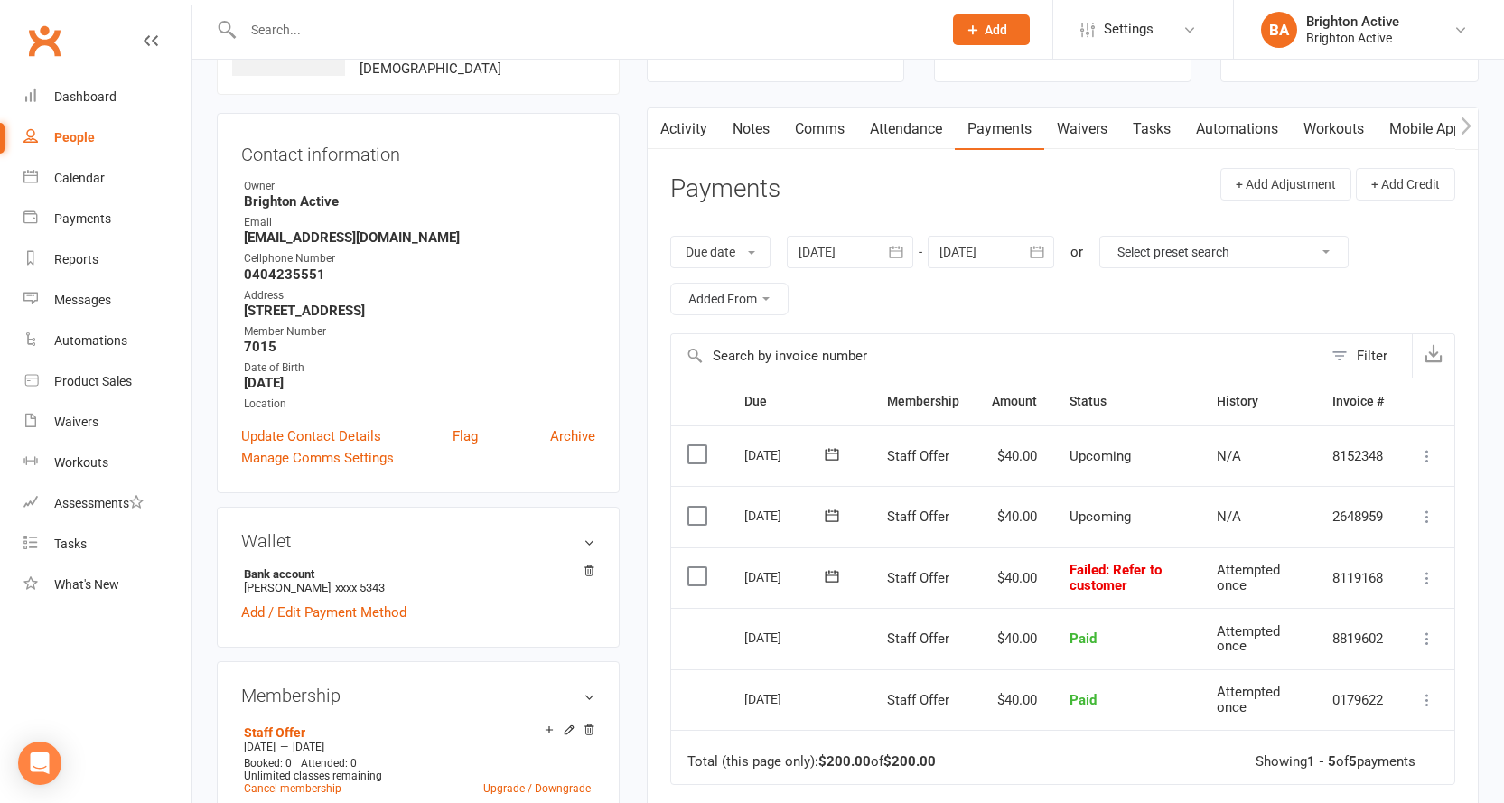
scroll to position [181, 0]
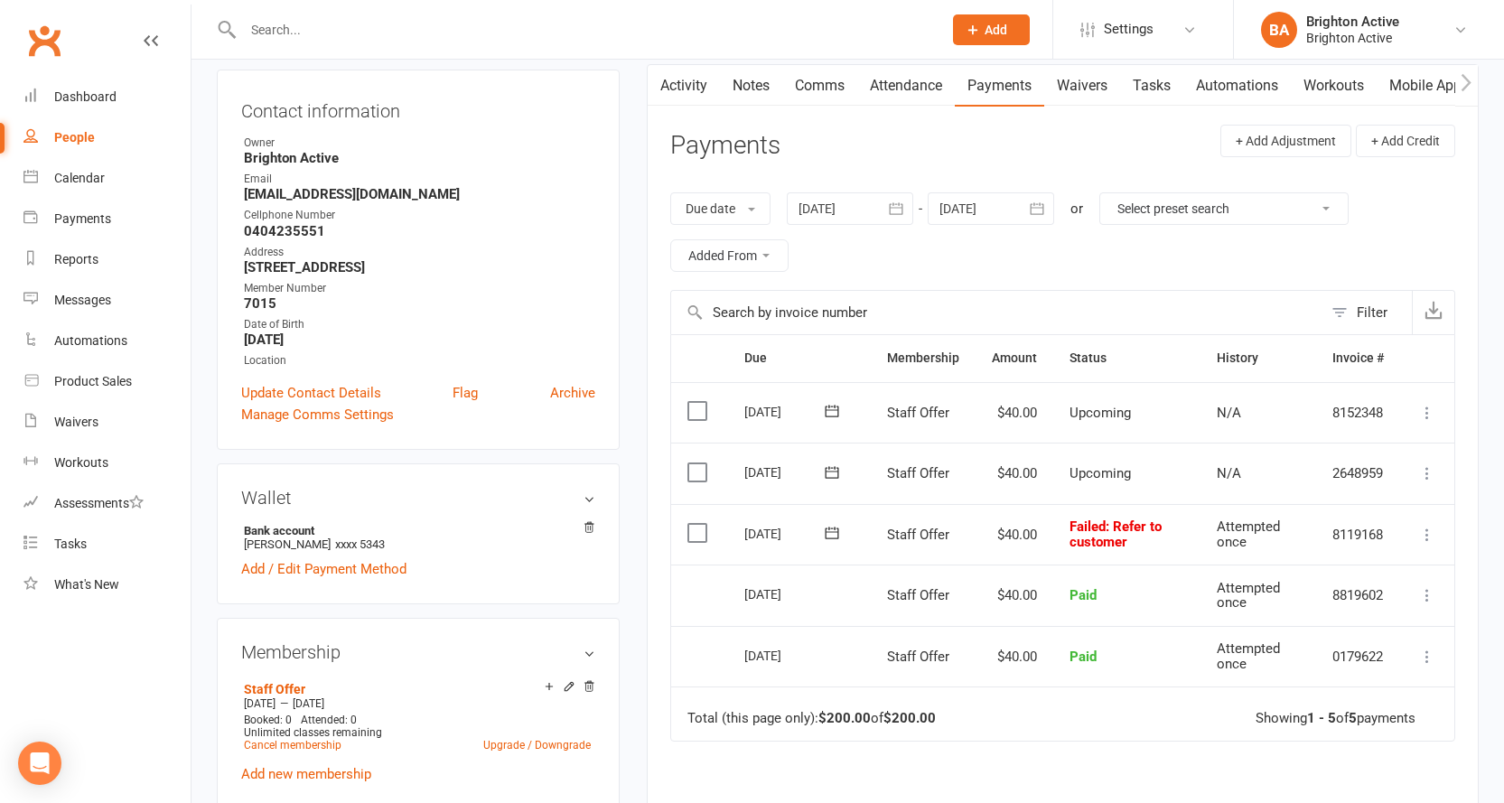
click at [71, 142] on div "People" at bounding box center [74, 137] width 41 height 14
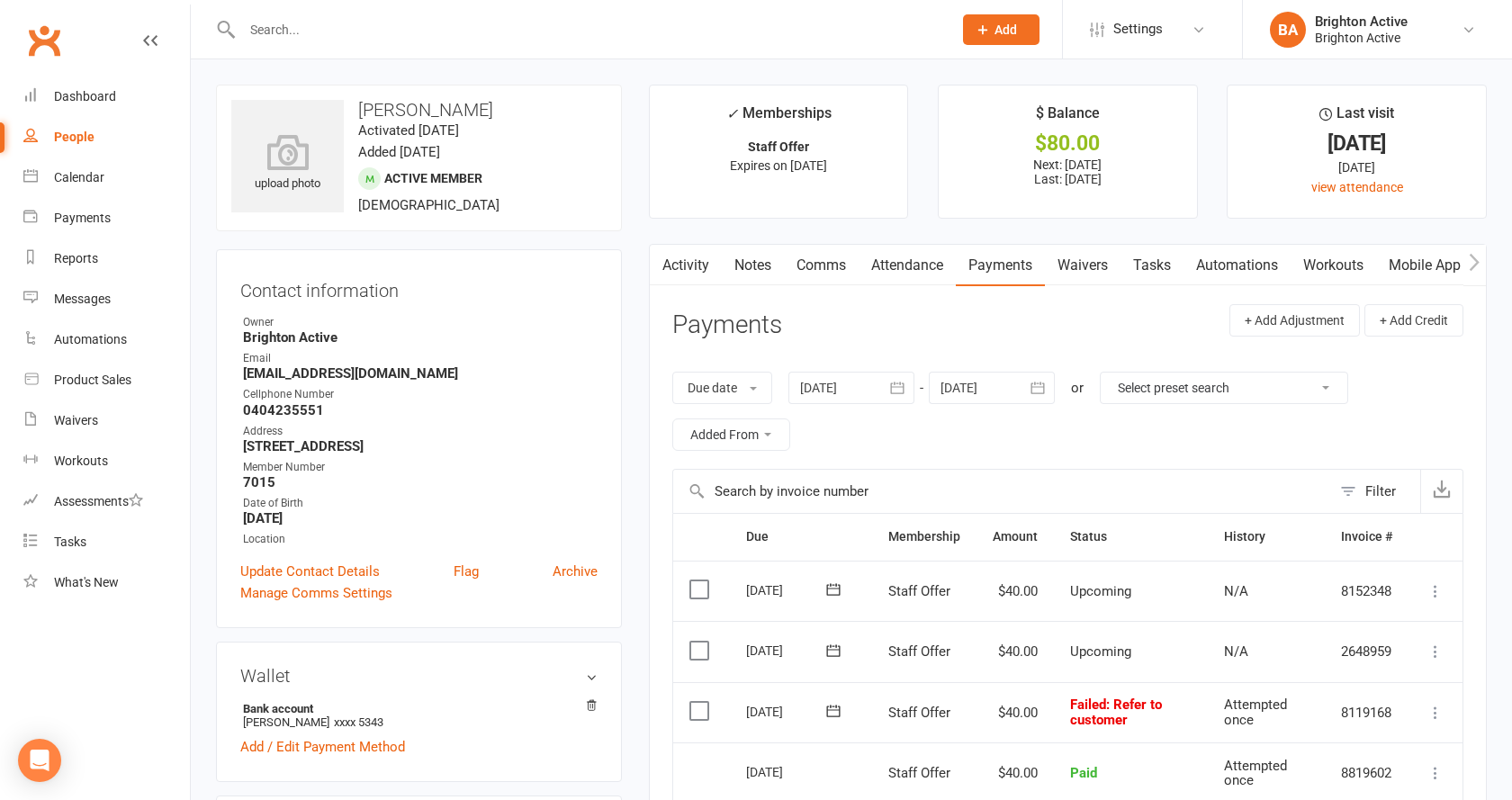
select select "true"
select select "100"
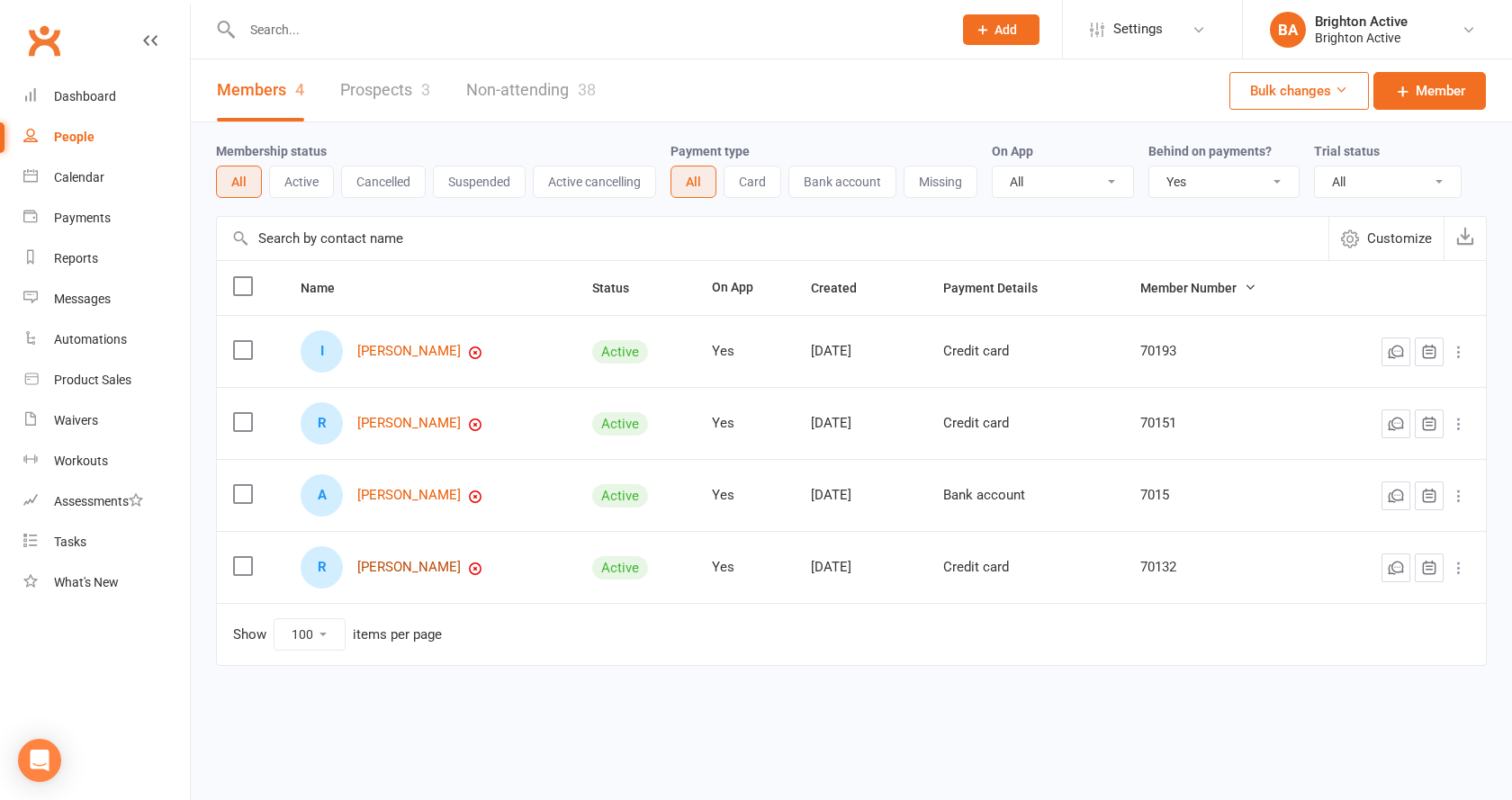
click at [437, 572] on link "[PERSON_NAME]" at bounding box center [409, 567] width 104 height 15
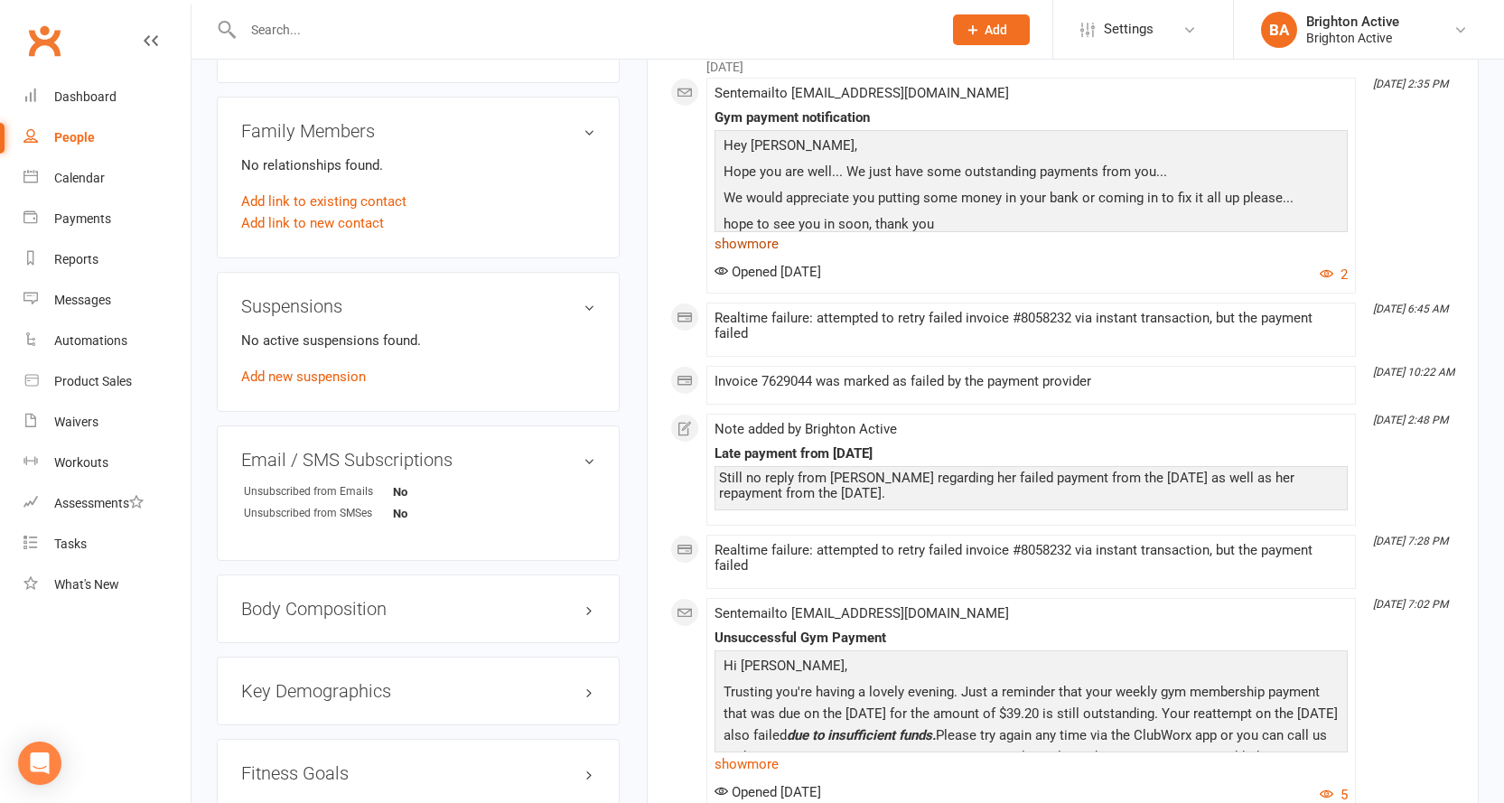
scroll to position [1174, 0]
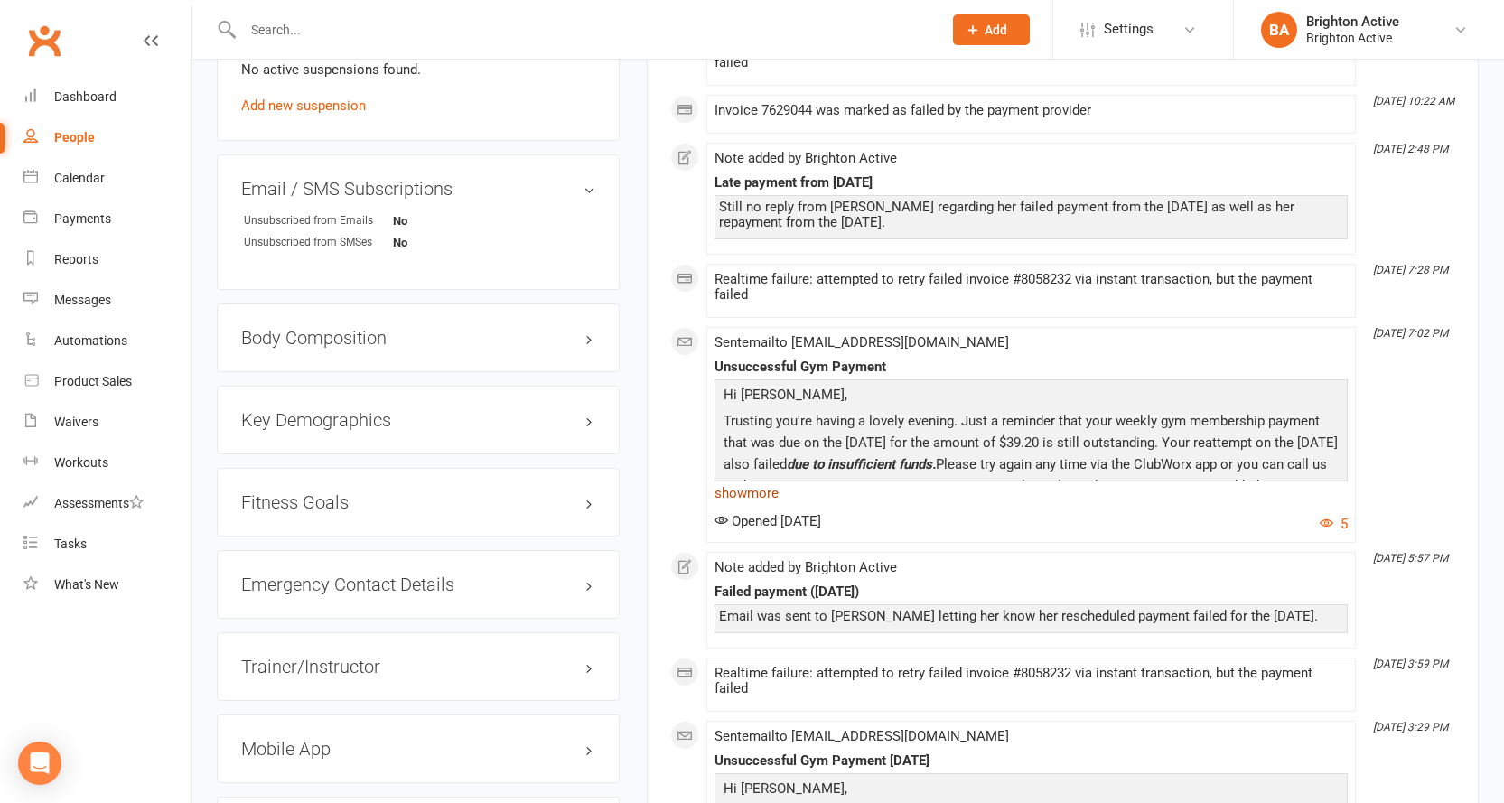
click at [771, 496] on link "show more" at bounding box center [1030, 492] width 633 height 25
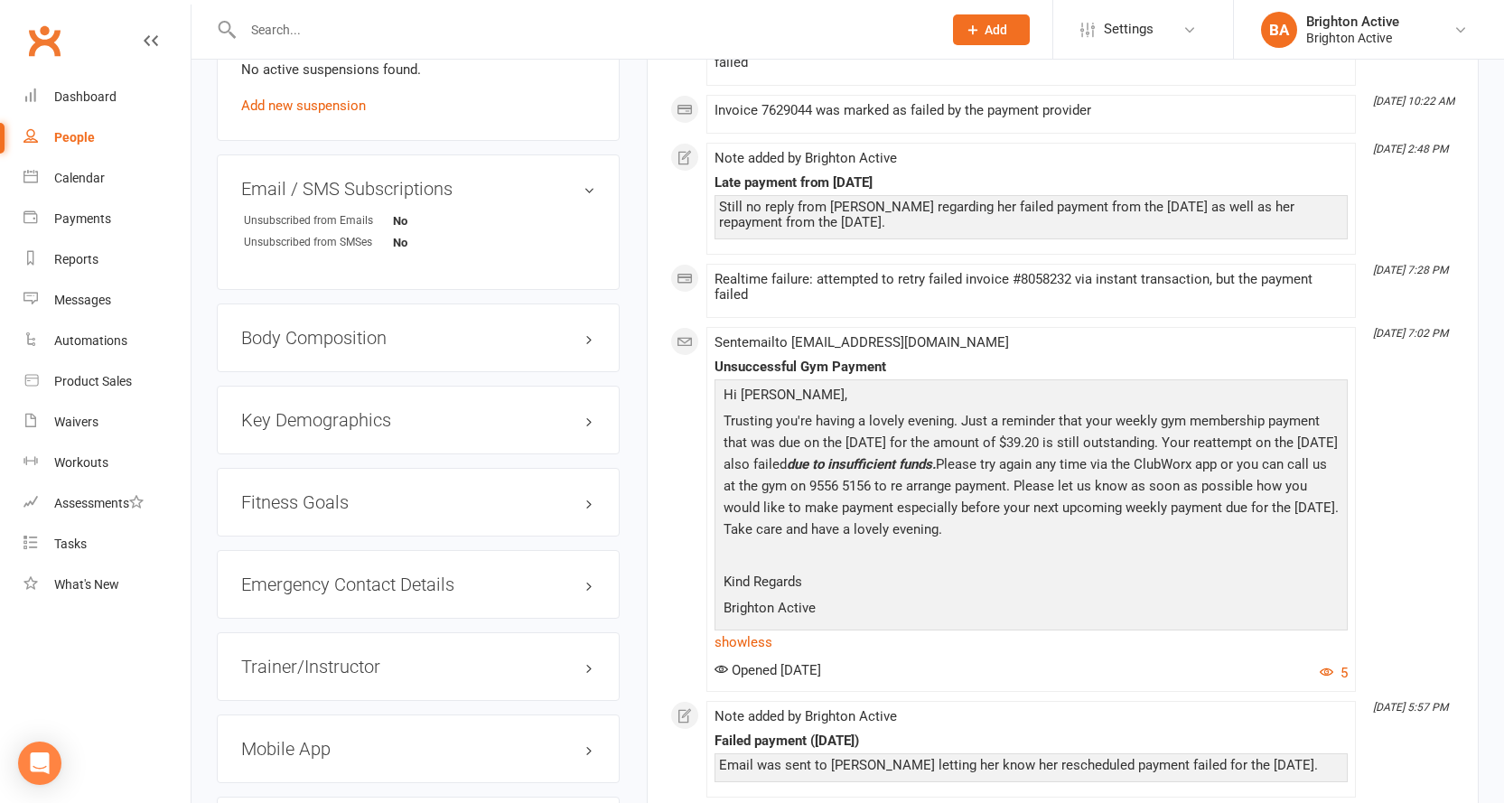
drag, startPoint x: 963, startPoint y: 422, endPoint x: 1063, endPoint y: 528, distance: 146.3
click at [1063, 528] on p "Trusting you're having a lovely evening. Just a reminder that your weekly gym m…" at bounding box center [1031, 477] width 624 height 135
copy p "Just a reminder that your weekly gym membership payment that was due on the 22/…"
click at [43, 132] on link "People" at bounding box center [106, 137] width 167 height 41
select select "true"
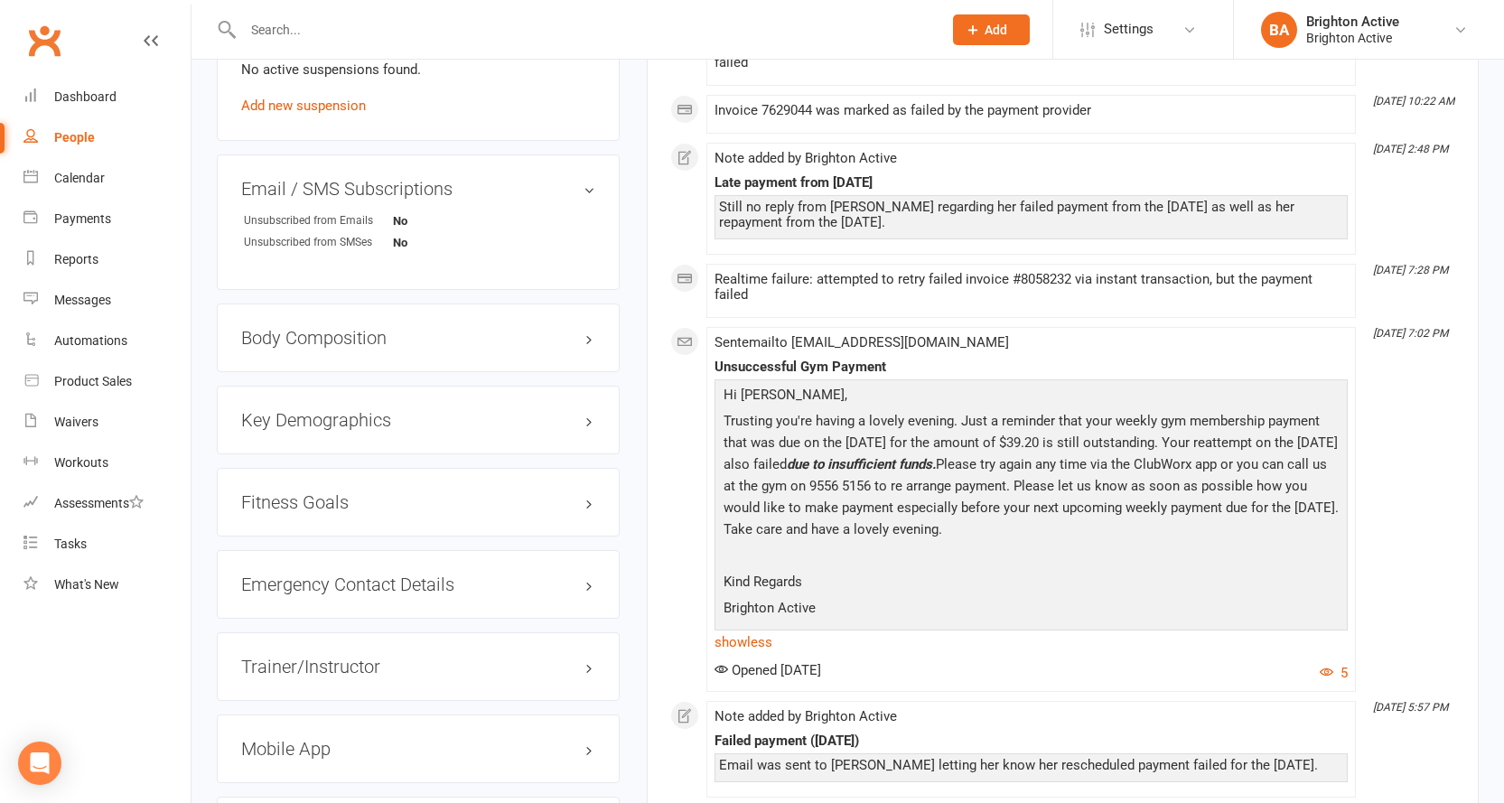
select select "100"
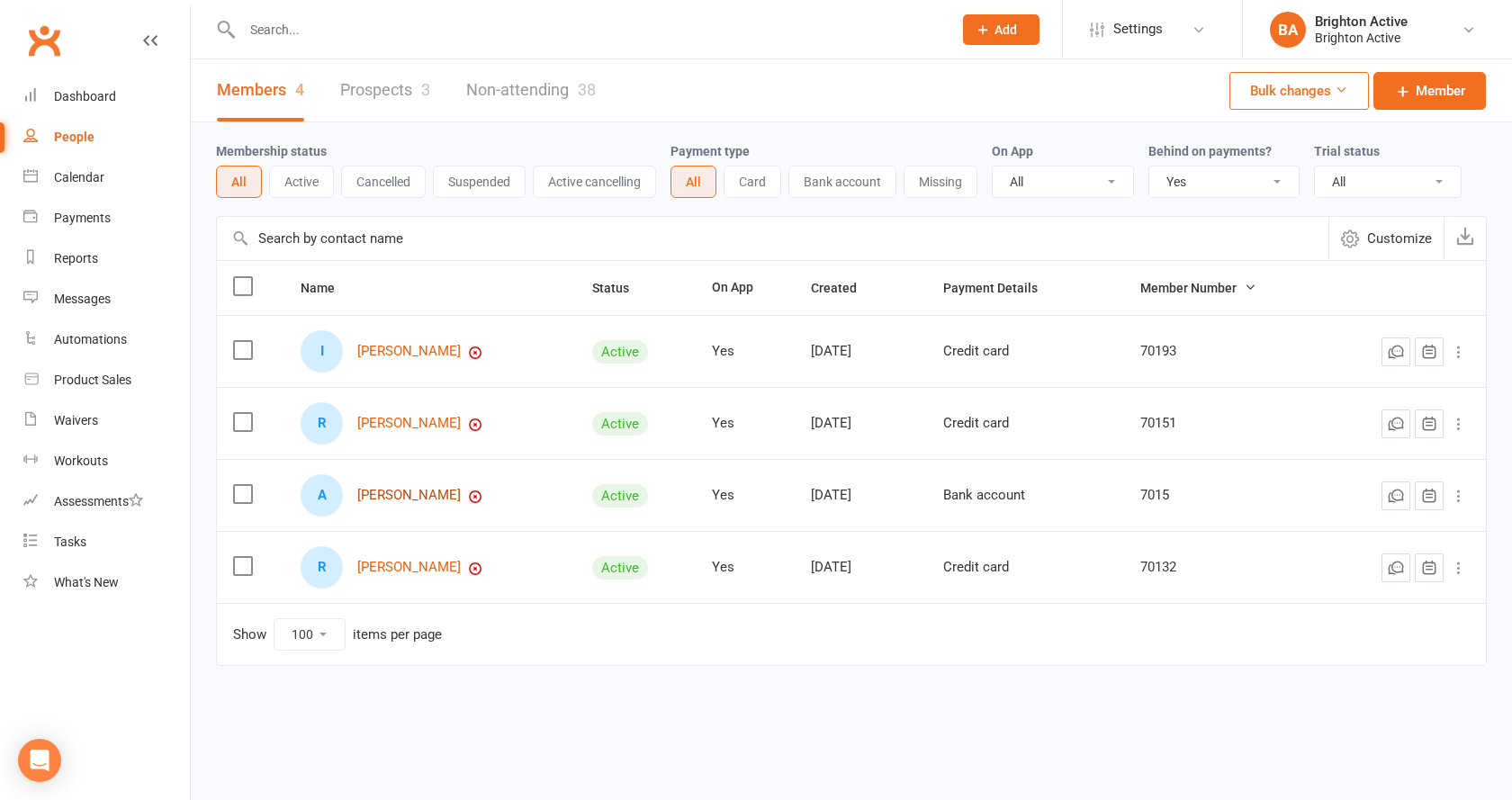
click at [428, 488] on link "[PERSON_NAME]" at bounding box center [409, 494] width 104 height 15
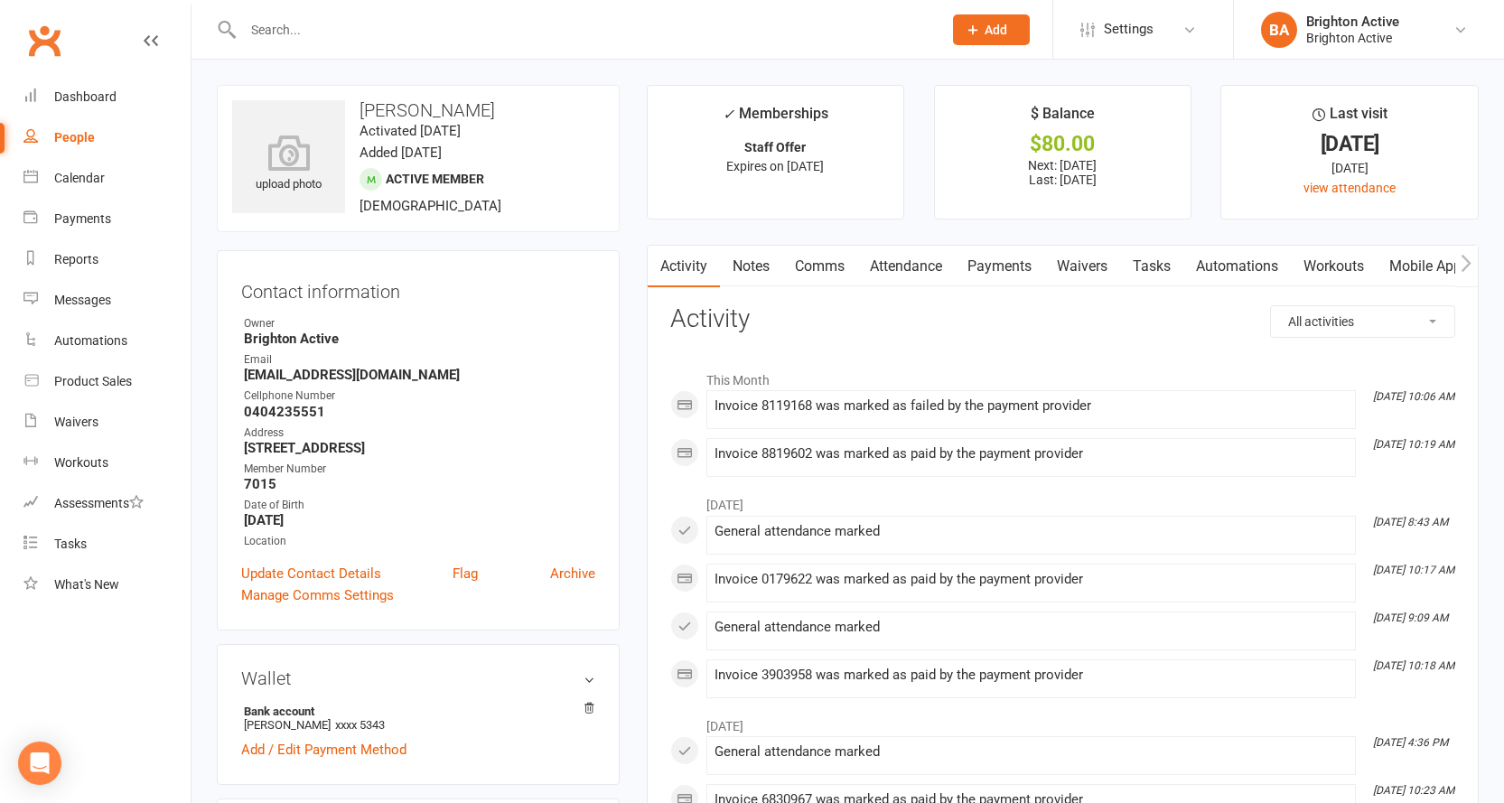
click at [992, 280] on link "Payments" at bounding box center [998, 267] width 89 height 42
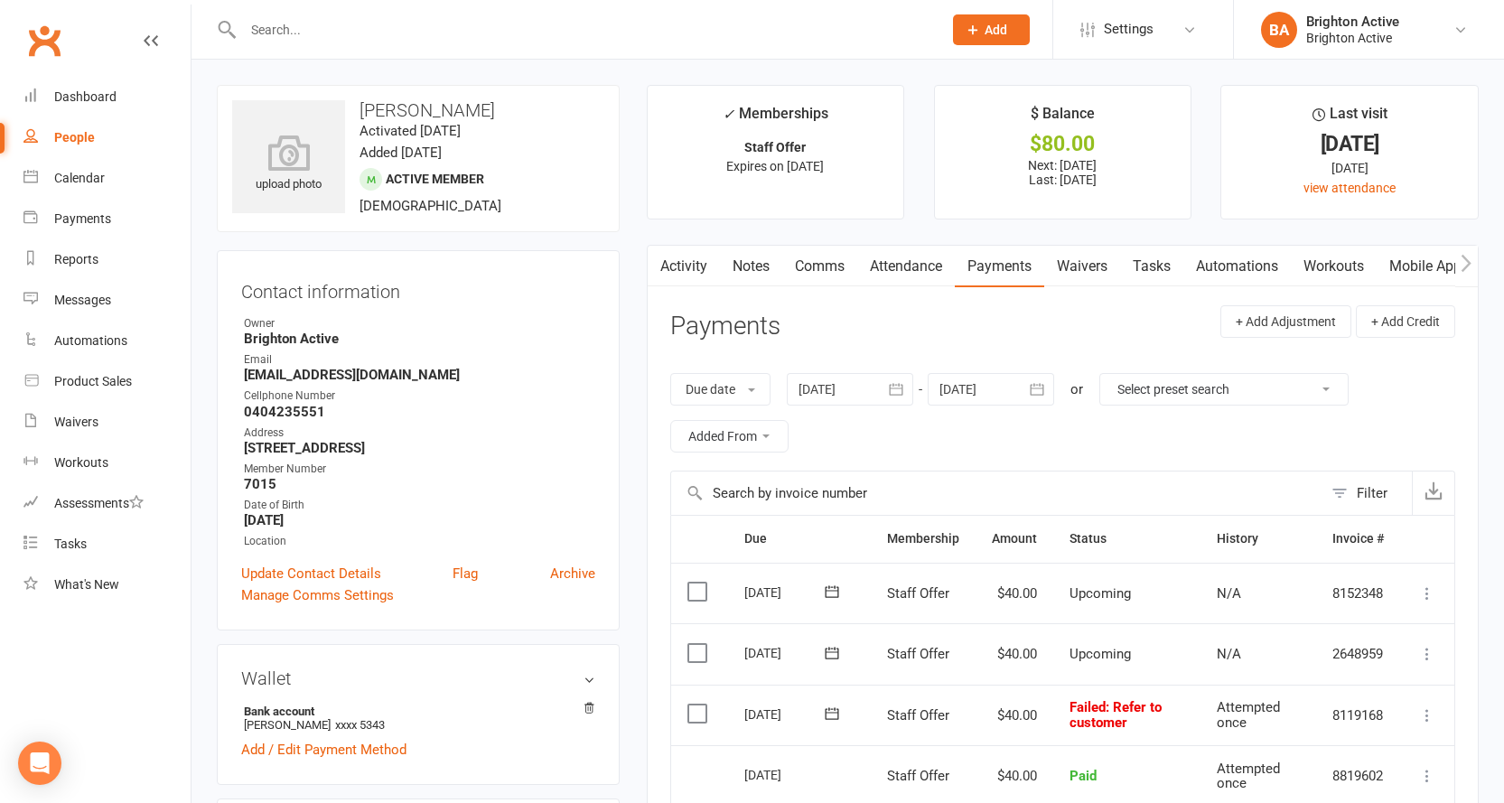
scroll to position [271, 0]
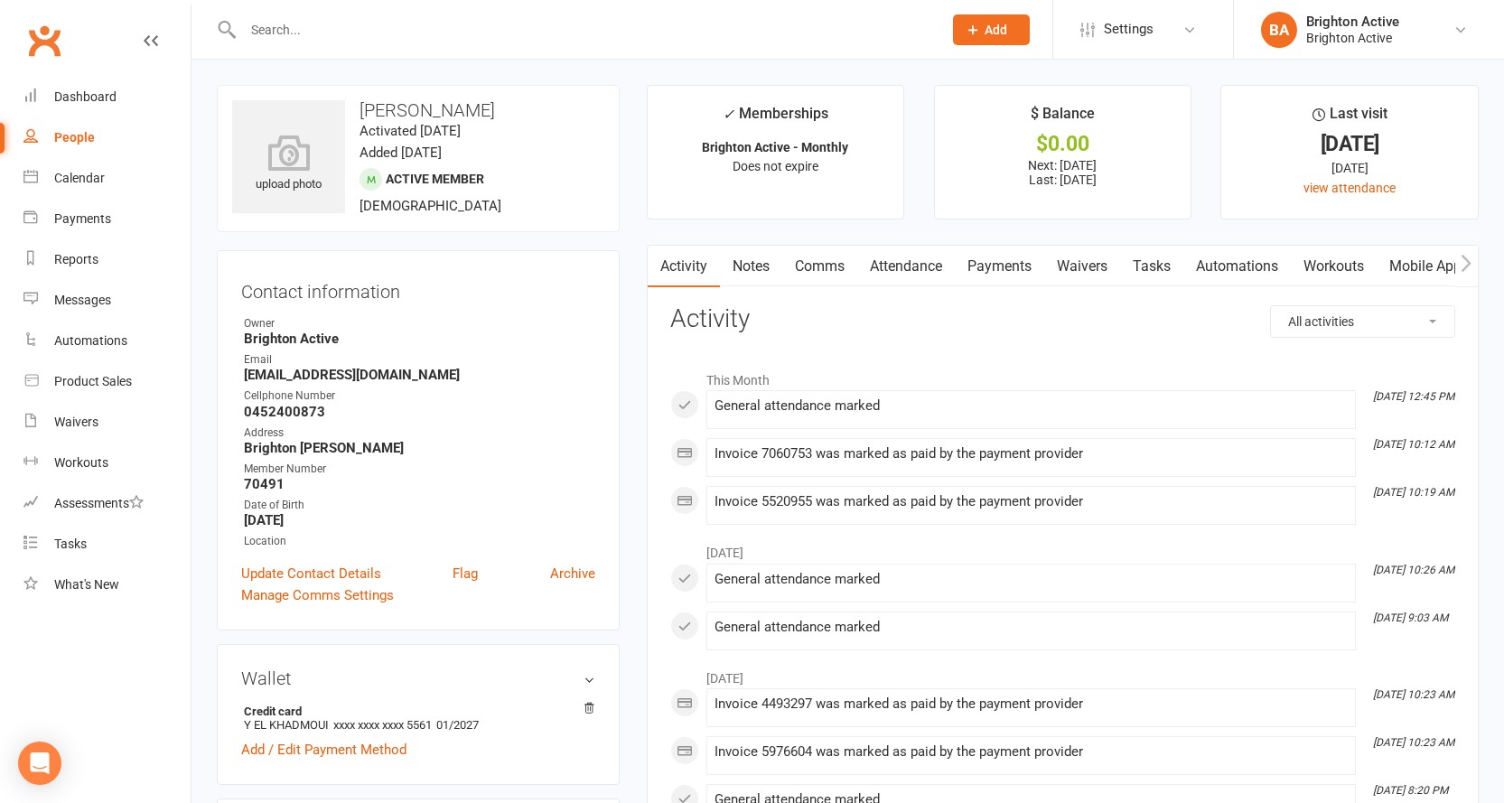
click at [80, 131] on div "People" at bounding box center [74, 137] width 41 height 14
select select "true"
select select "100"
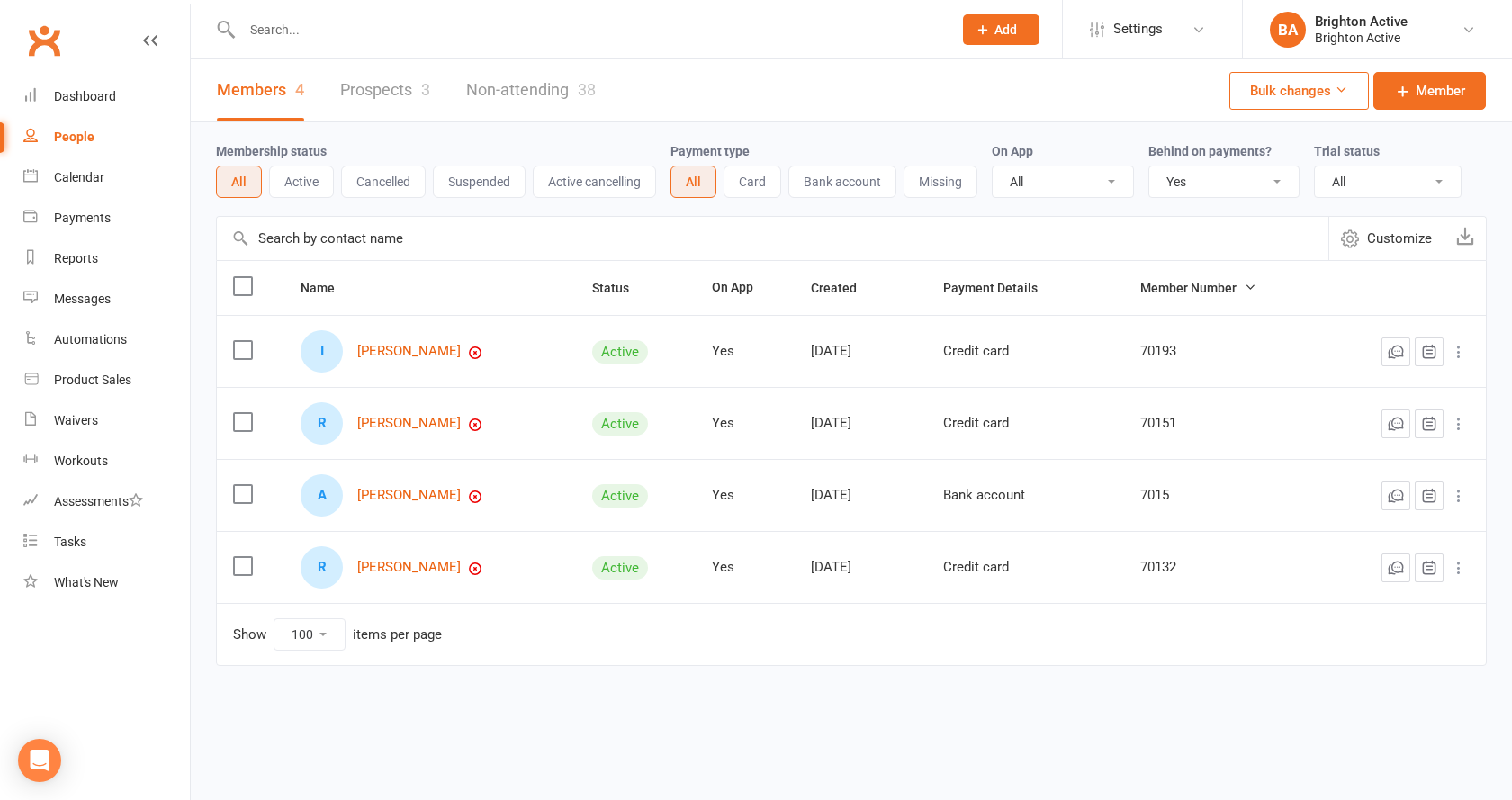
select select "true"
select select "100"
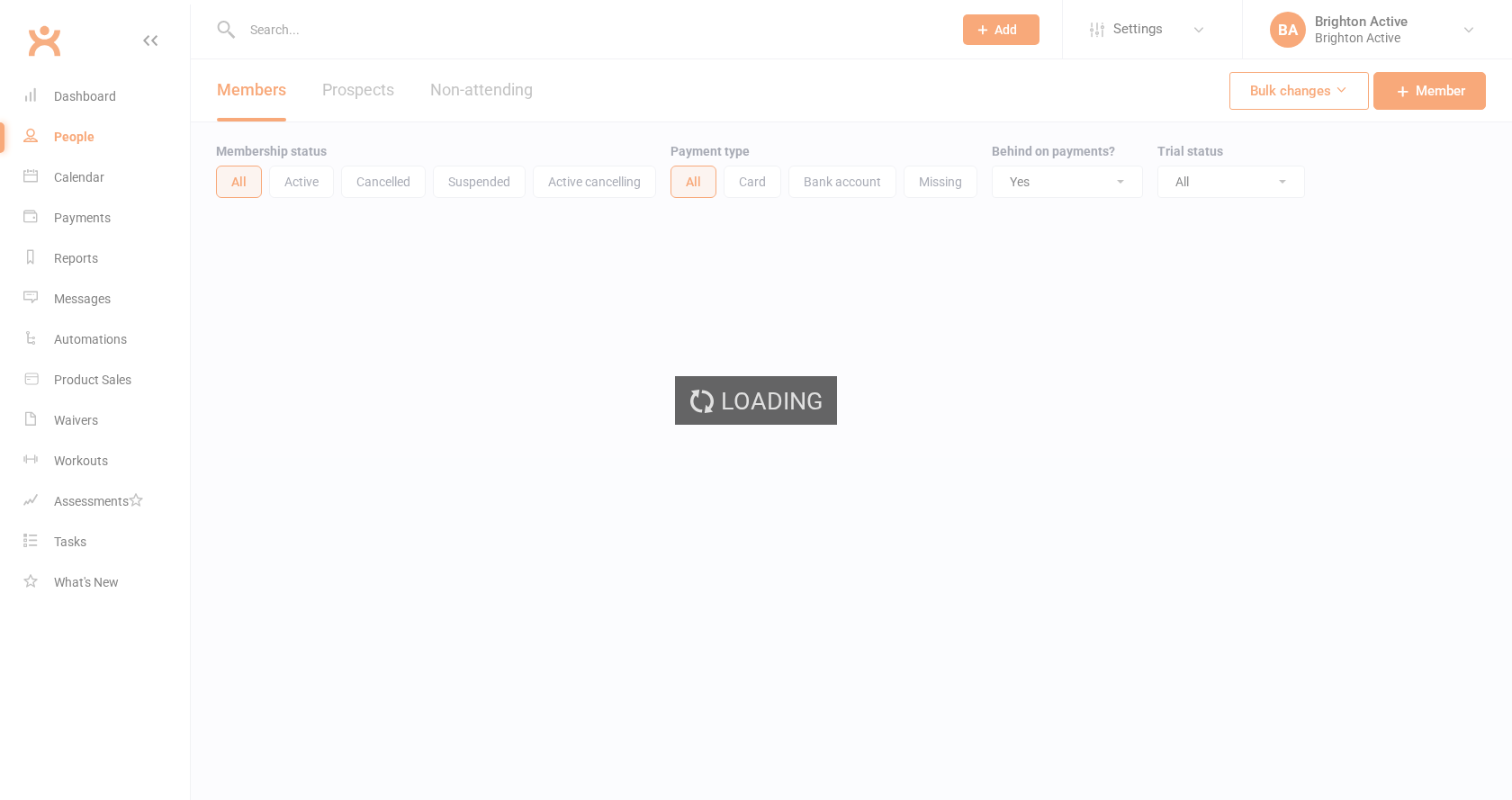
select select "true"
select select "100"
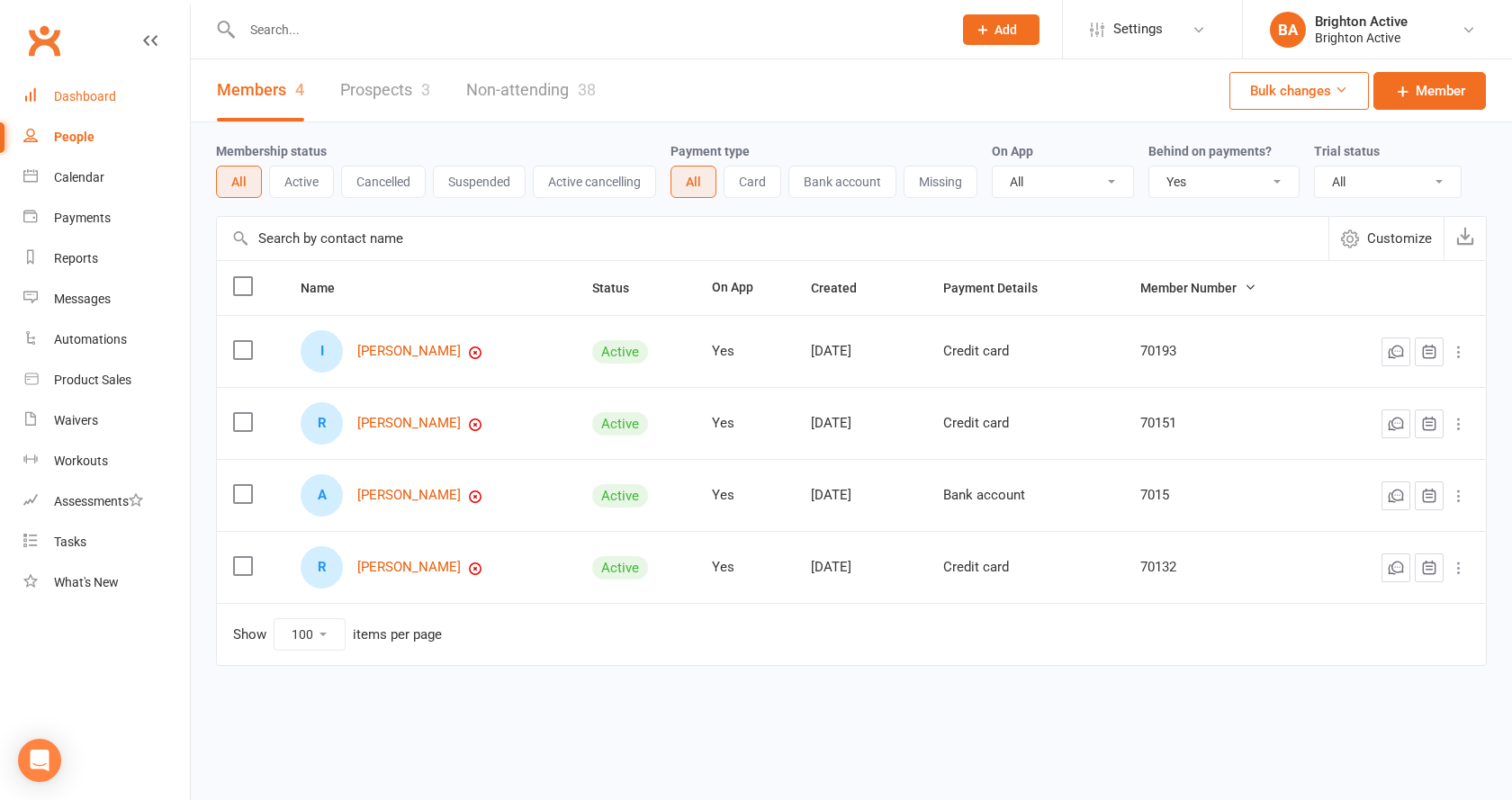
click at [129, 106] on link "Dashboard" at bounding box center [106, 97] width 166 height 41
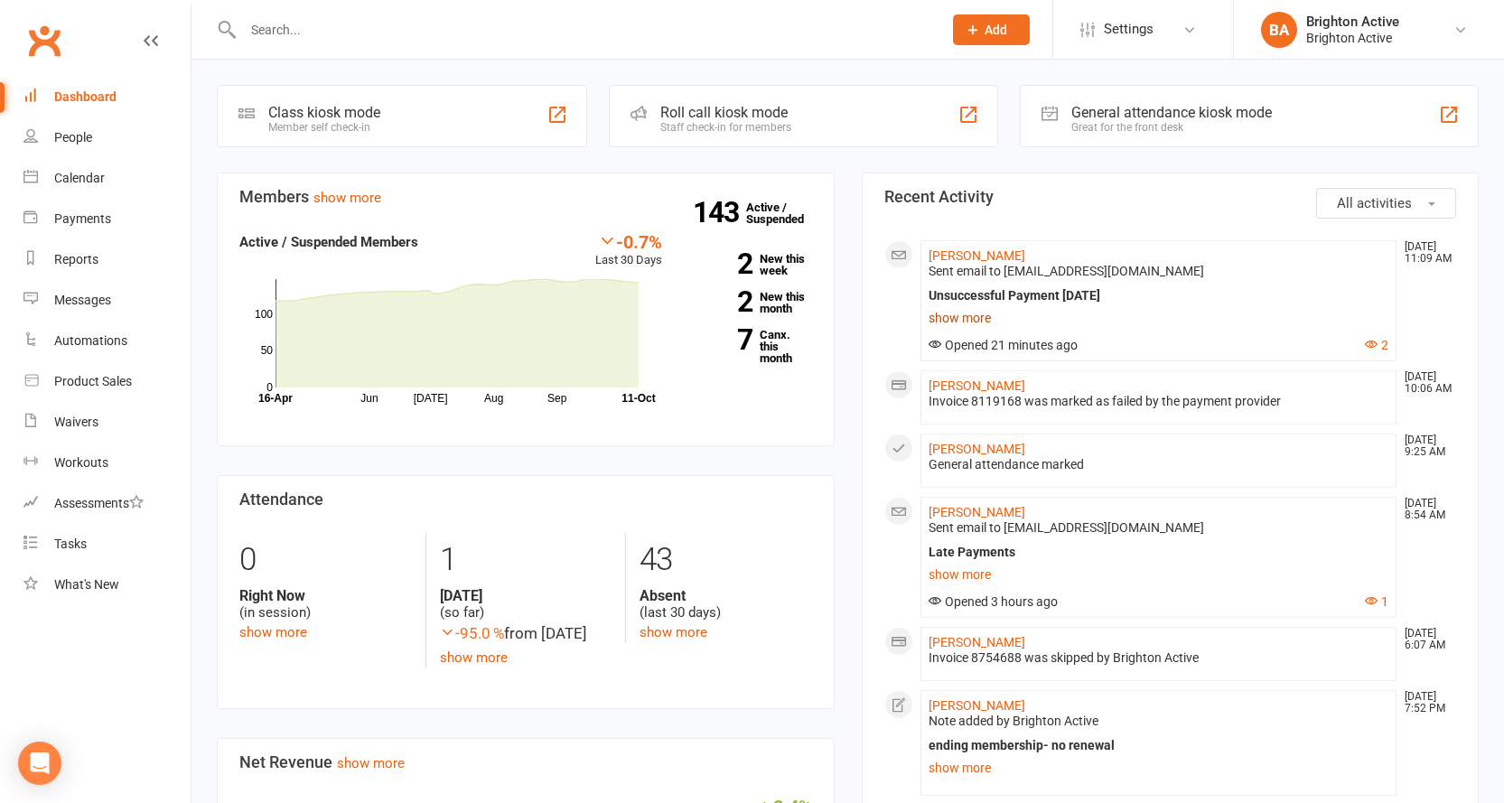
click at [977, 325] on link "show more" at bounding box center [1158, 317] width 461 height 25
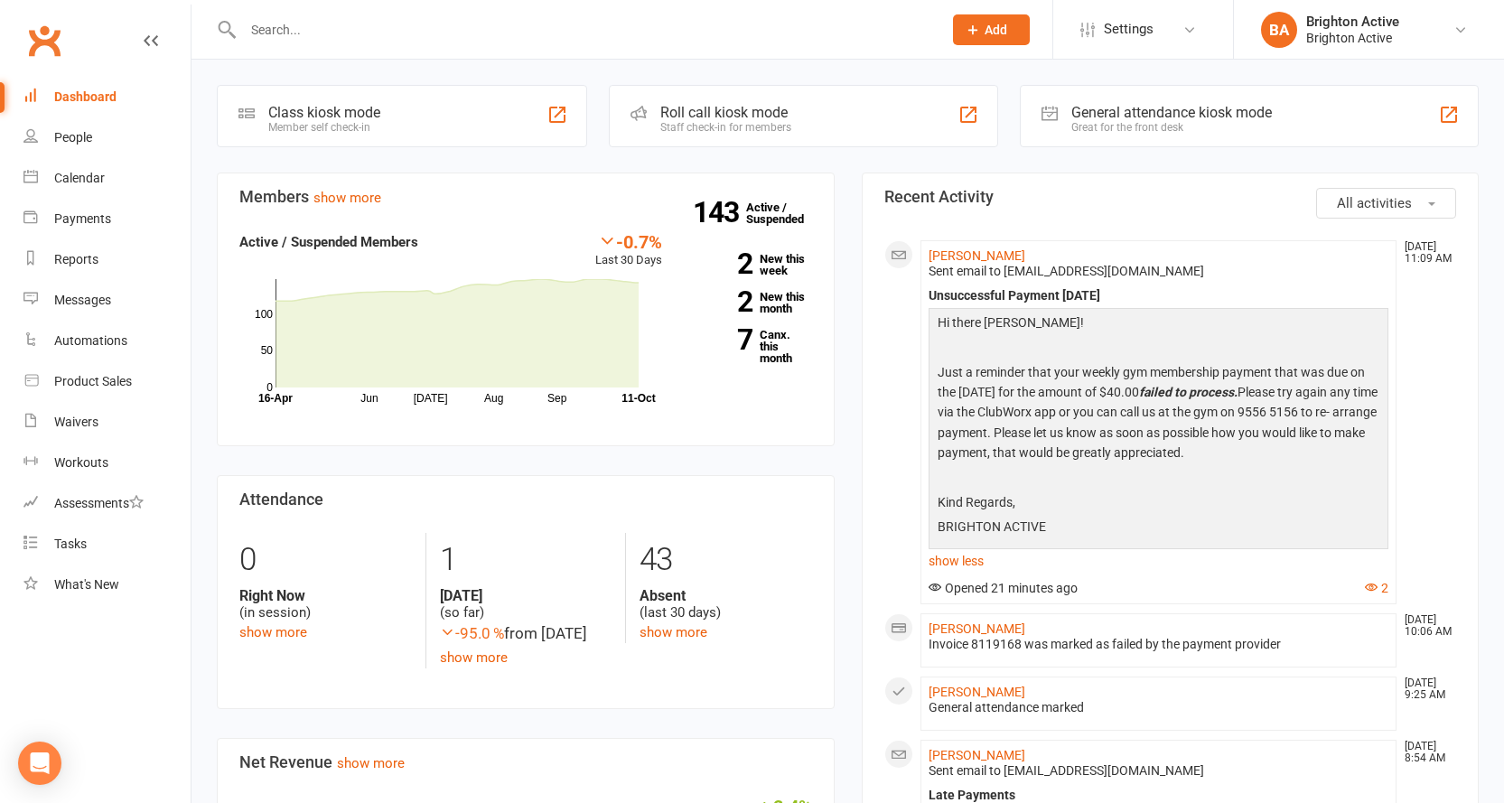
click at [989, 266] on span "Sent email to [EMAIL_ADDRESS][DOMAIN_NAME]" at bounding box center [1065, 271] width 275 height 14
click at [988, 264] on span "Sent email to [EMAIL_ADDRESS][DOMAIN_NAME]" at bounding box center [1065, 271] width 275 height 14
click at [997, 256] on link "[PERSON_NAME]" at bounding box center [976, 255] width 97 height 14
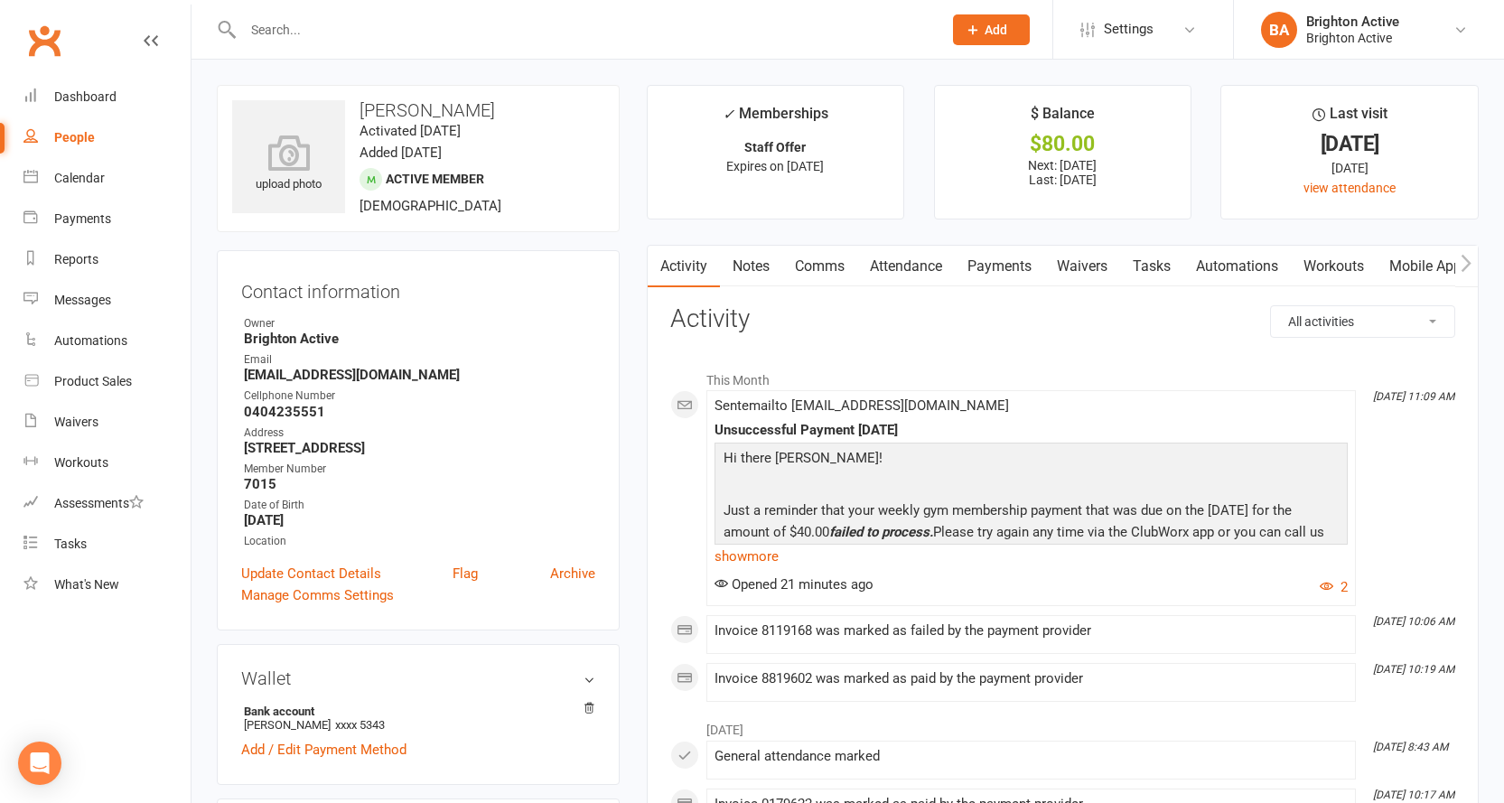
click at [1018, 259] on link "Payments" at bounding box center [998, 267] width 89 height 42
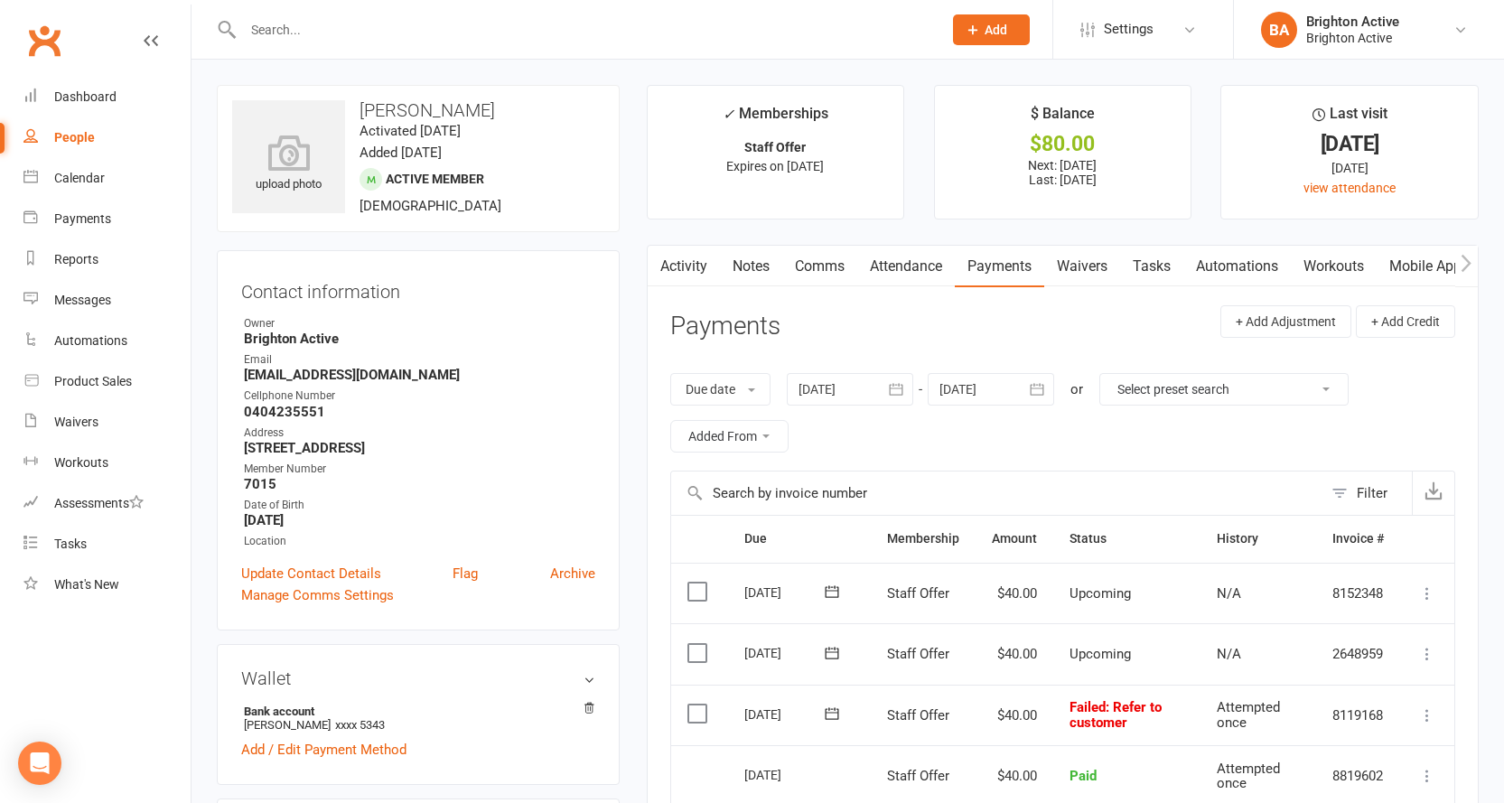
click at [70, 124] on link "People" at bounding box center [106, 137] width 167 height 41
select select "true"
select select "100"
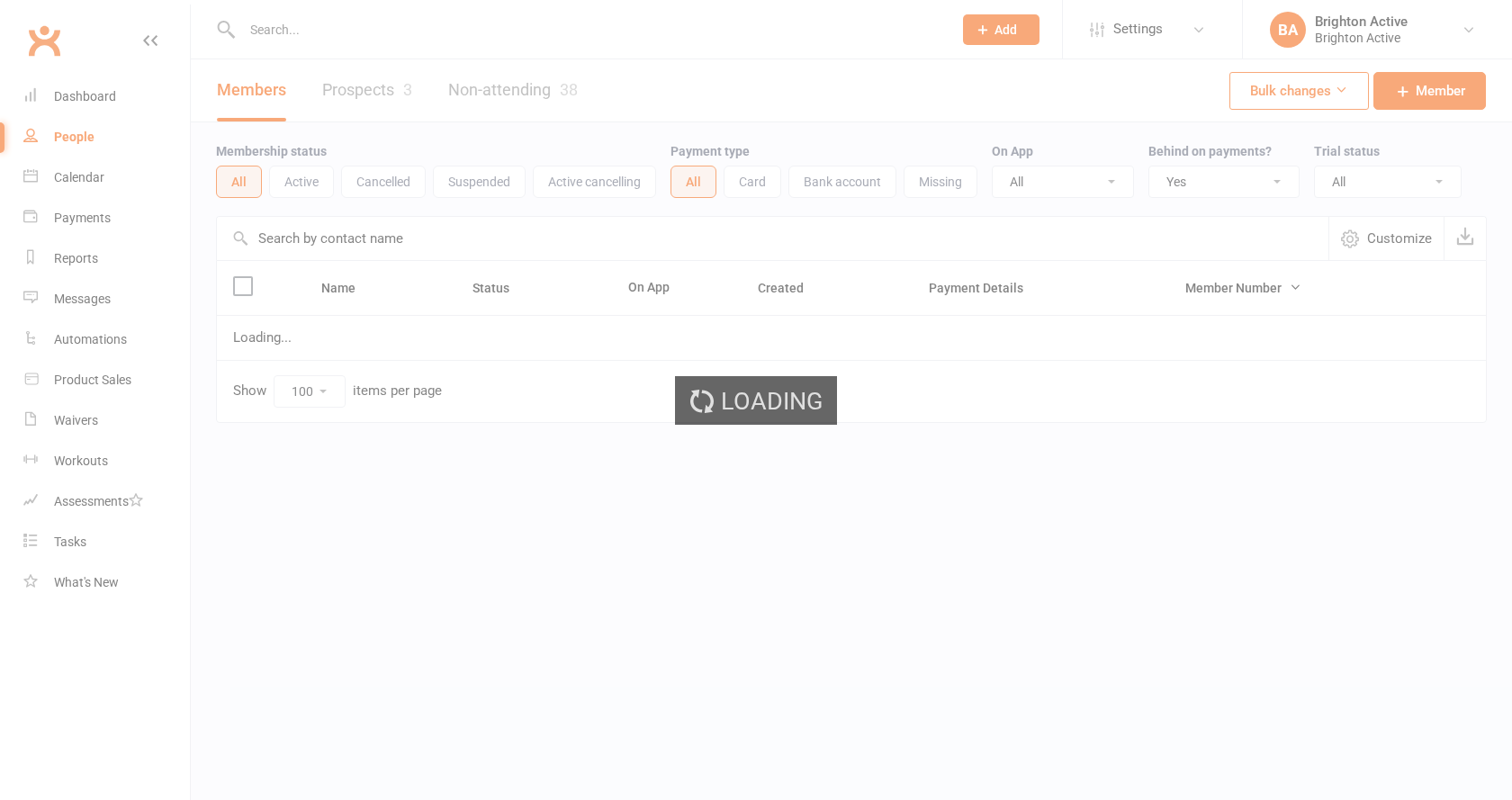
select select "true"
select select "100"
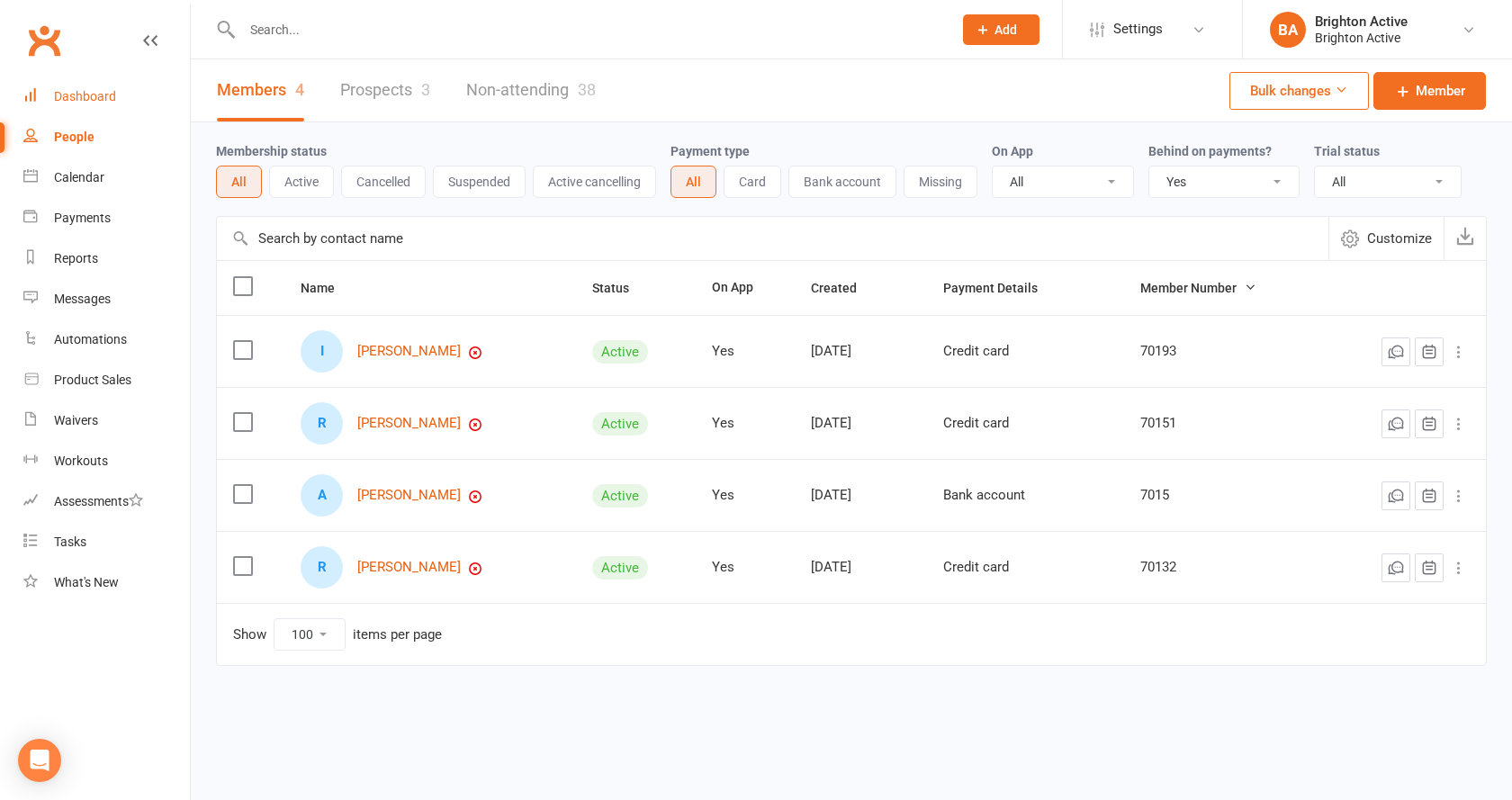
drag, startPoint x: 121, startPoint y: 102, endPoint x: 159, endPoint y: 5, distance: 104.2
click at [120, 102] on link "Dashboard" at bounding box center [106, 97] width 166 height 41
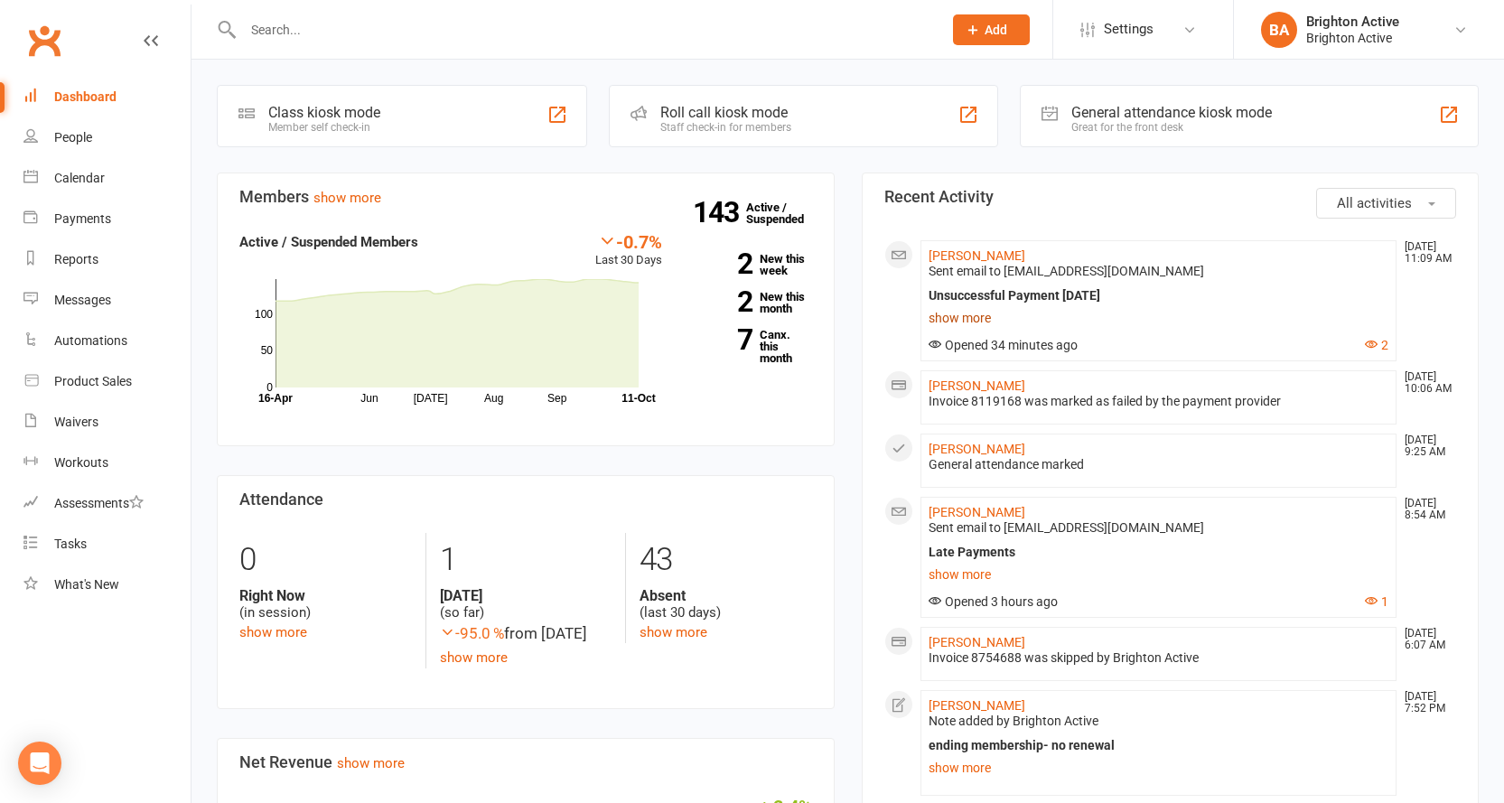
click at [978, 311] on link "show more" at bounding box center [1158, 317] width 461 height 25
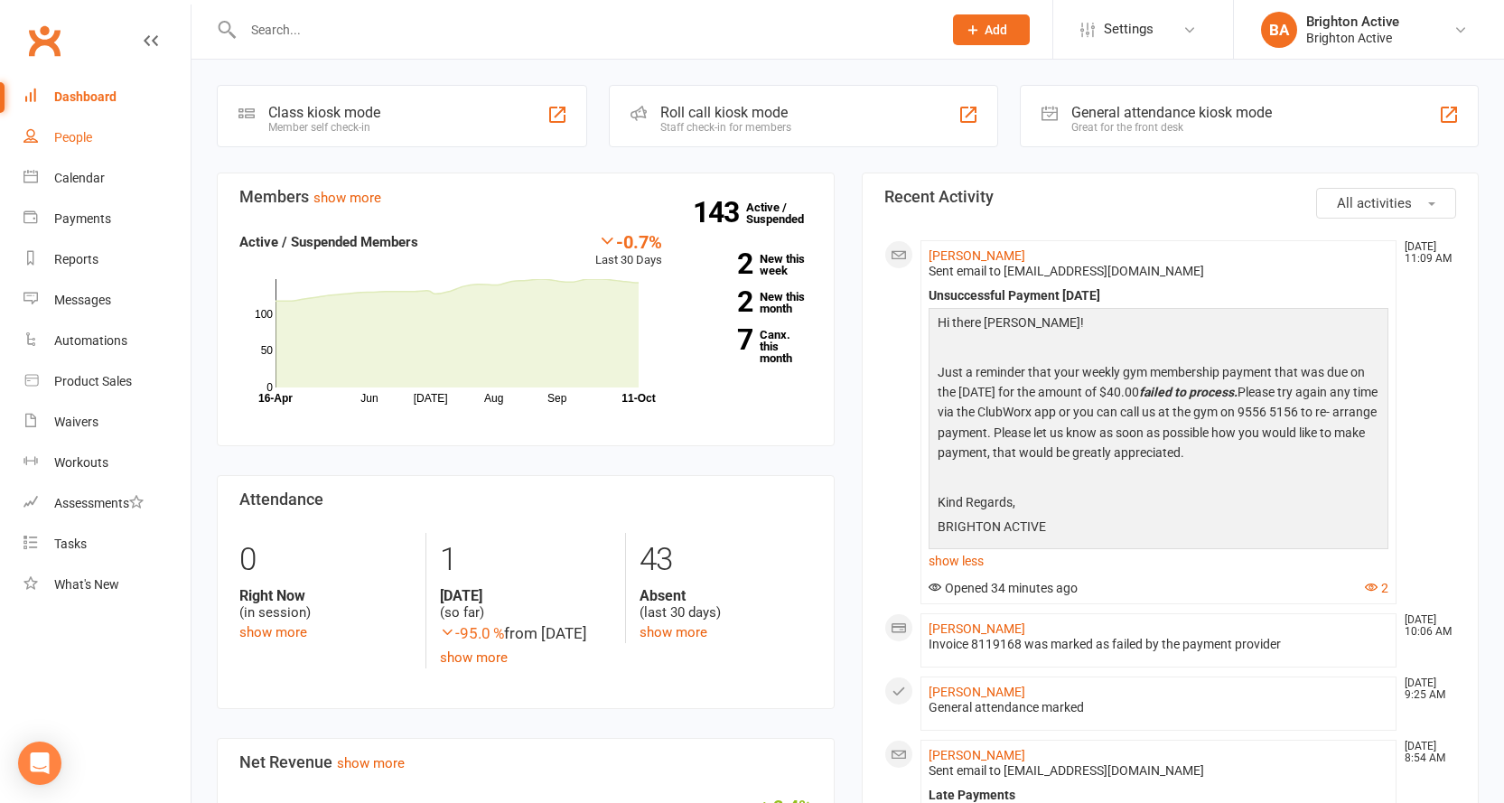
click at [114, 147] on link "People" at bounding box center [106, 137] width 167 height 41
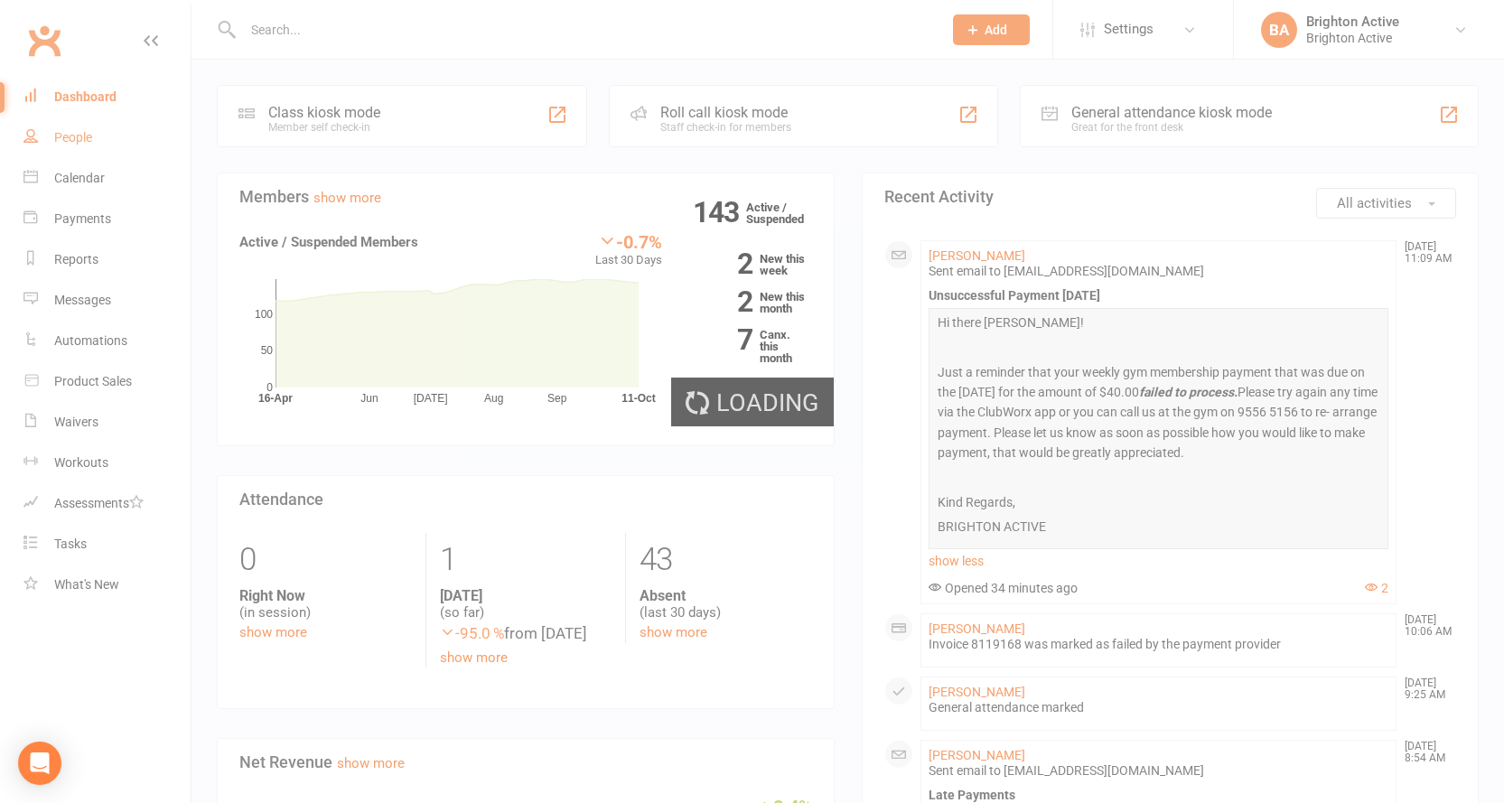
select select "true"
select select "100"
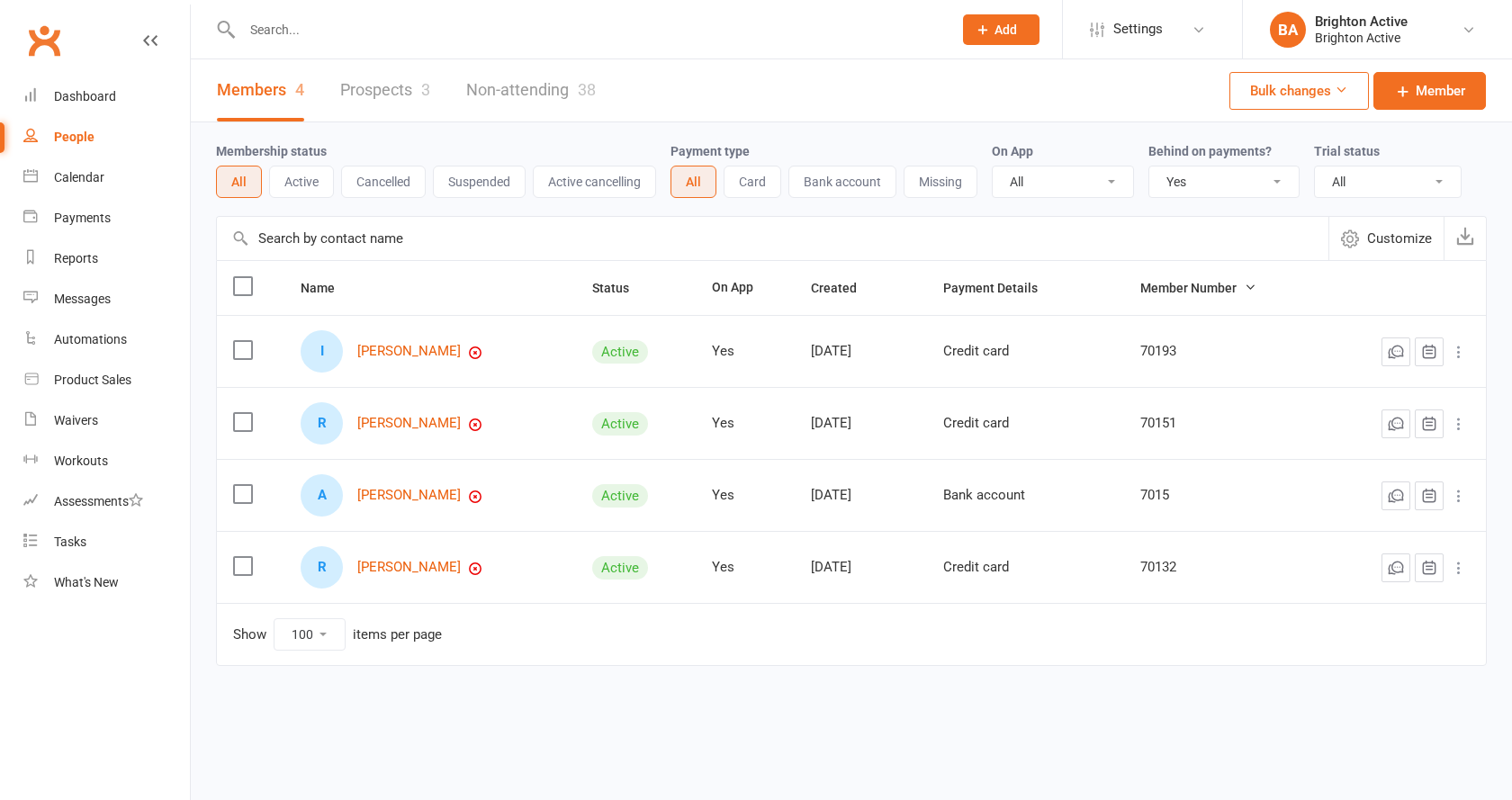
select select "true"
select select "100"
click at [88, 140] on div "People" at bounding box center [74, 136] width 41 height 14
